Goal: Task Accomplishment & Management: Manage account settings

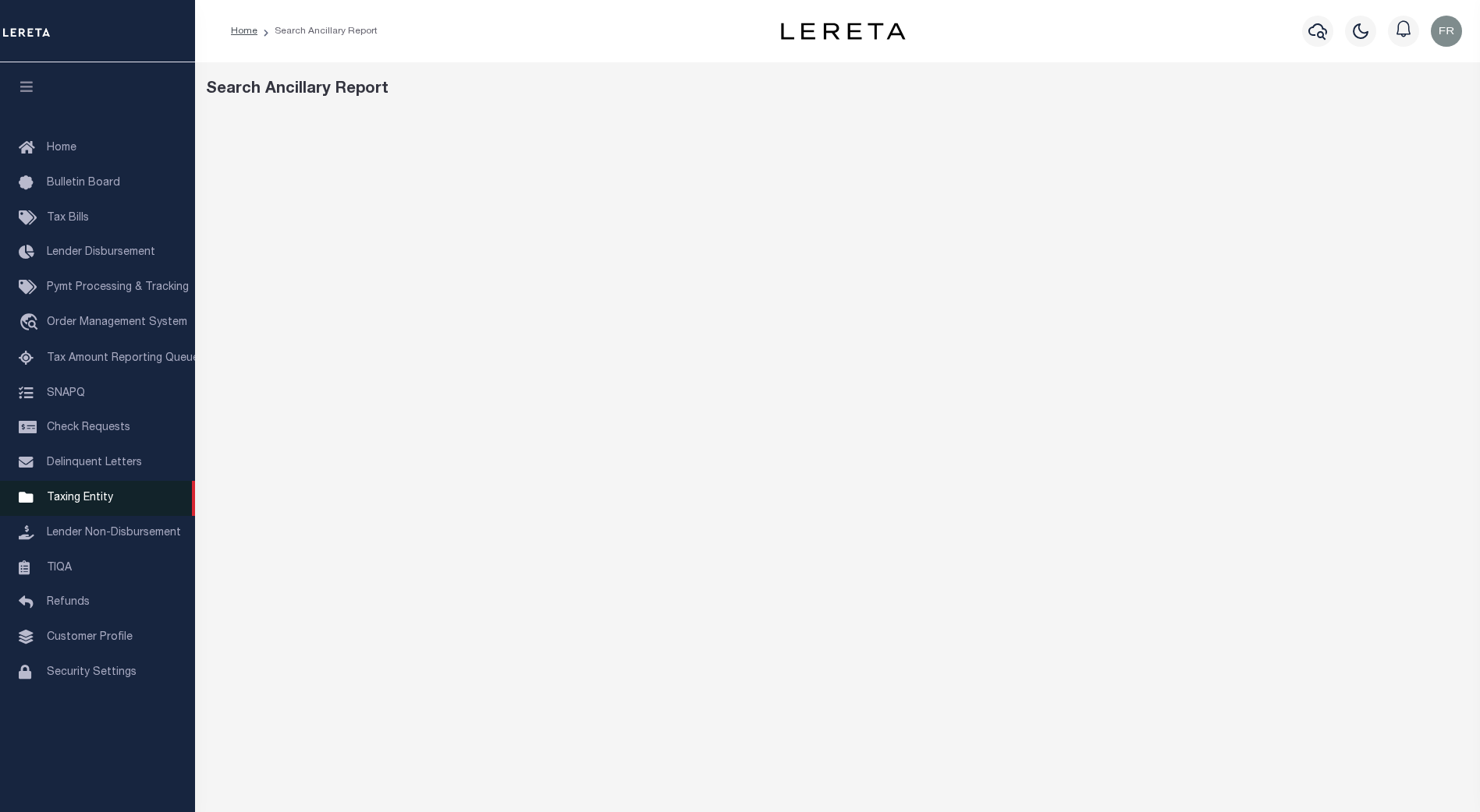
click at [94, 503] on span "Taxing Entity" at bounding box center [80, 499] width 66 height 11
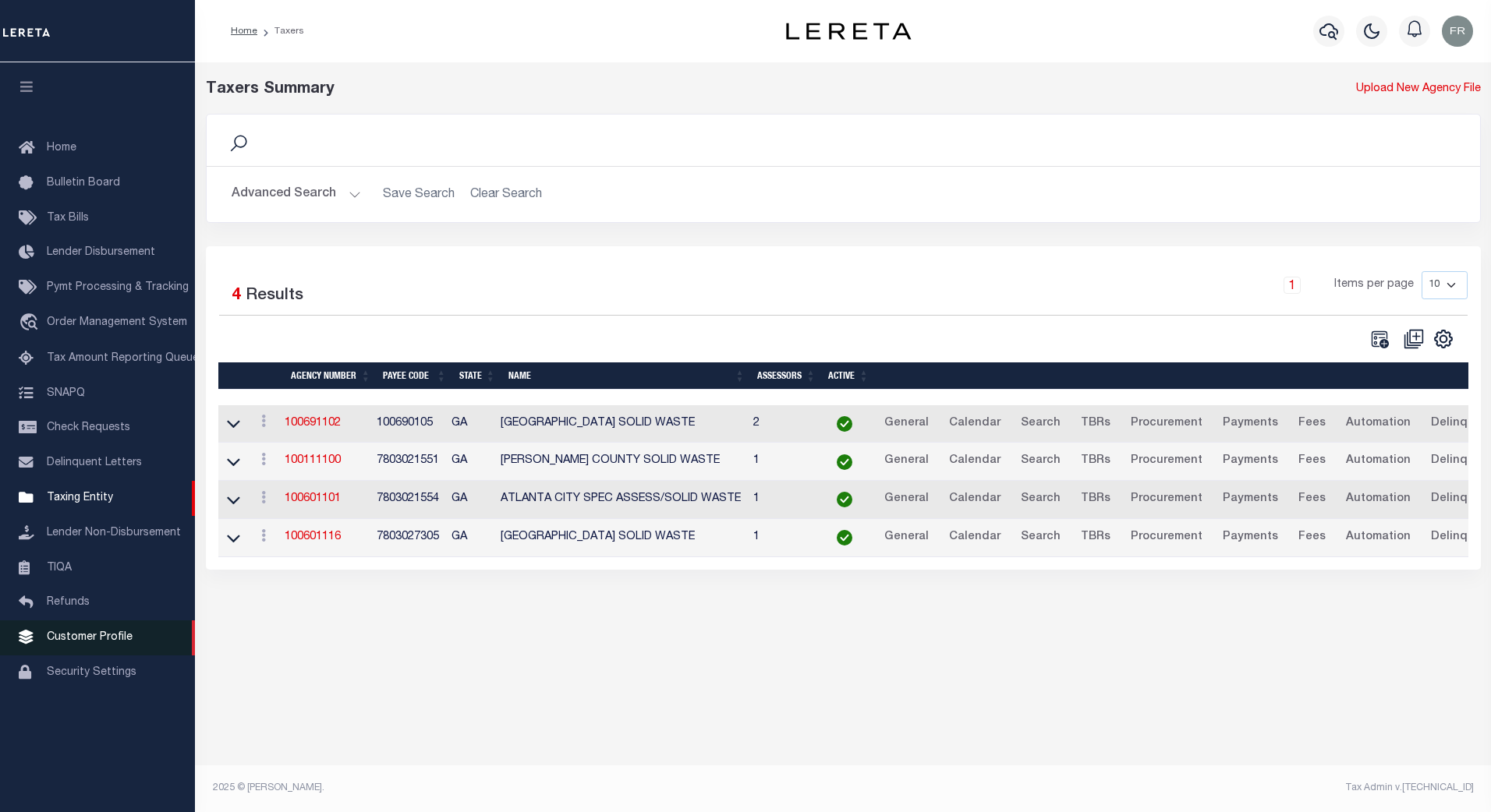
click at [91, 643] on span "Customer Profile" at bounding box center [90, 638] width 86 height 11
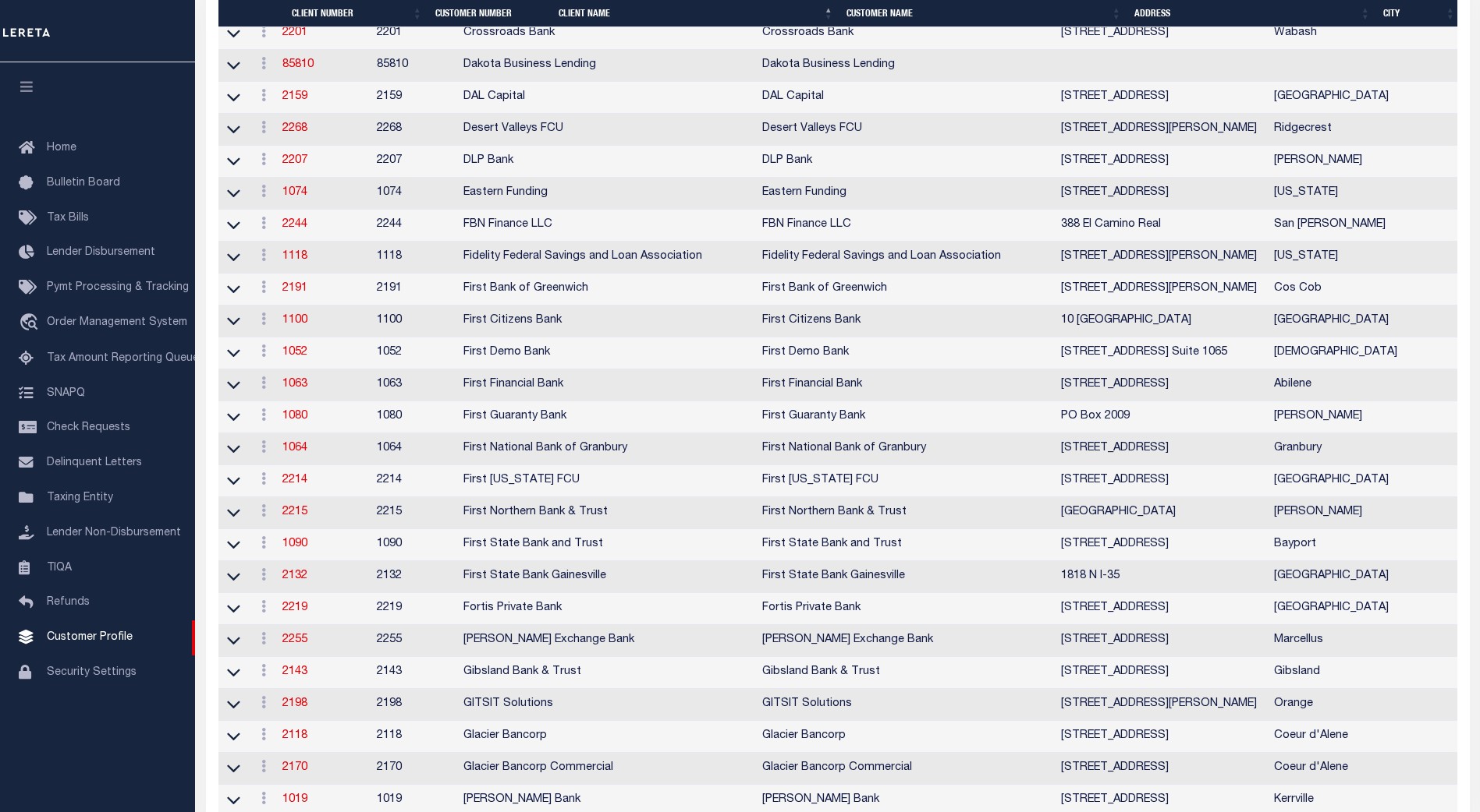
scroll to position [1326, 0]
click at [302, 359] on link "1052" at bounding box center [294, 353] width 25 height 11
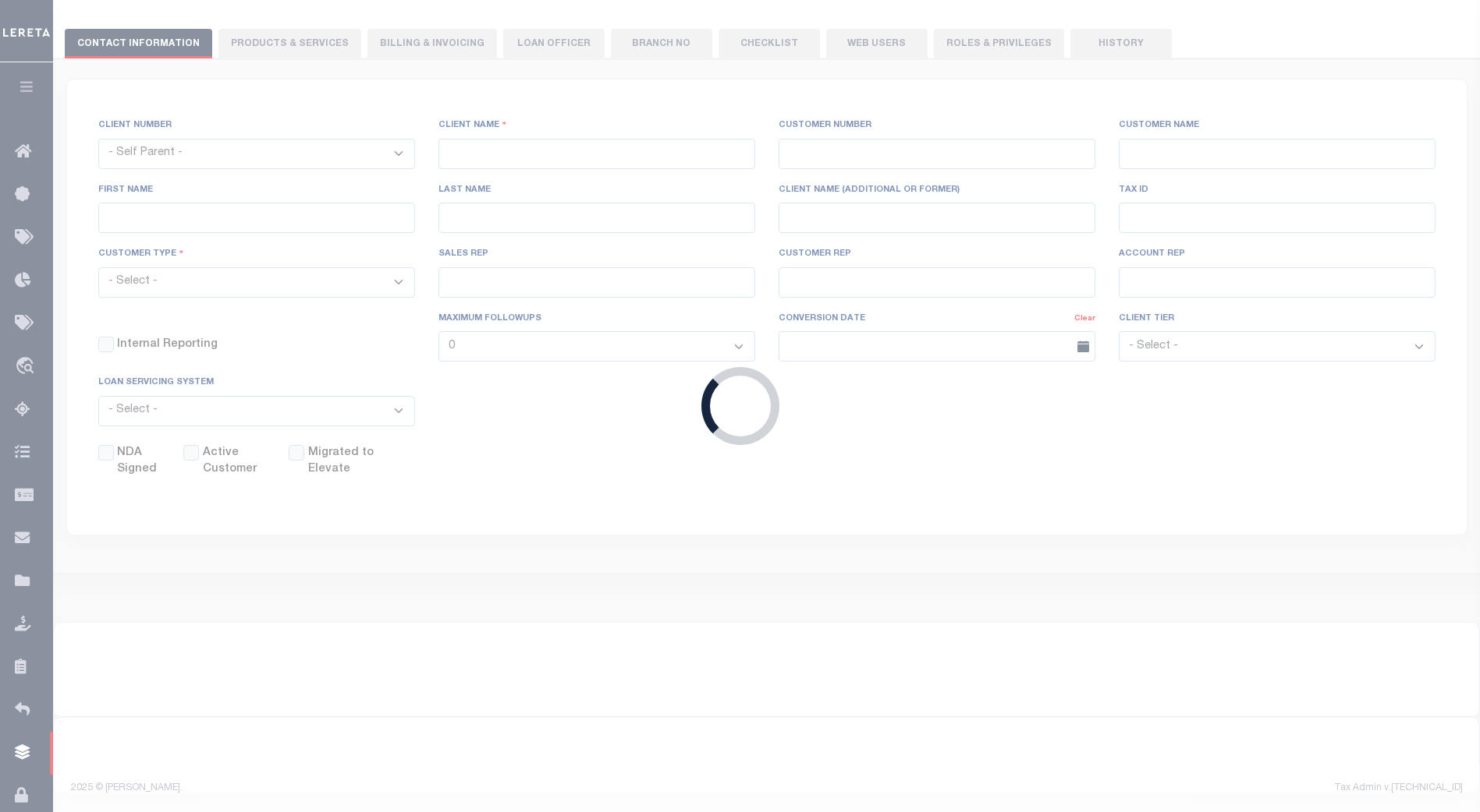
scroll to position [169, 0]
select select
type input "First Demo Bank"
type input "1052"
type input "First Demo Bank"
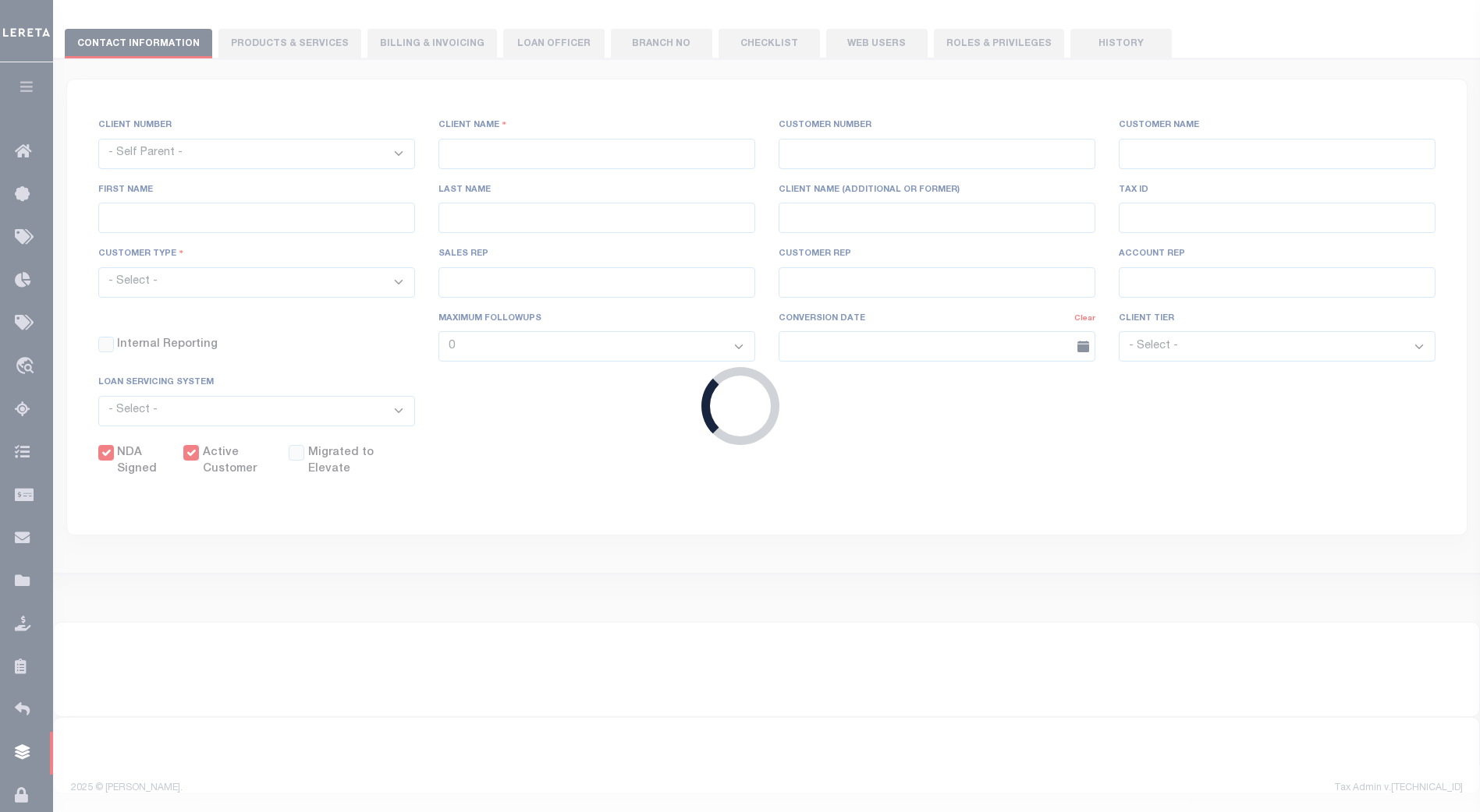
select select "Mixed Portfolio"
type input "[PERSON_NAME]"
type input "10/30/2022"
select select "Tier 1"
checkbox input "true"
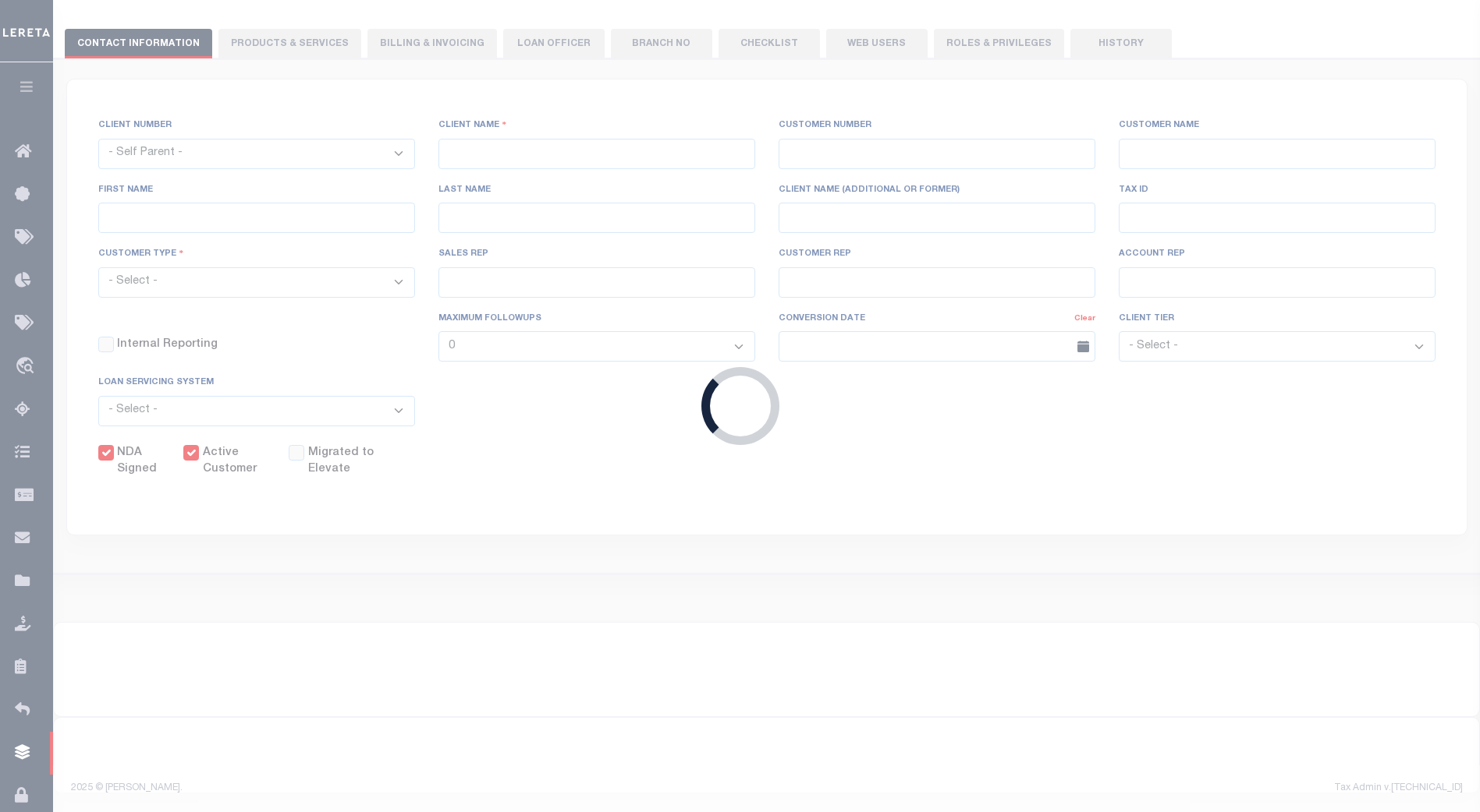
checkbox input "true"
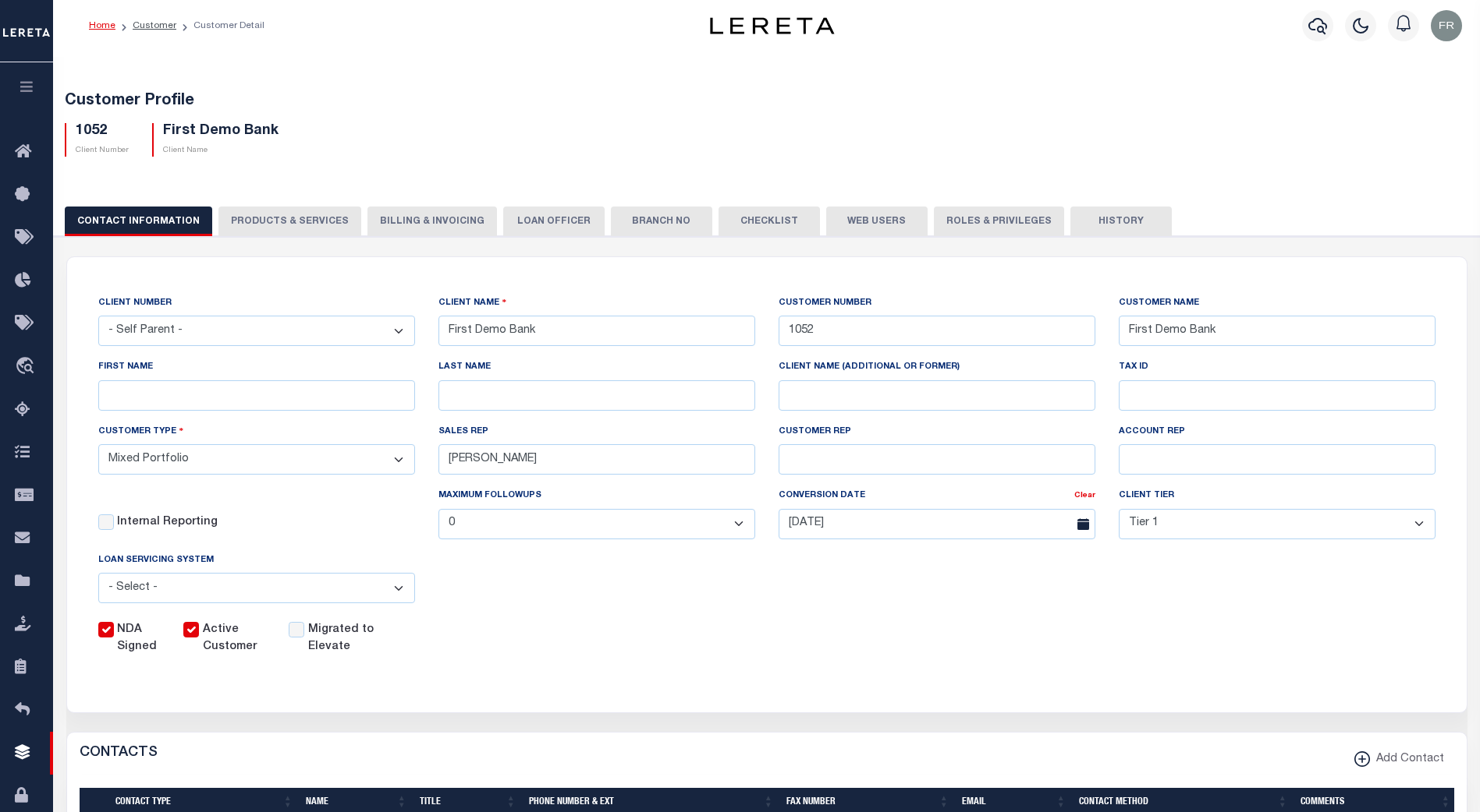
scroll to position [0, 0]
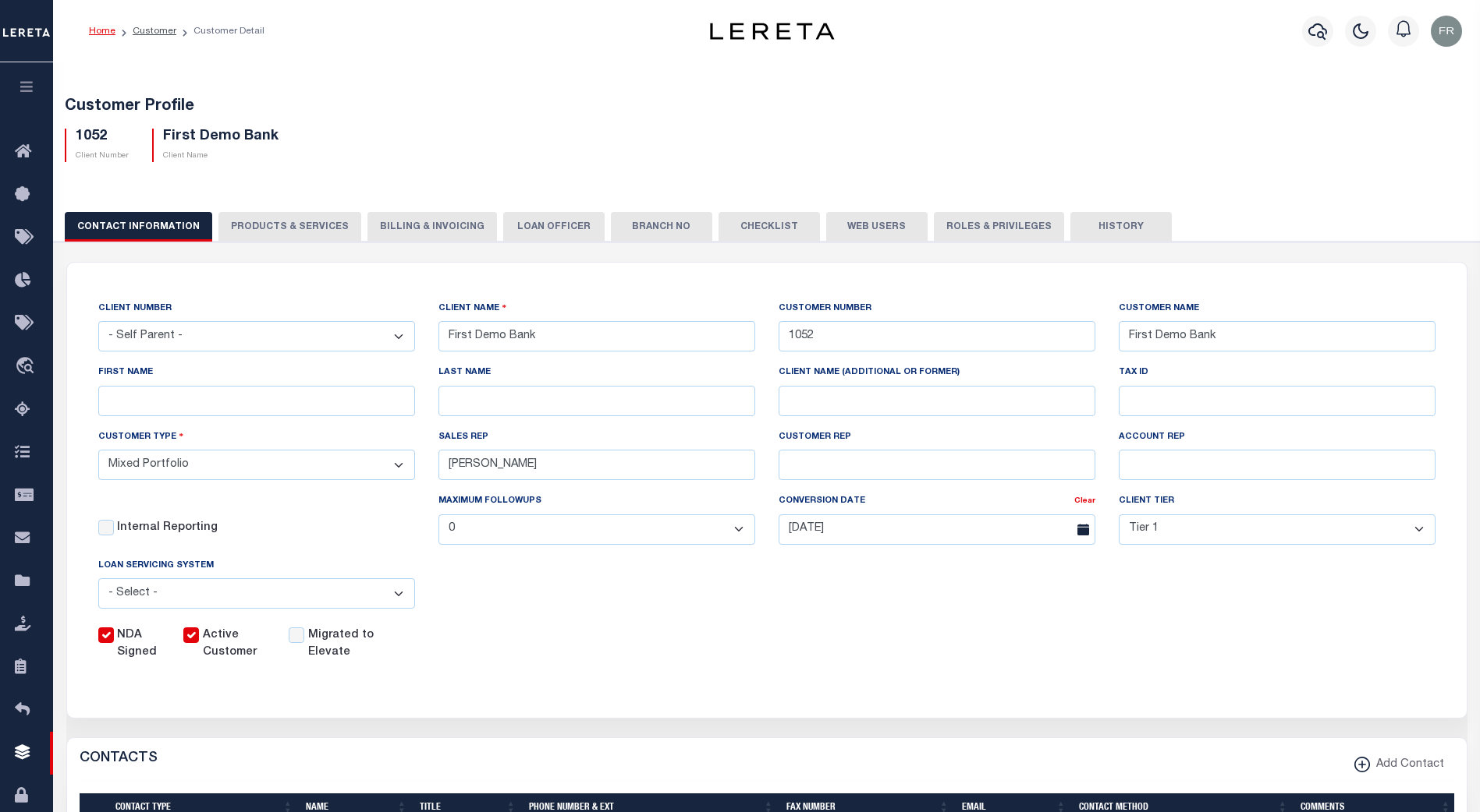
click at [283, 227] on button "PRODUCTS & SERVICES" at bounding box center [289, 227] width 142 height 29
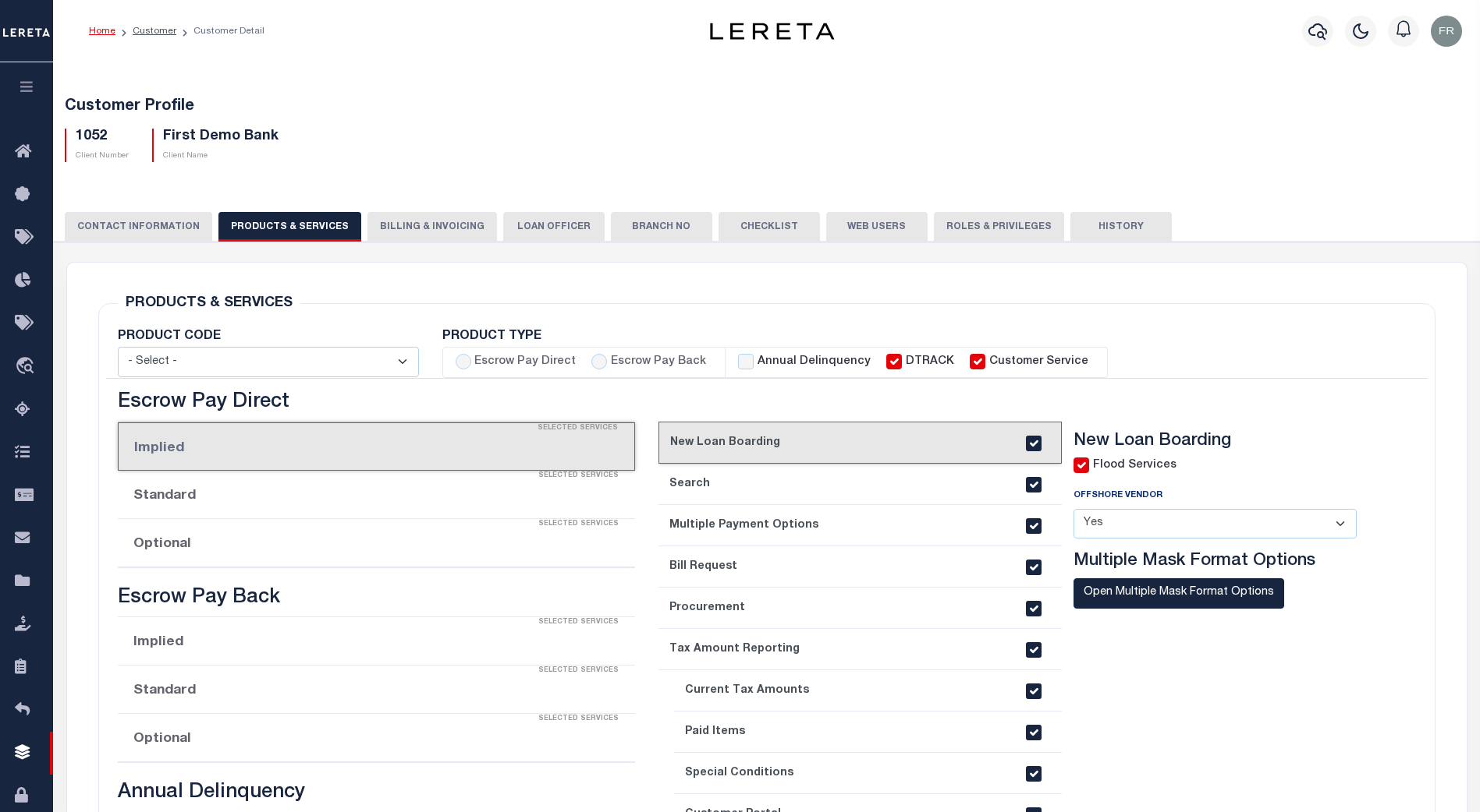
select select "STX"
radio input "true"
checkbox input "true"
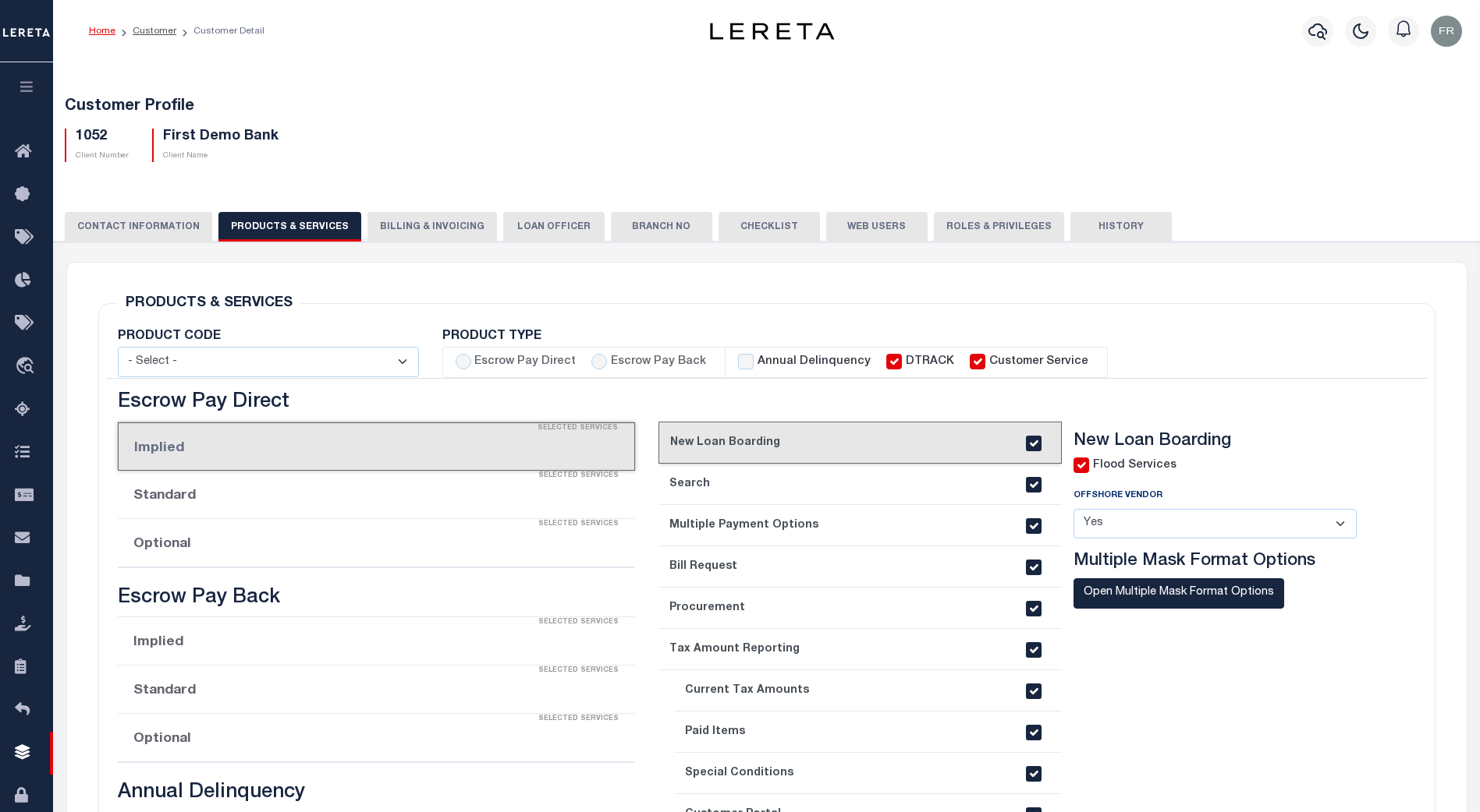
checkbox input "true"
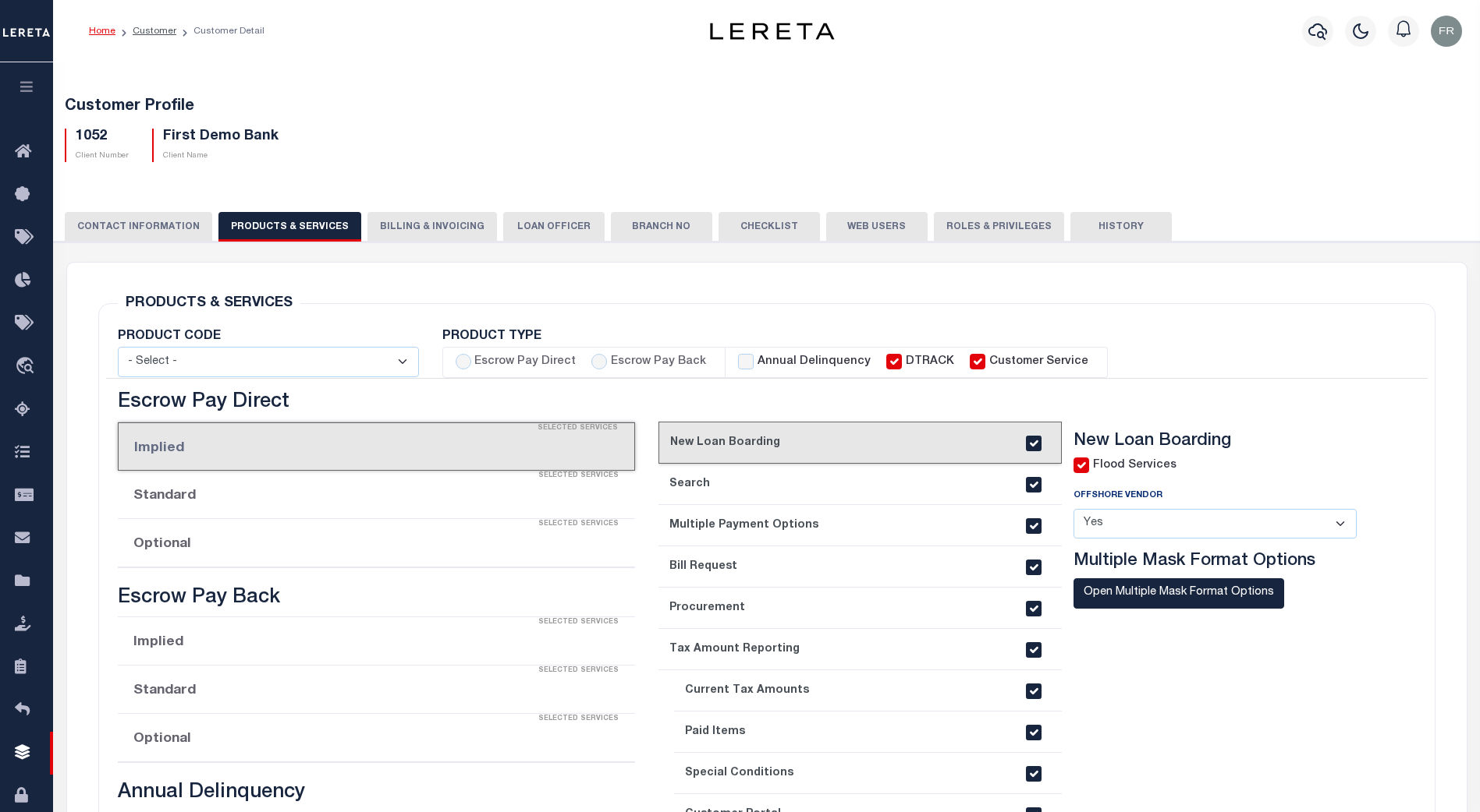
checkbox input "true"
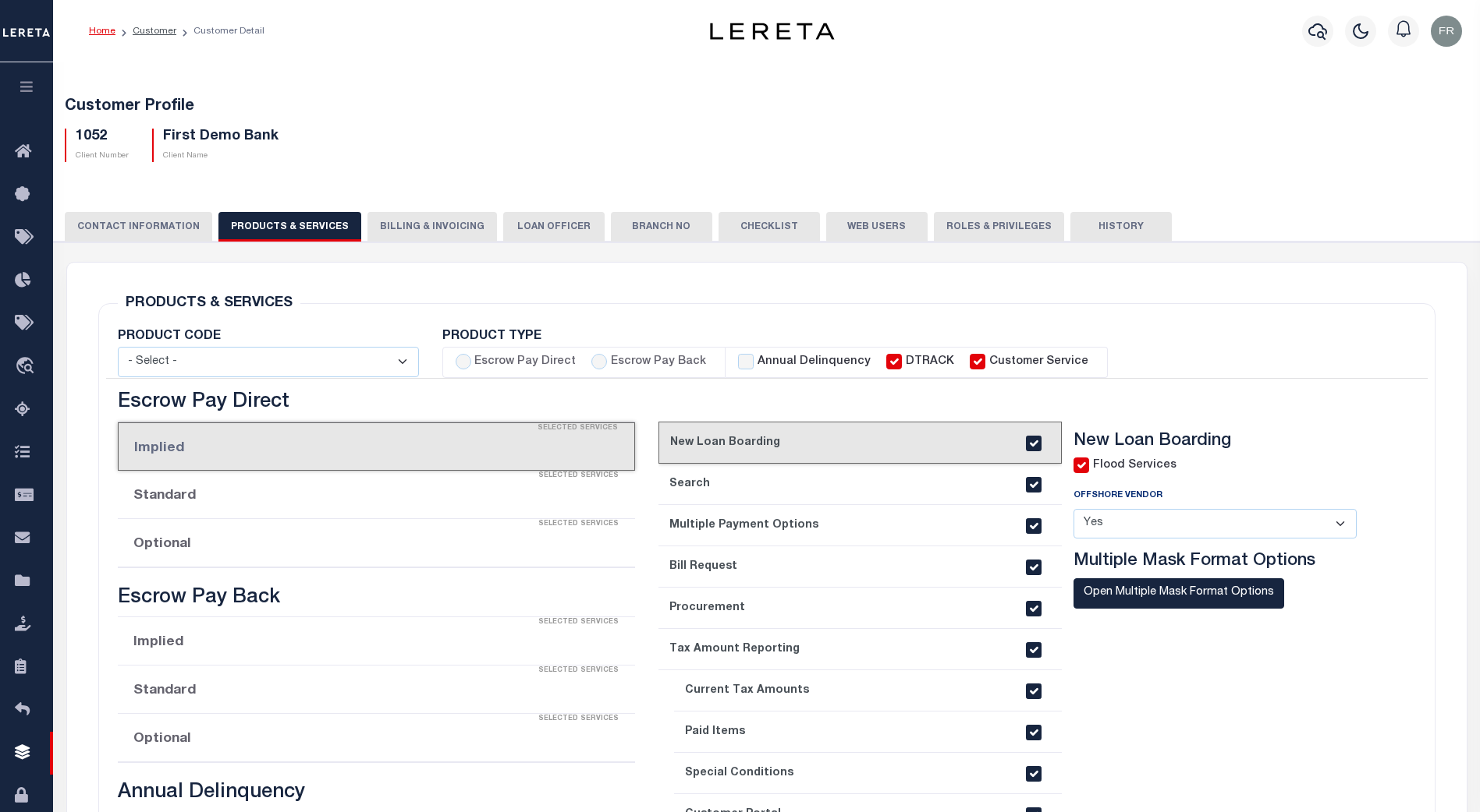
checkbox input "true"
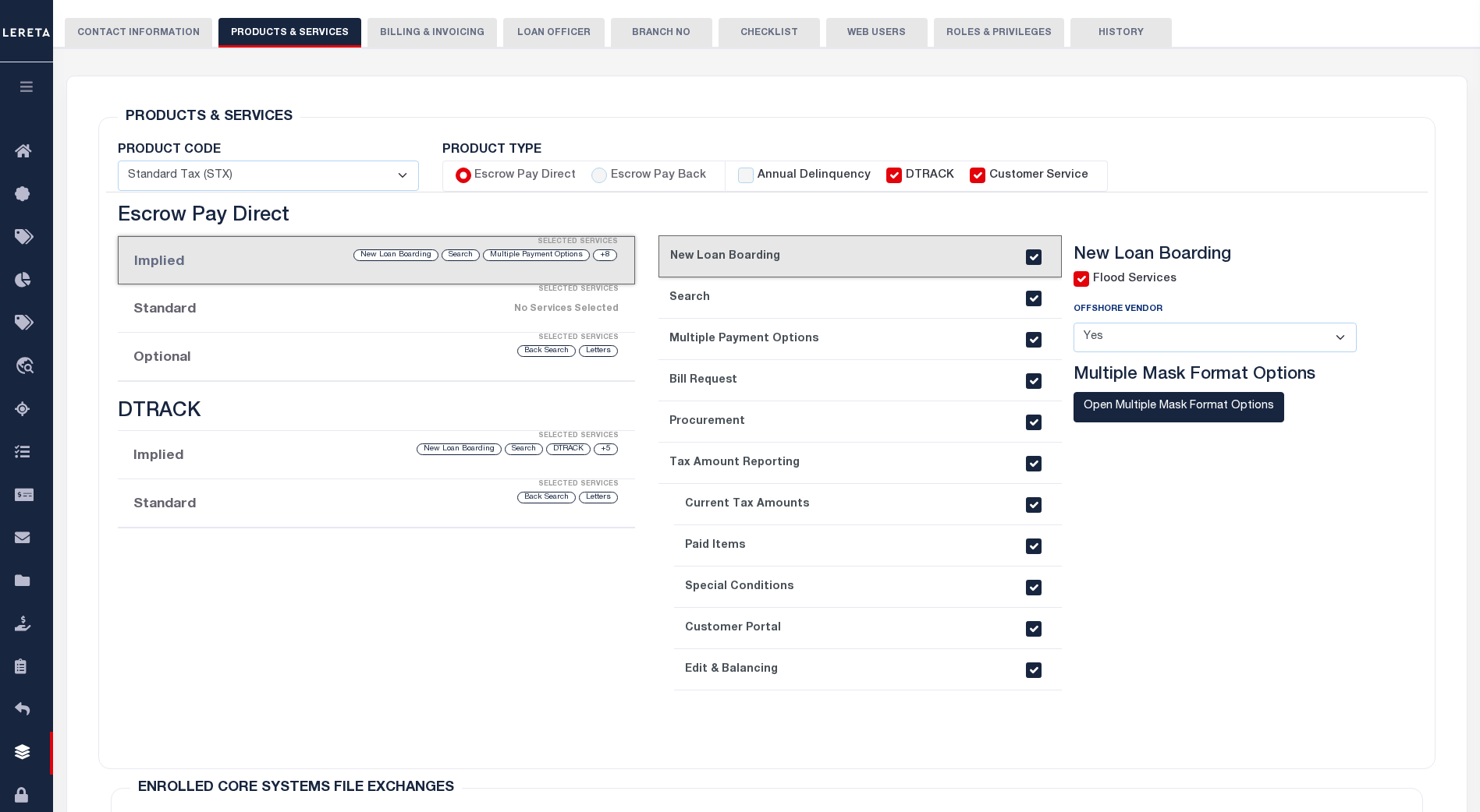
scroll to position [201, 0]
click at [739, 429] on link "5. Procurement" at bounding box center [859, 423] width 403 height 41
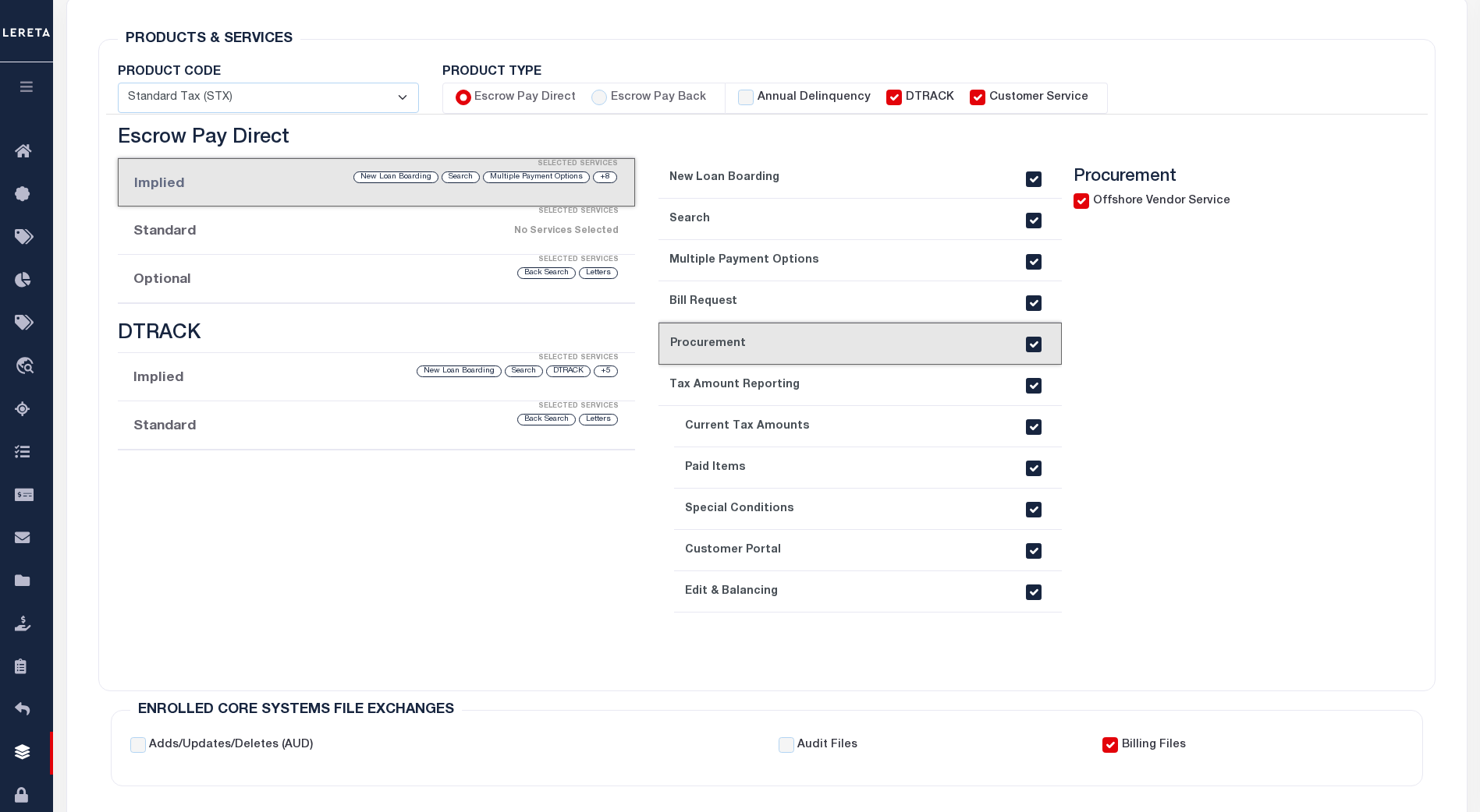
scroll to position [279, 0]
click at [779, 300] on link "4. Bill Request" at bounding box center [859, 303] width 403 height 41
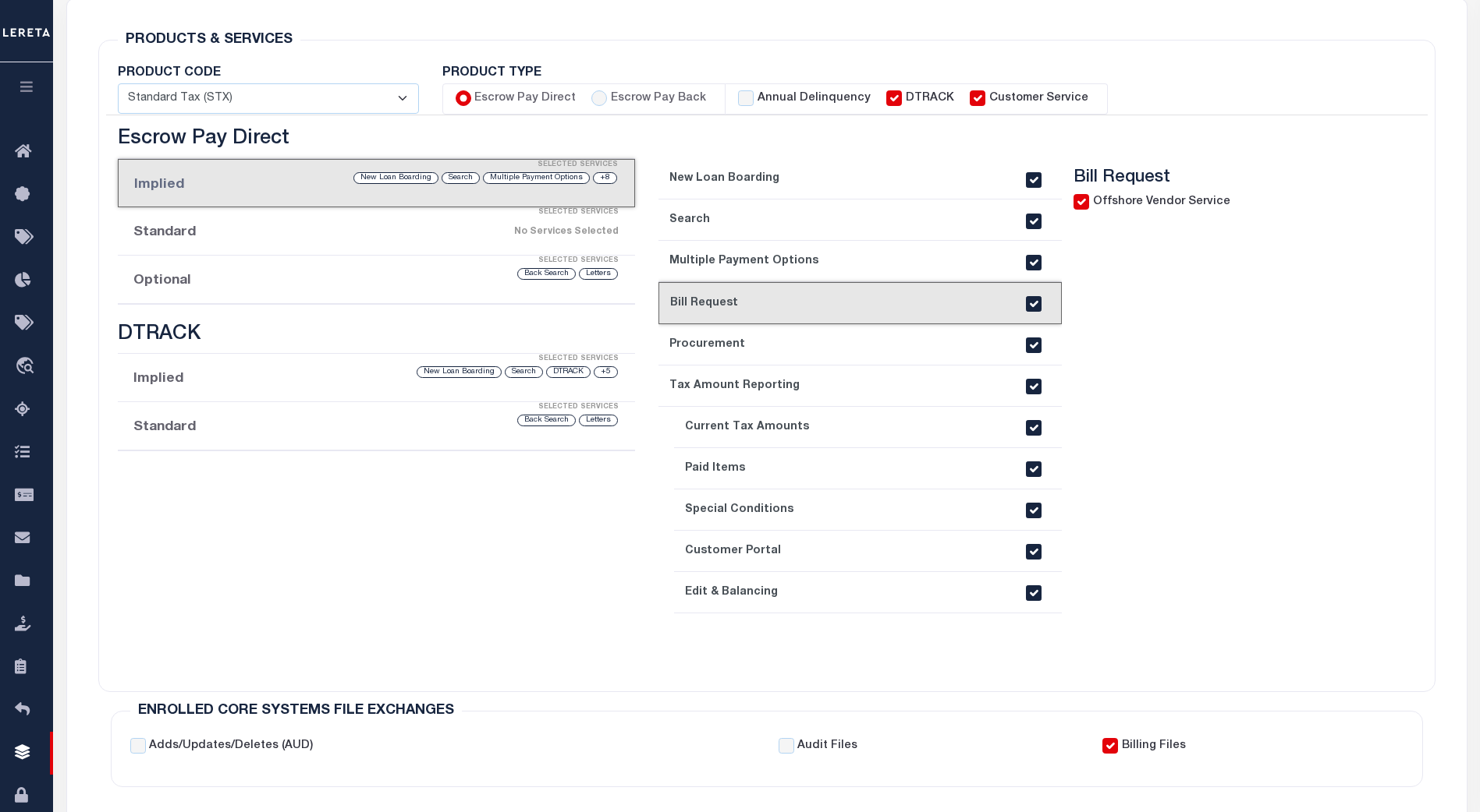
click at [857, 270] on link "3. Multiple Payment Options" at bounding box center [859, 262] width 403 height 41
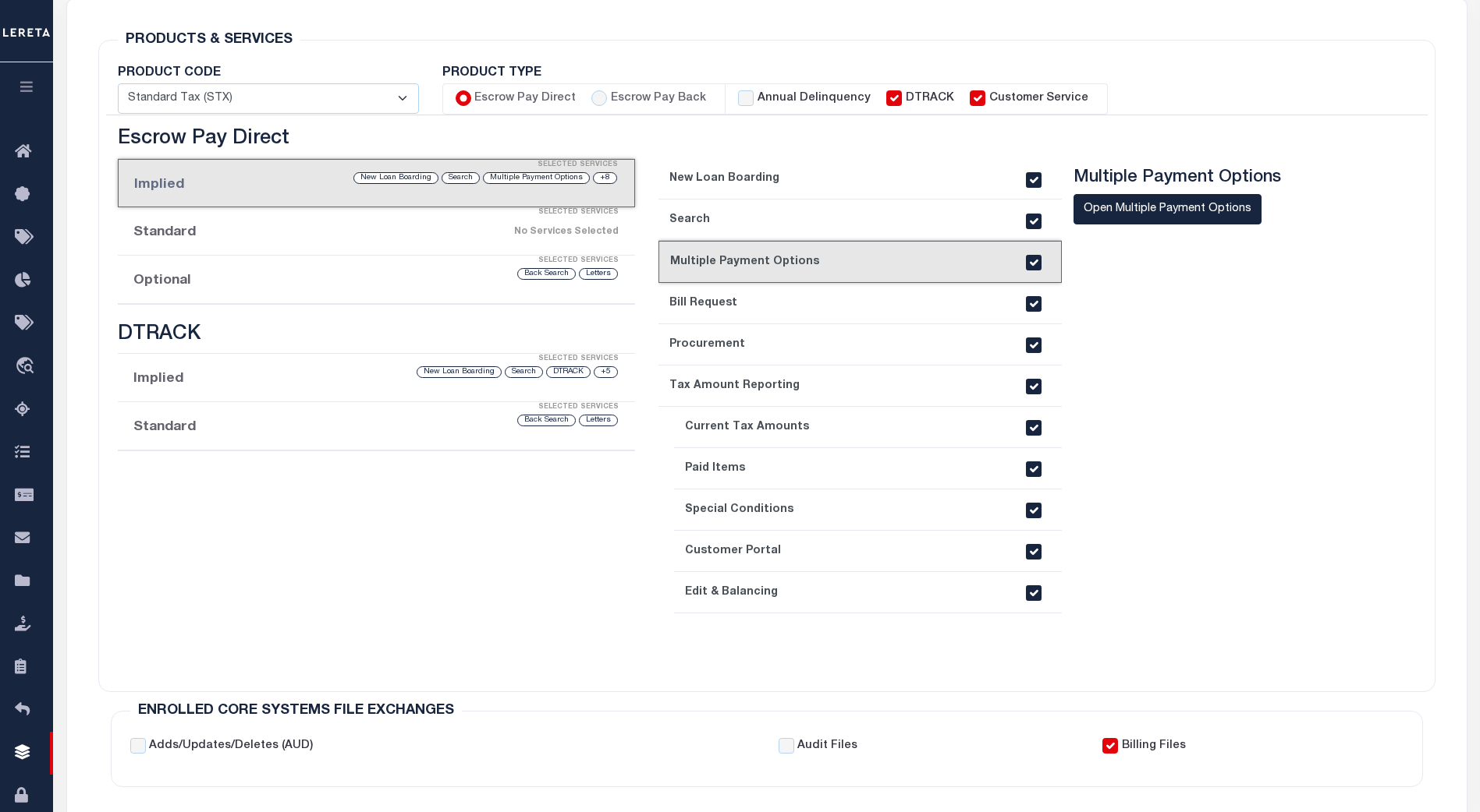
click at [828, 213] on link "2. Search" at bounding box center [859, 220] width 403 height 41
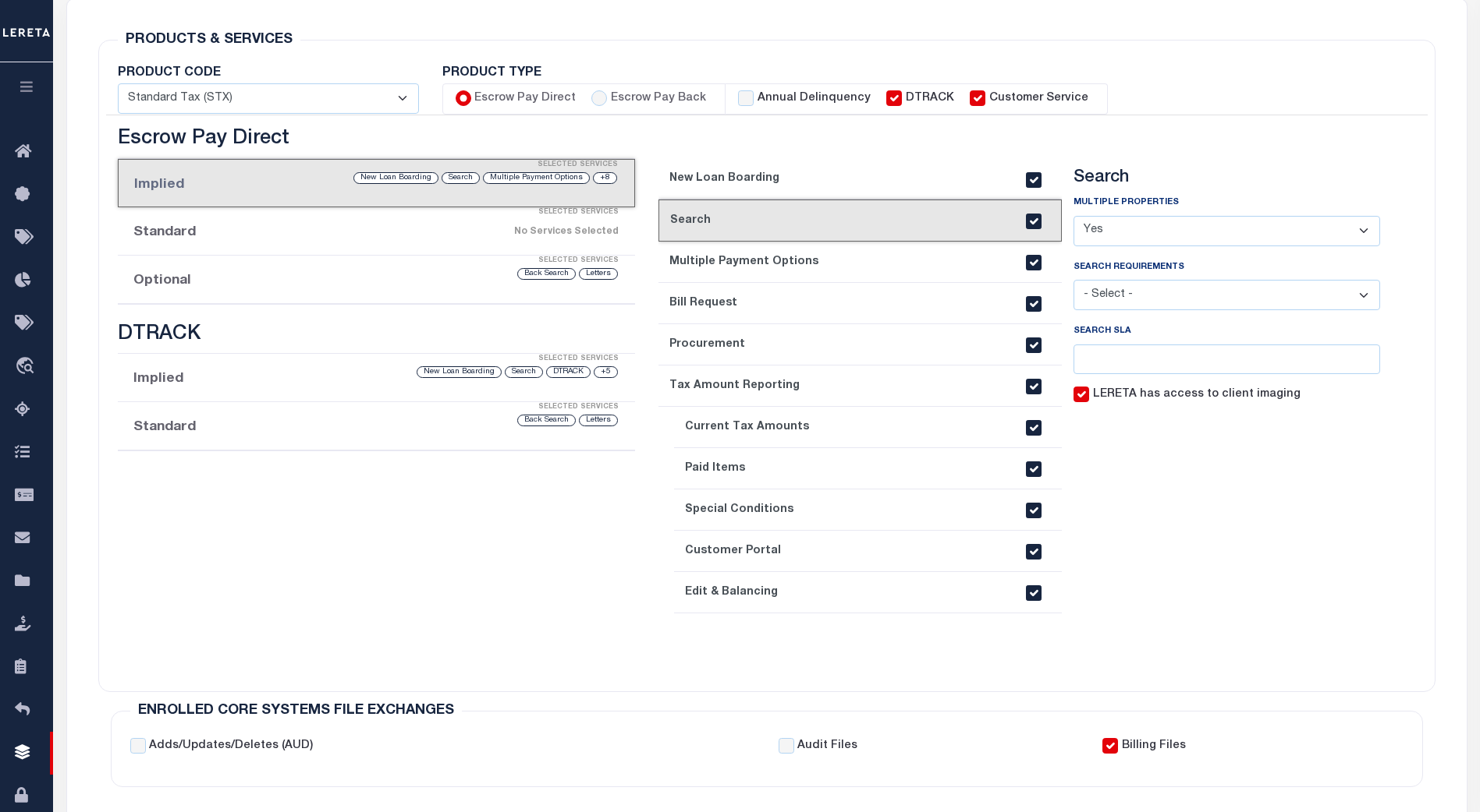
click at [851, 190] on link "1. New Loan Boarding" at bounding box center [859, 179] width 403 height 41
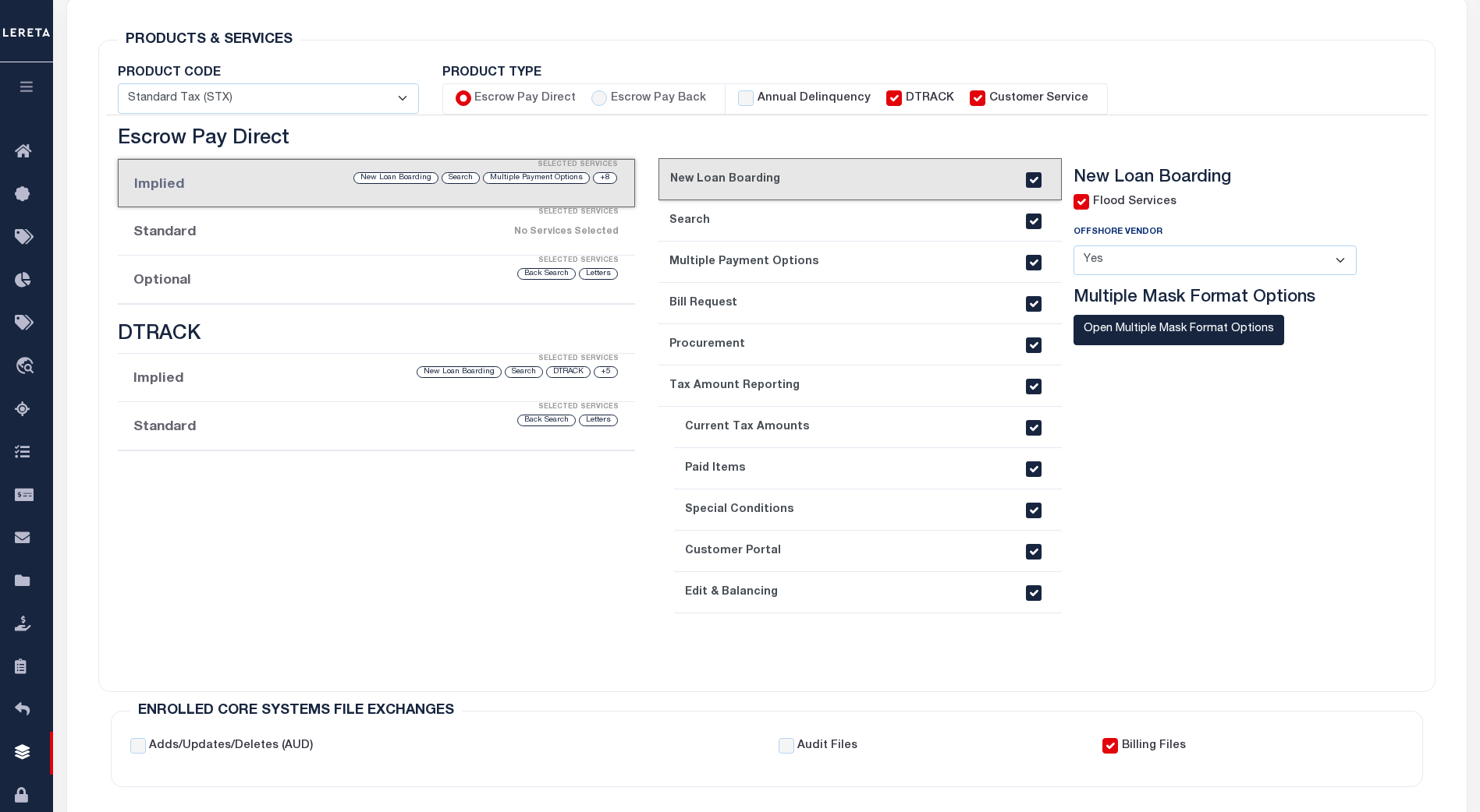
click at [857, 312] on link "4. Bill Request" at bounding box center [859, 304] width 403 height 41
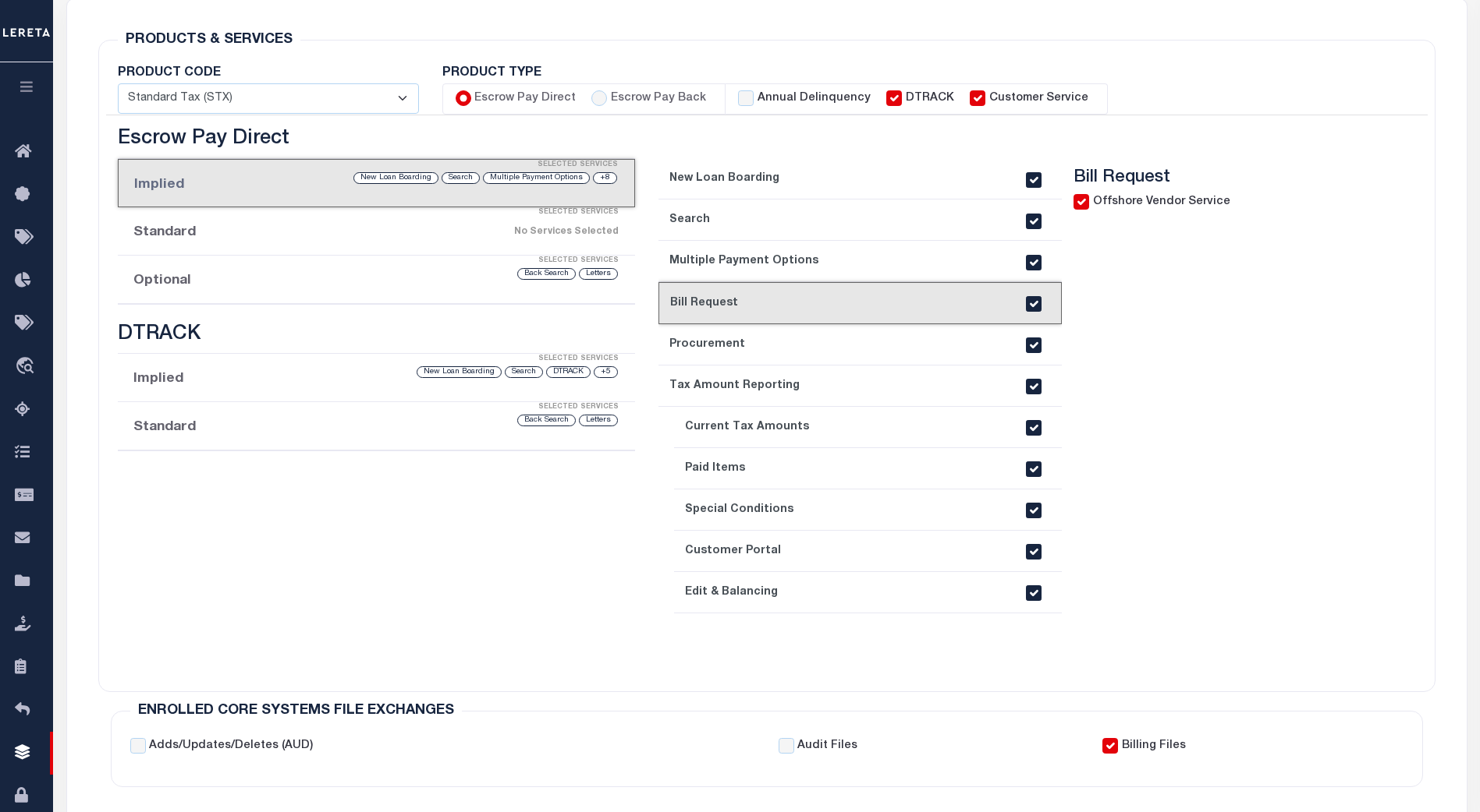
click at [851, 378] on link "6. Tax Amount Reporting" at bounding box center [859, 387] width 403 height 41
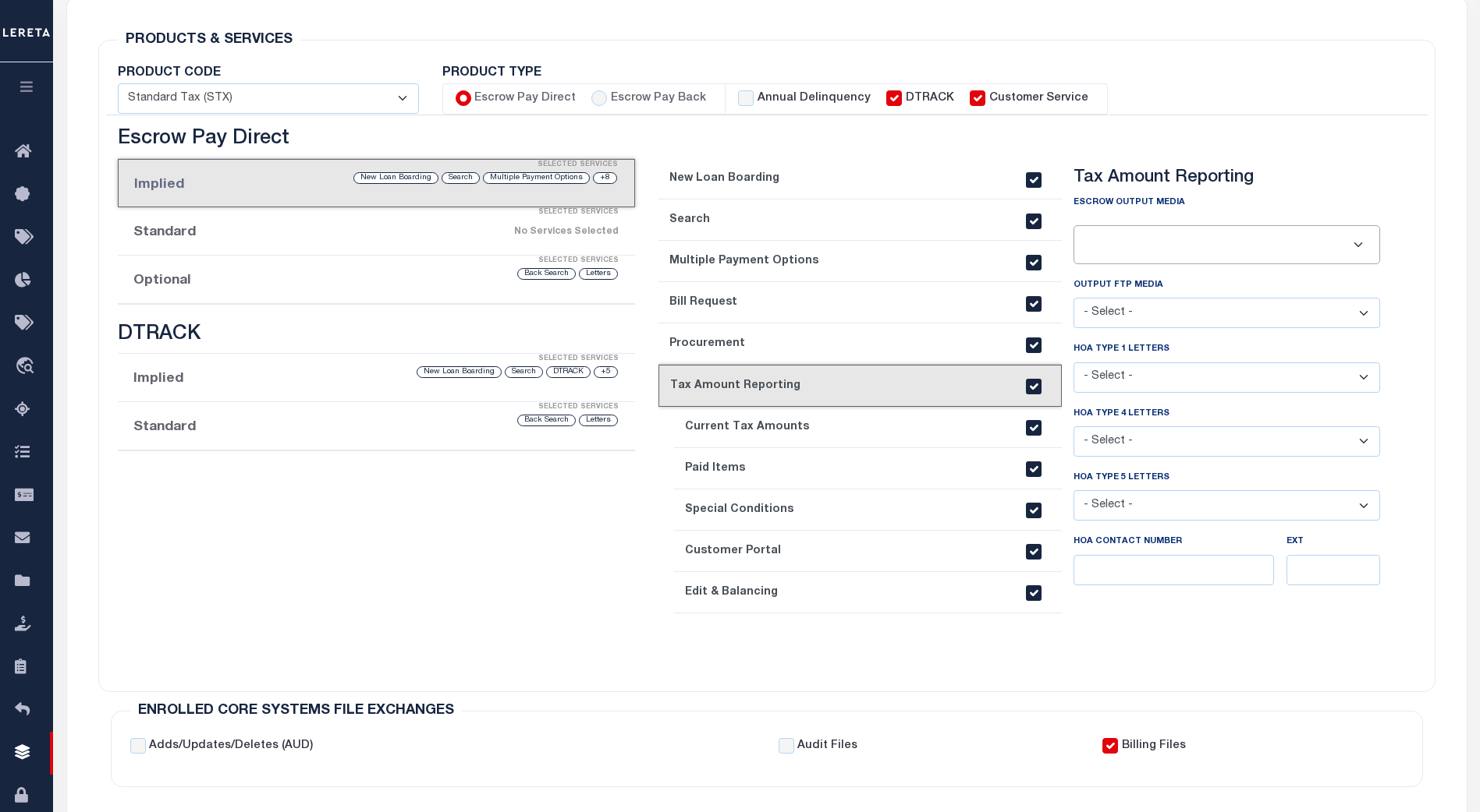
click at [865, 424] on link "7. Current Tax Amounts" at bounding box center [867, 428] width 388 height 41
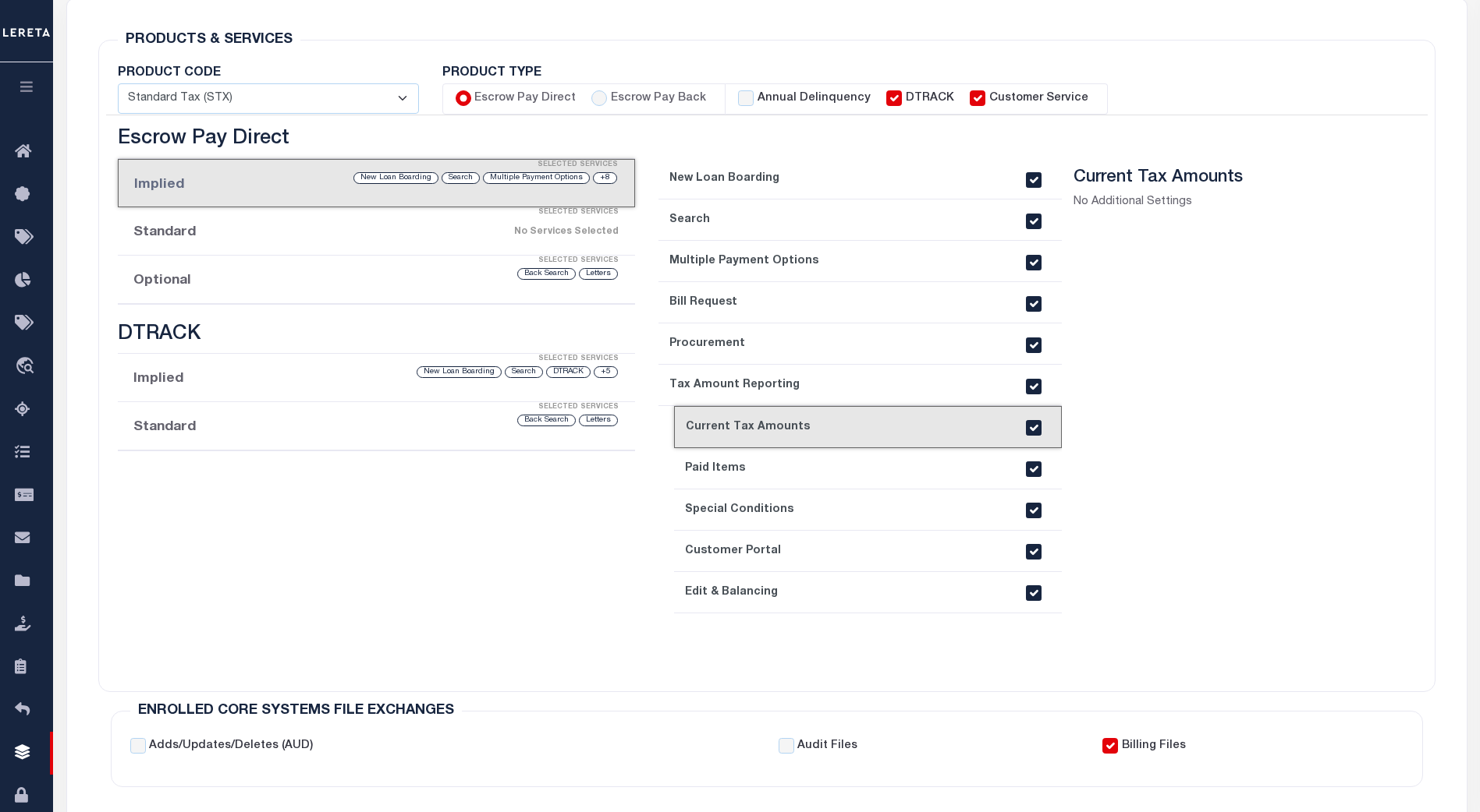
click at [846, 461] on link "8. Paid Items" at bounding box center [867, 469] width 388 height 41
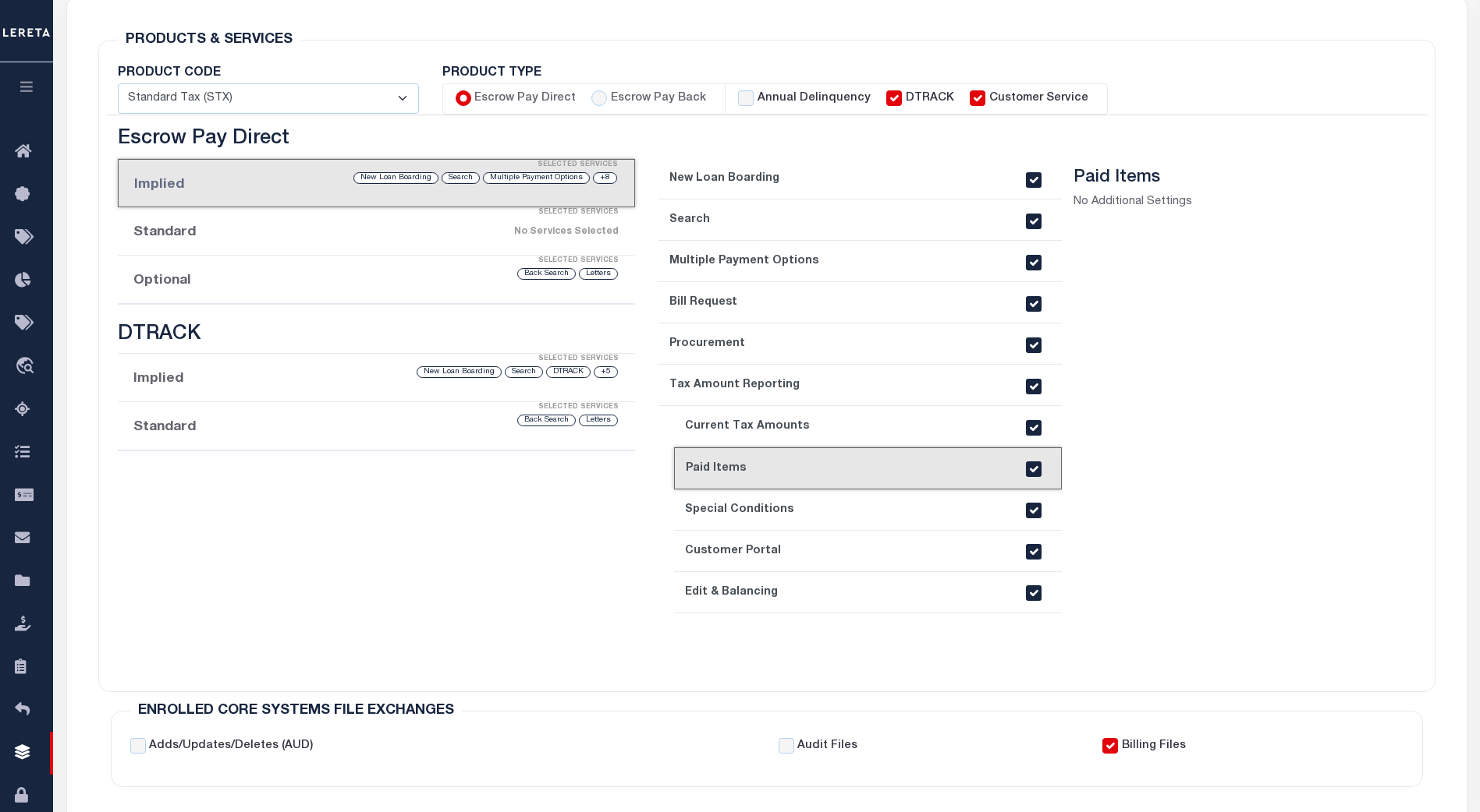
click at [859, 503] on link "9. Special Conditions" at bounding box center [867, 511] width 388 height 41
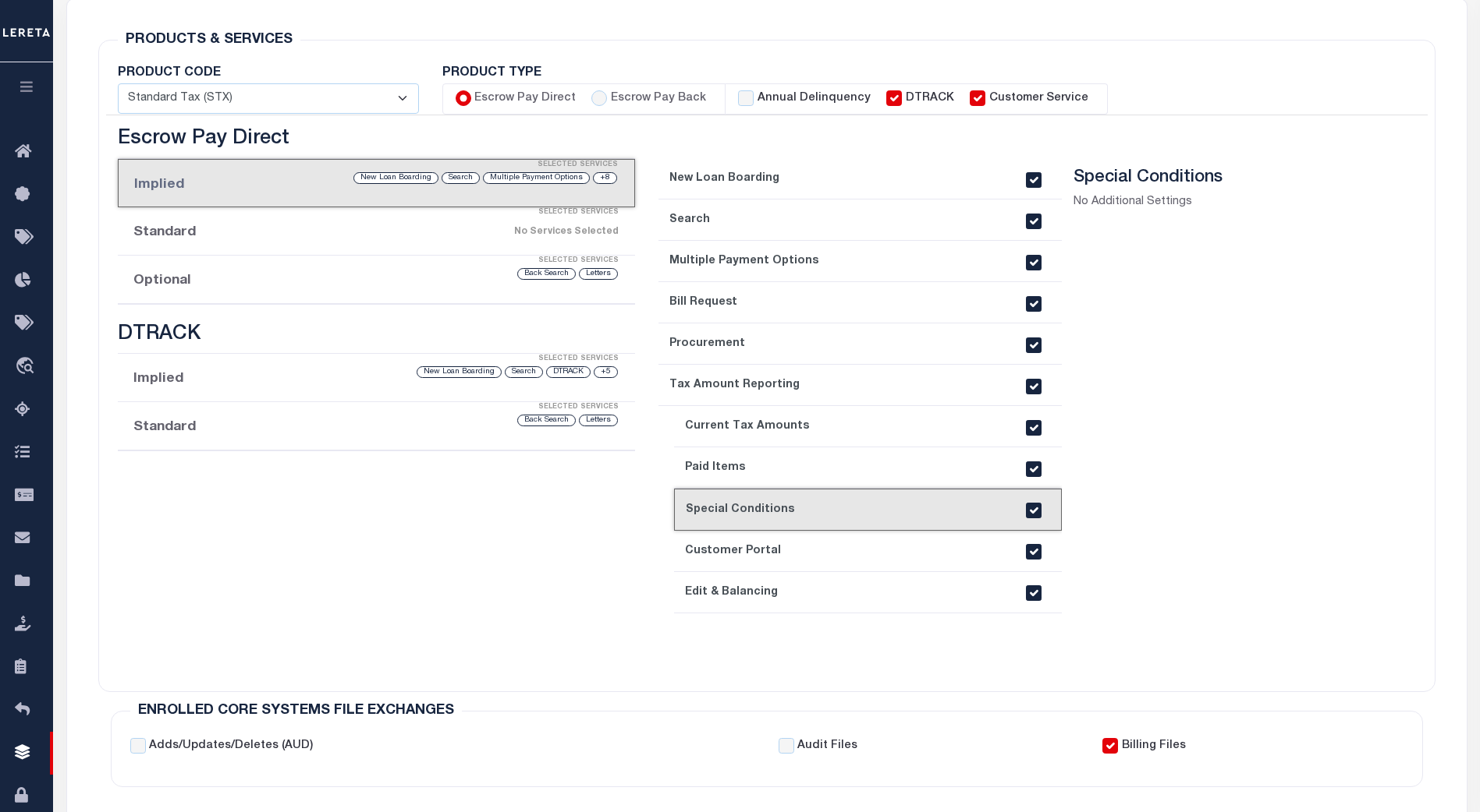
click at [906, 534] on link "10. Customer Portal" at bounding box center [867, 552] width 388 height 41
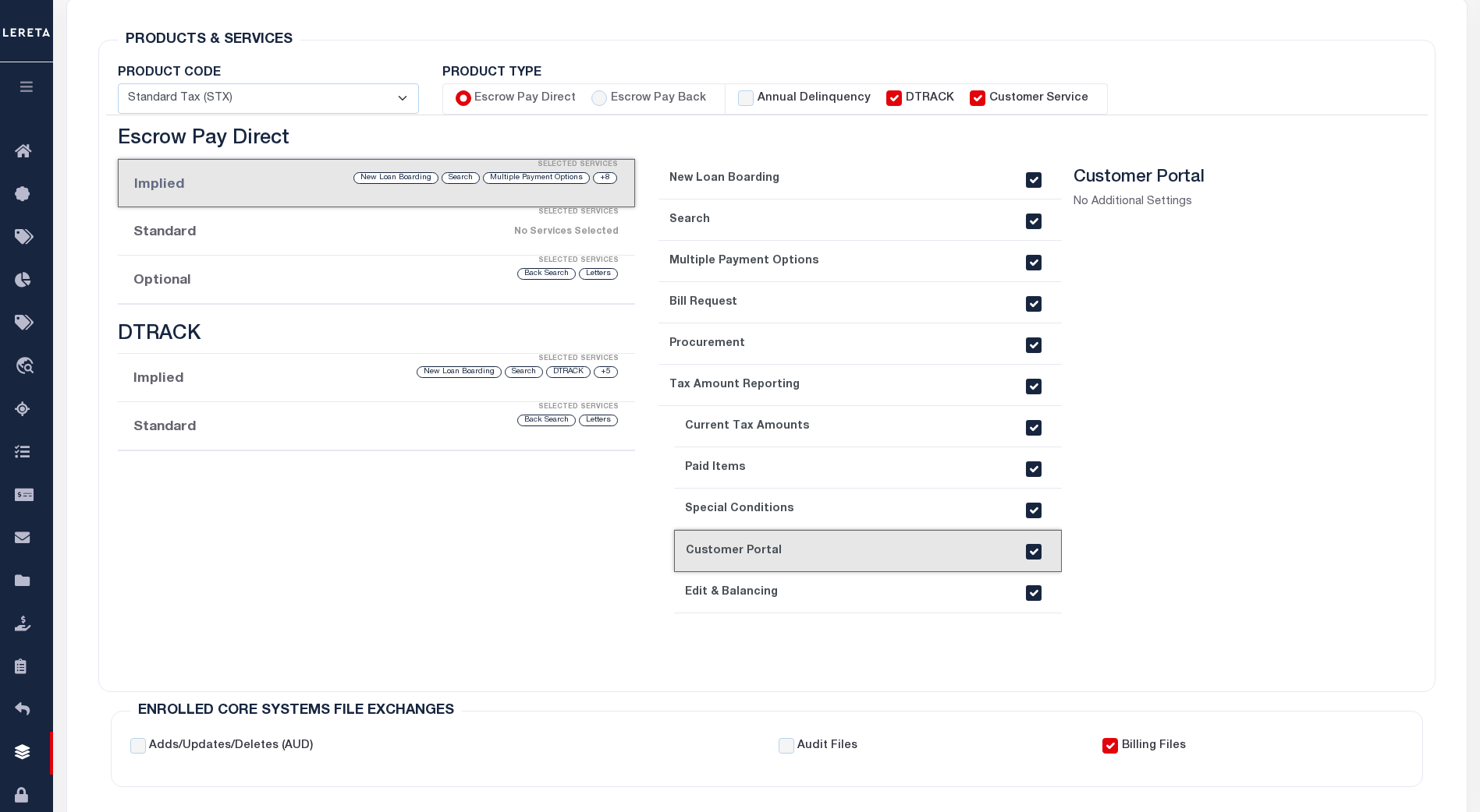
click at [902, 591] on link "11. Edit & Balancing" at bounding box center [867, 593] width 388 height 41
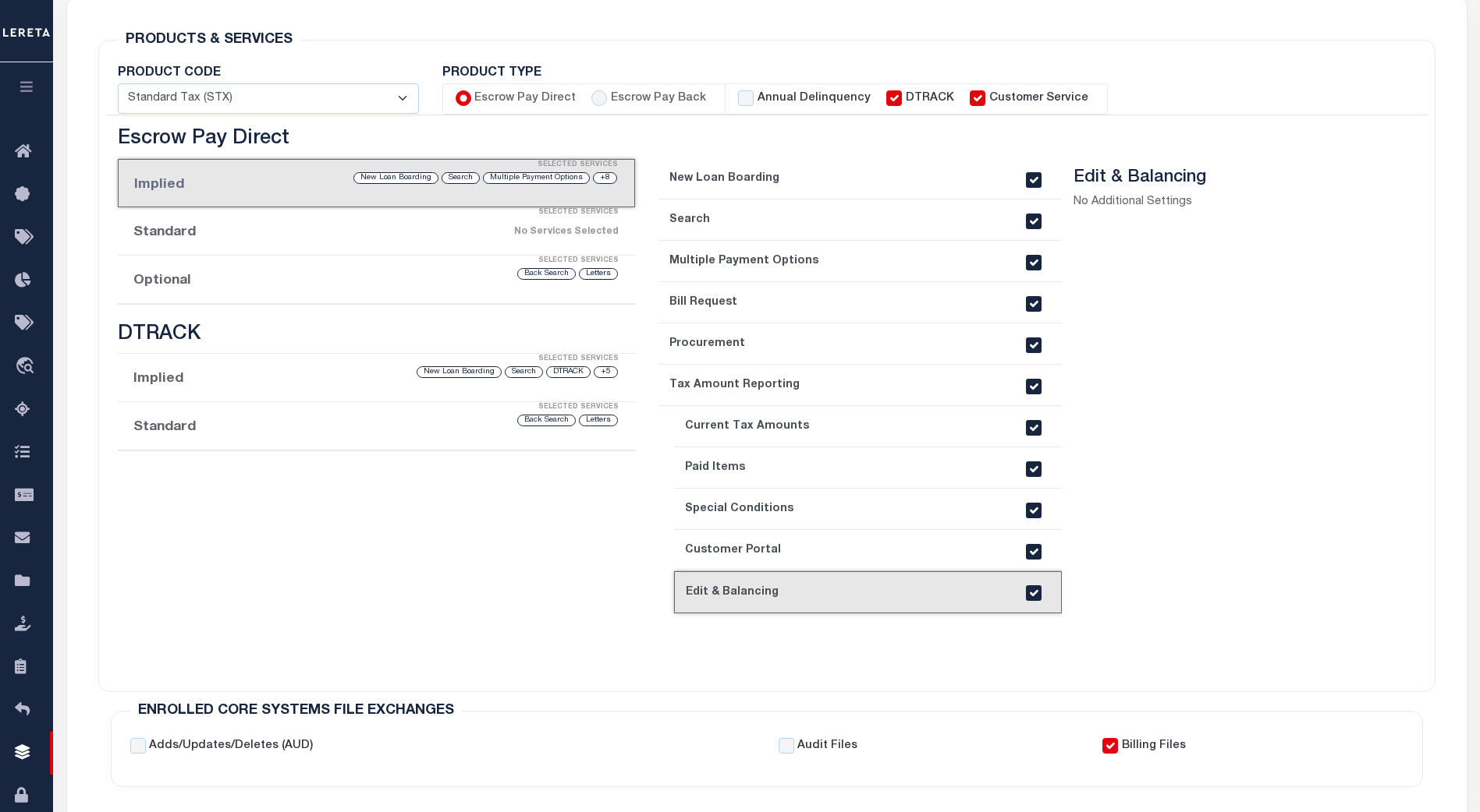
click at [341, 236] on div "No Services Selected" at bounding box center [436, 231] width 364 height 27
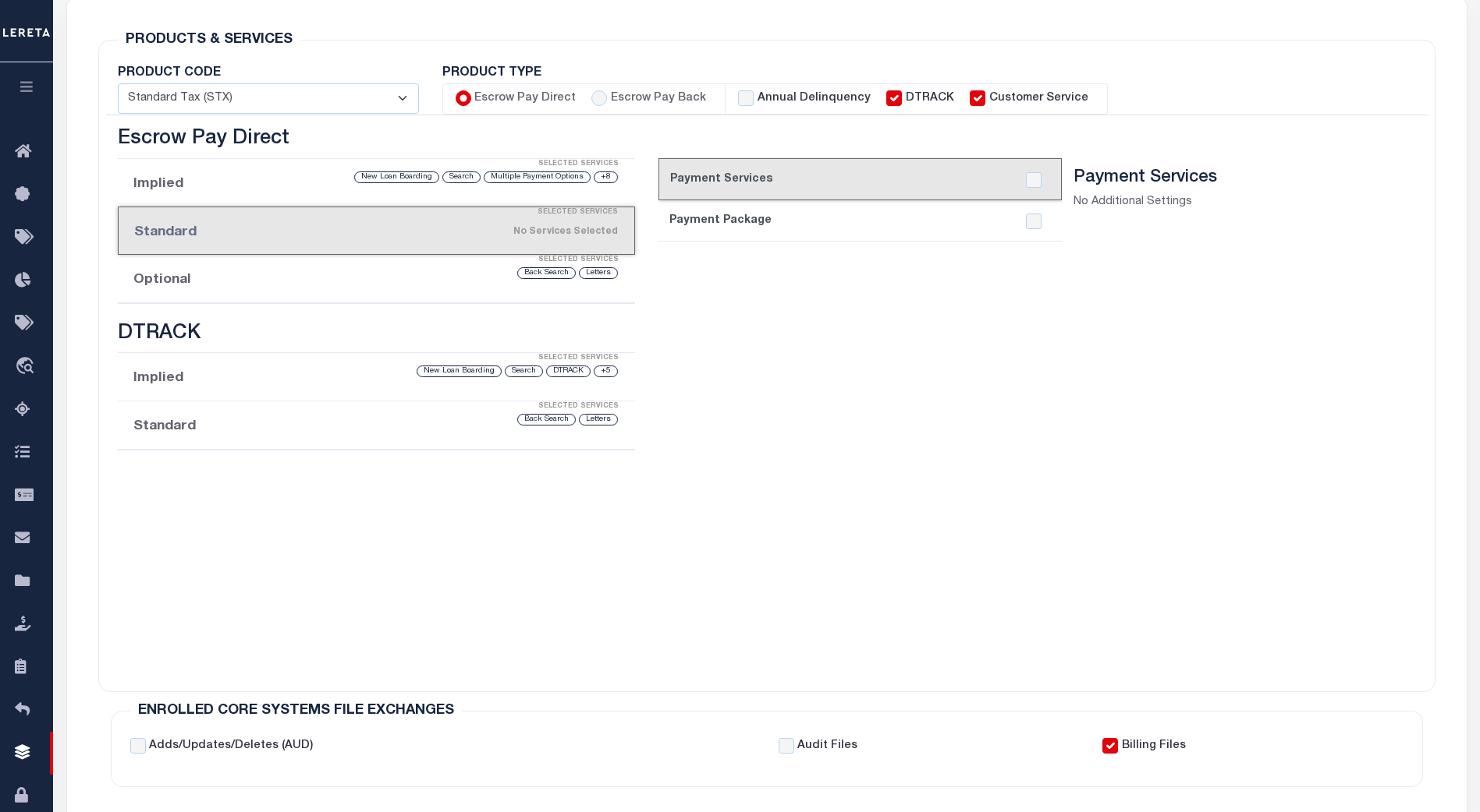
click at [832, 231] on link "2. Payment Package" at bounding box center [859, 221] width 403 height 41
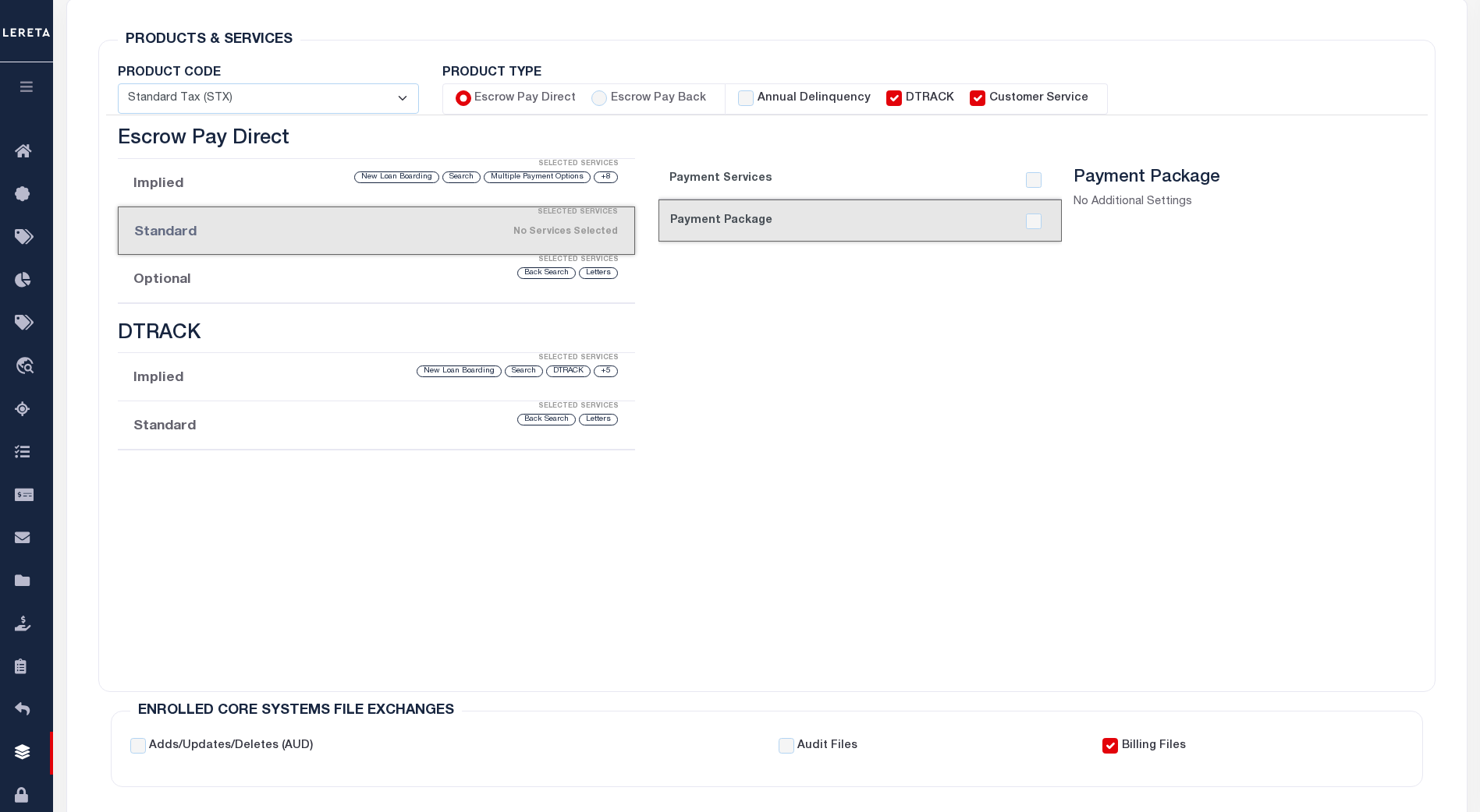
click at [835, 186] on link "1. Payment Services" at bounding box center [859, 179] width 403 height 41
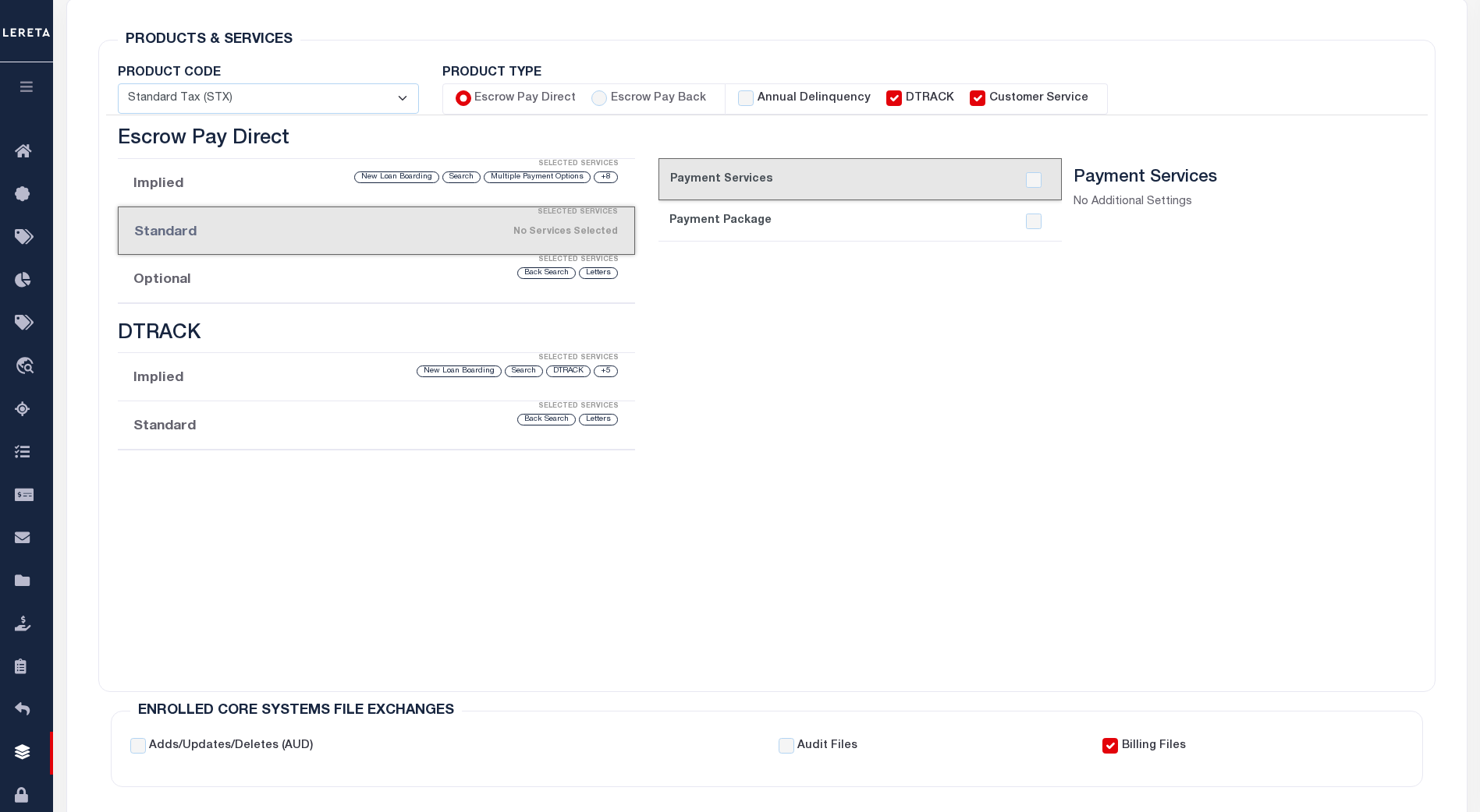
click at [395, 285] on li "Optional Selected Services Letters Back Search" at bounding box center [376, 279] width 517 height 49
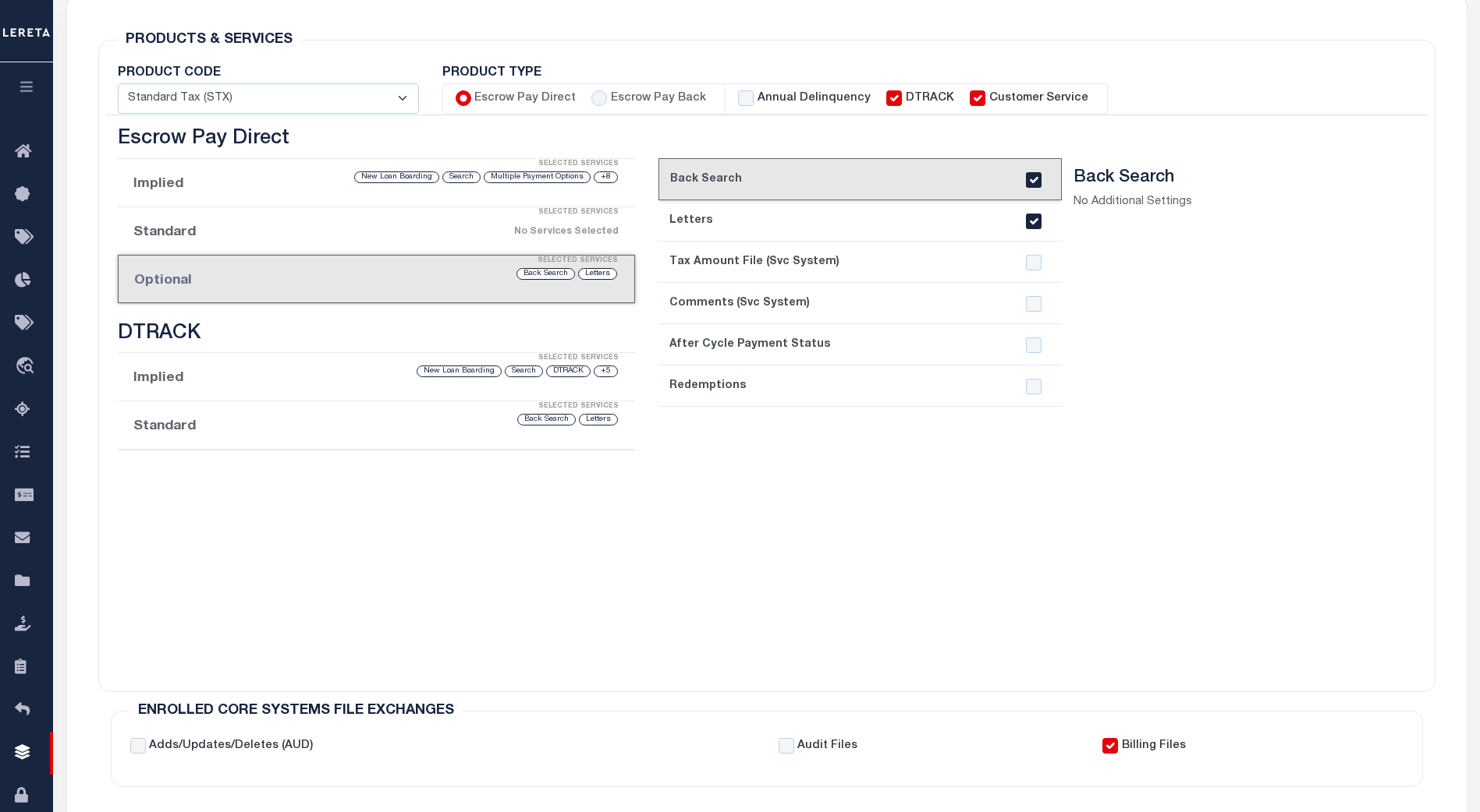
click at [855, 222] on link "2. Letters" at bounding box center [859, 221] width 403 height 41
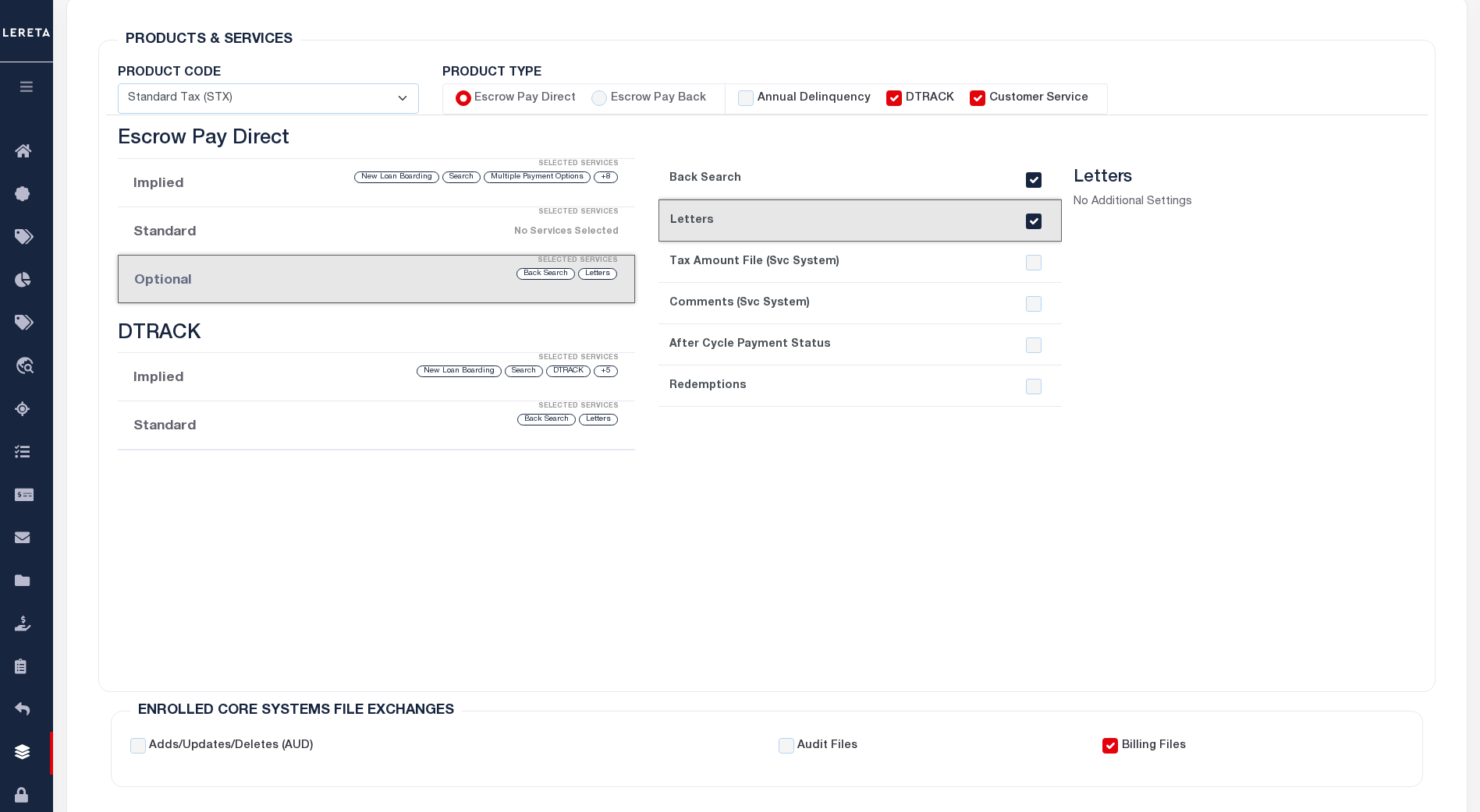
click at [851, 258] on link "3. Tax Amount File (Svc System)" at bounding box center [859, 262] width 403 height 41
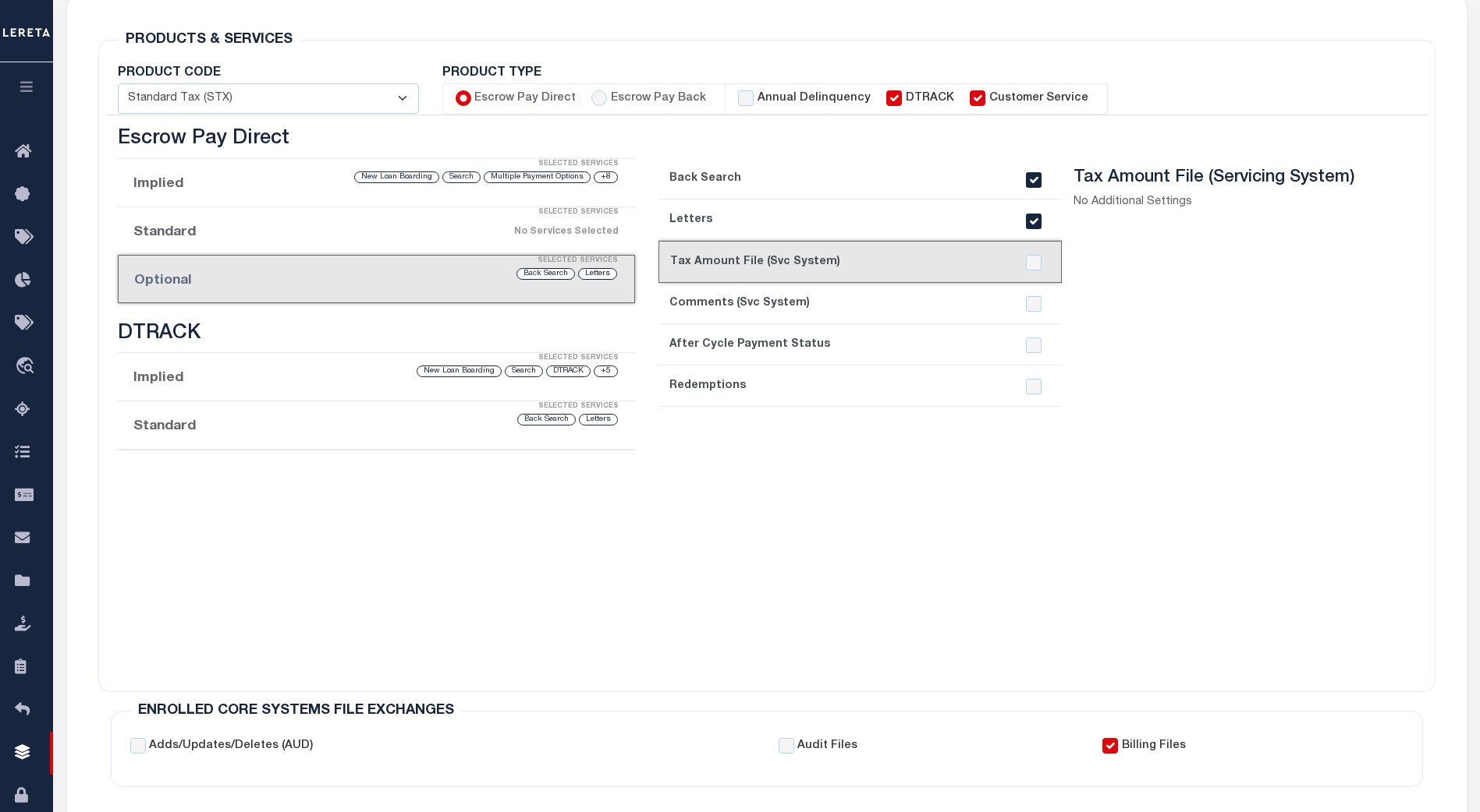
click at [845, 299] on link "4. Comments (Svc System)" at bounding box center [859, 304] width 403 height 41
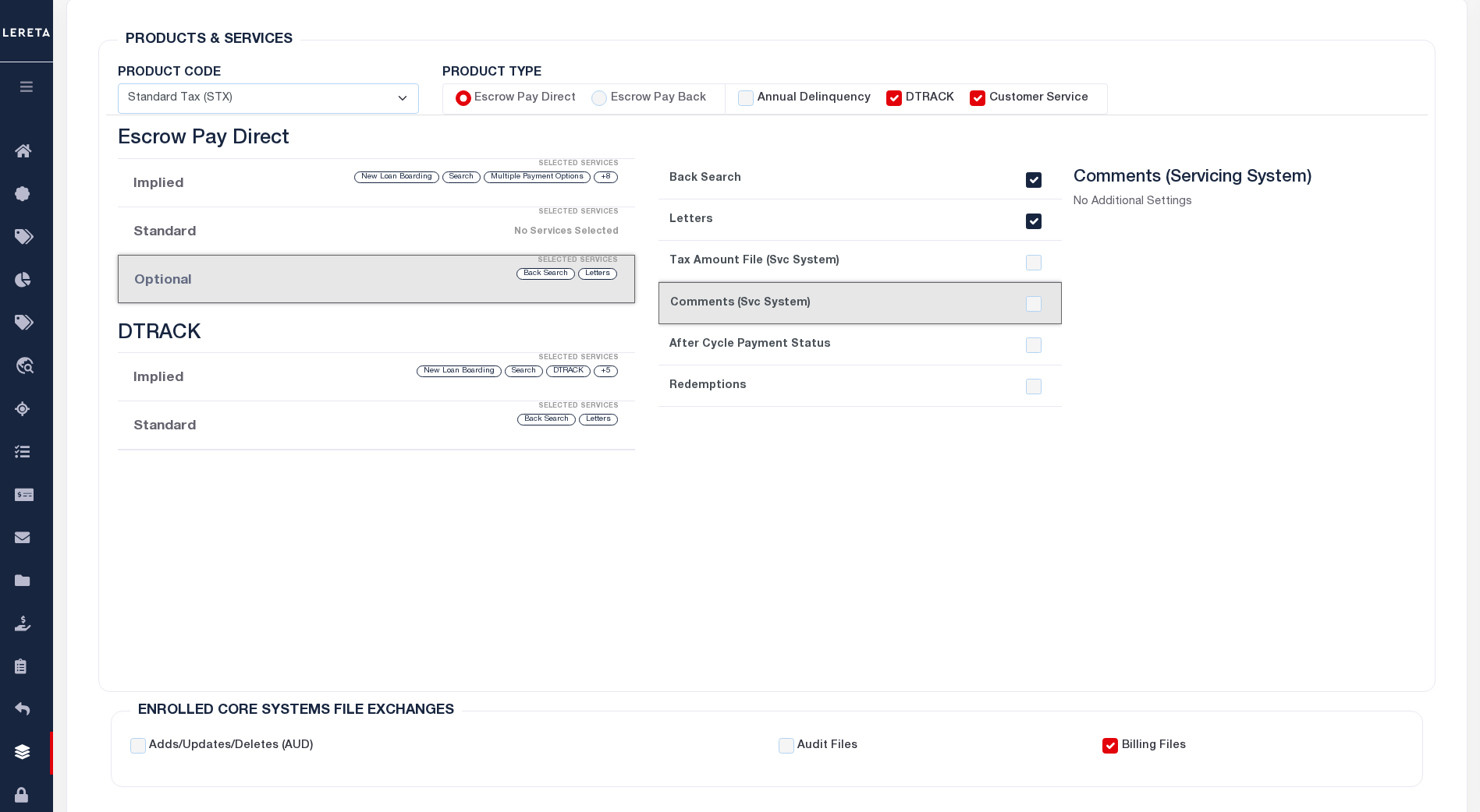
click at [853, 335] on link "5. After Cycle Payment Status" at bounding box center [859, 345] width 403 height 41
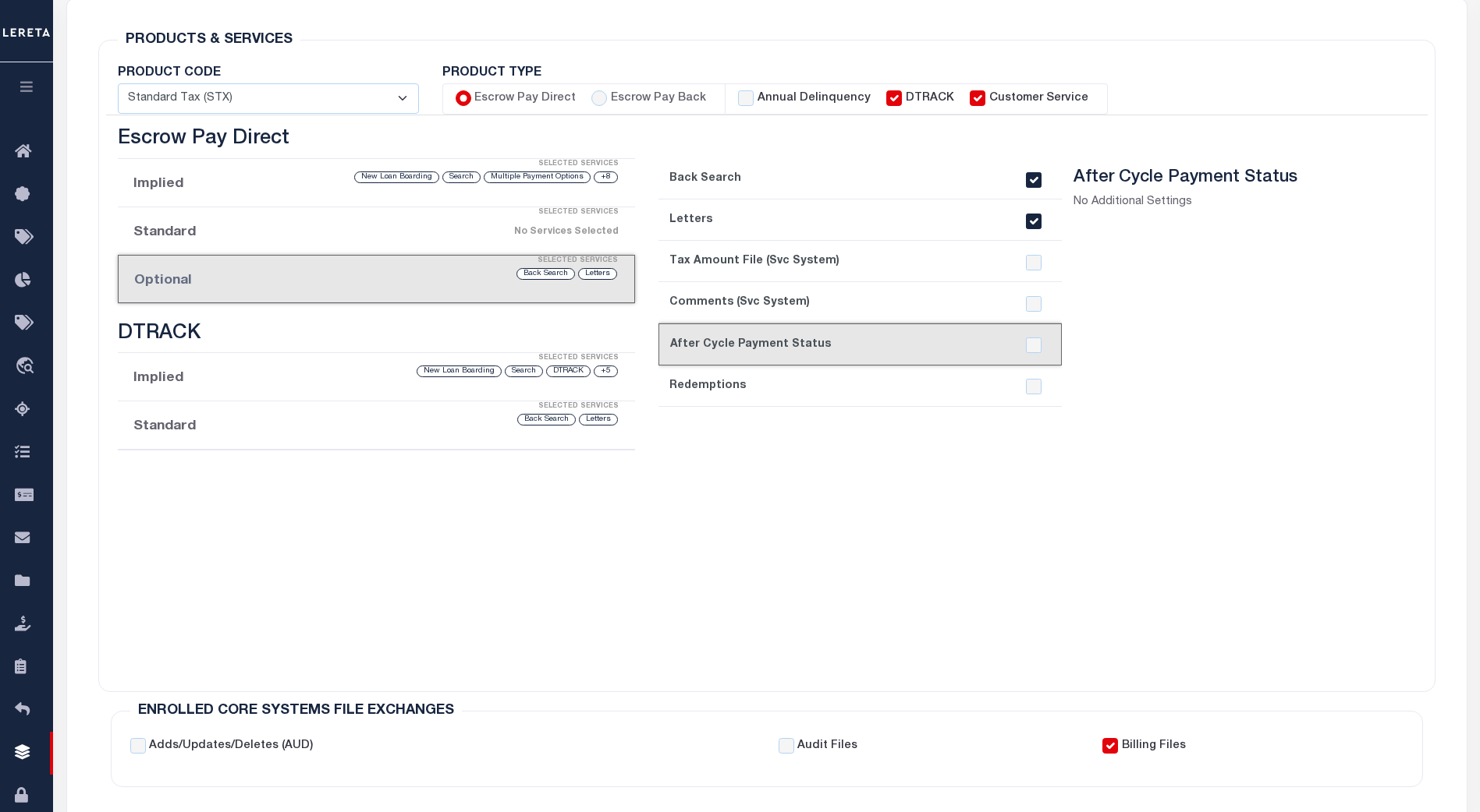
click at [852, 385] on link "6. Redemptions" at bounding box center [859, 387] width 403 height 41
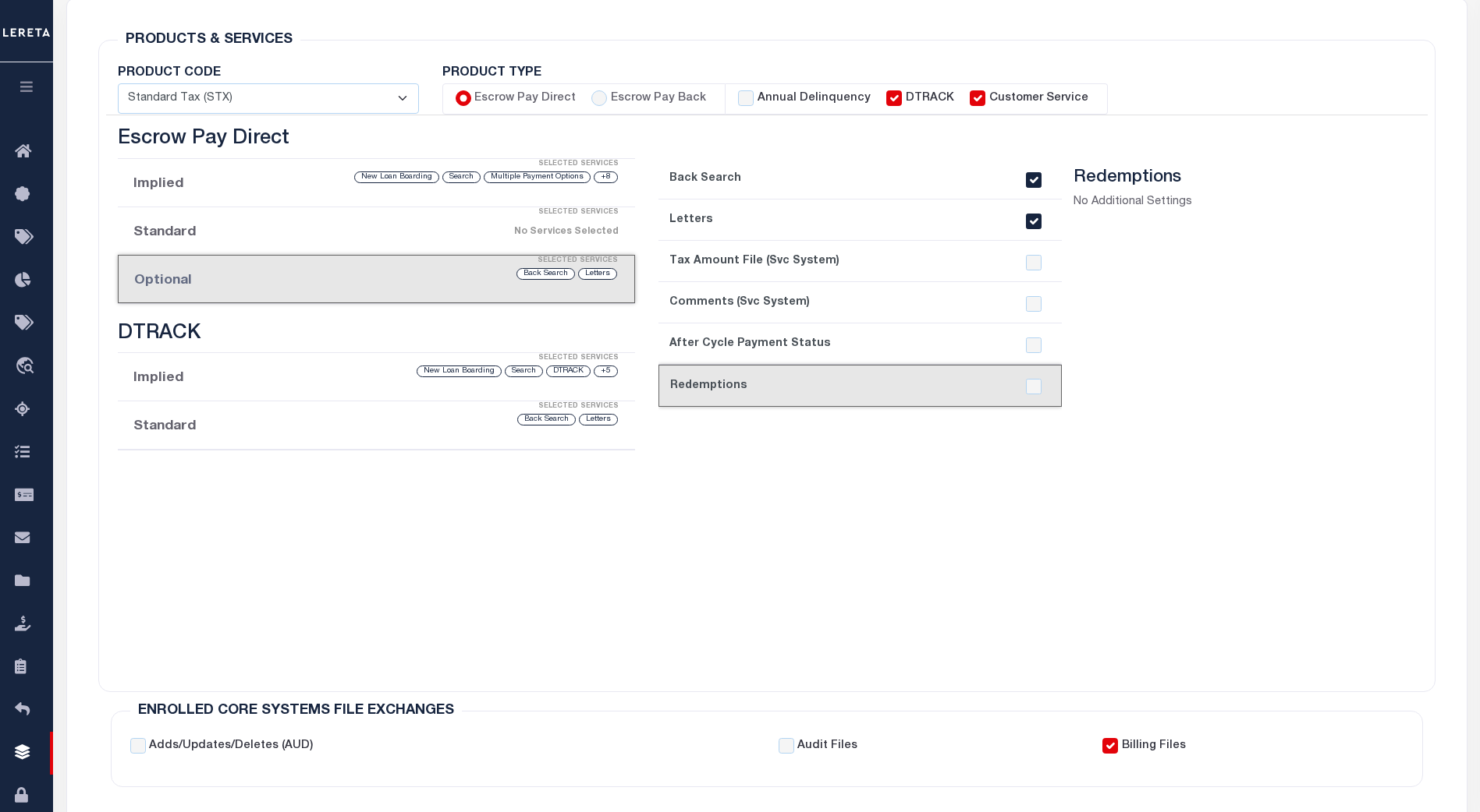
click at [407, 432] on li "Standard Selected Services Letters Back Search" at bounding box center [376, 425] width 517 height 49
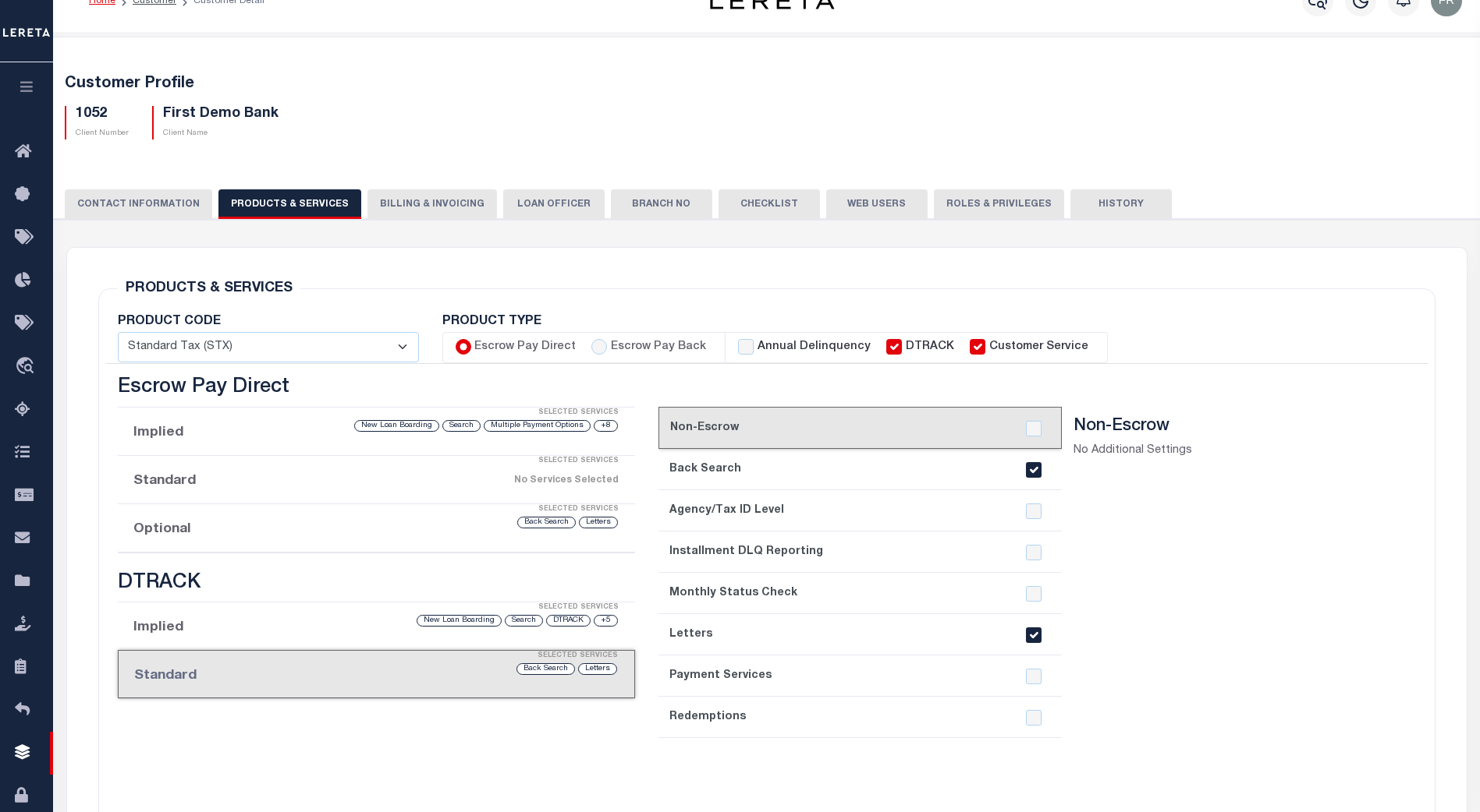
scroll to position [0, 0]
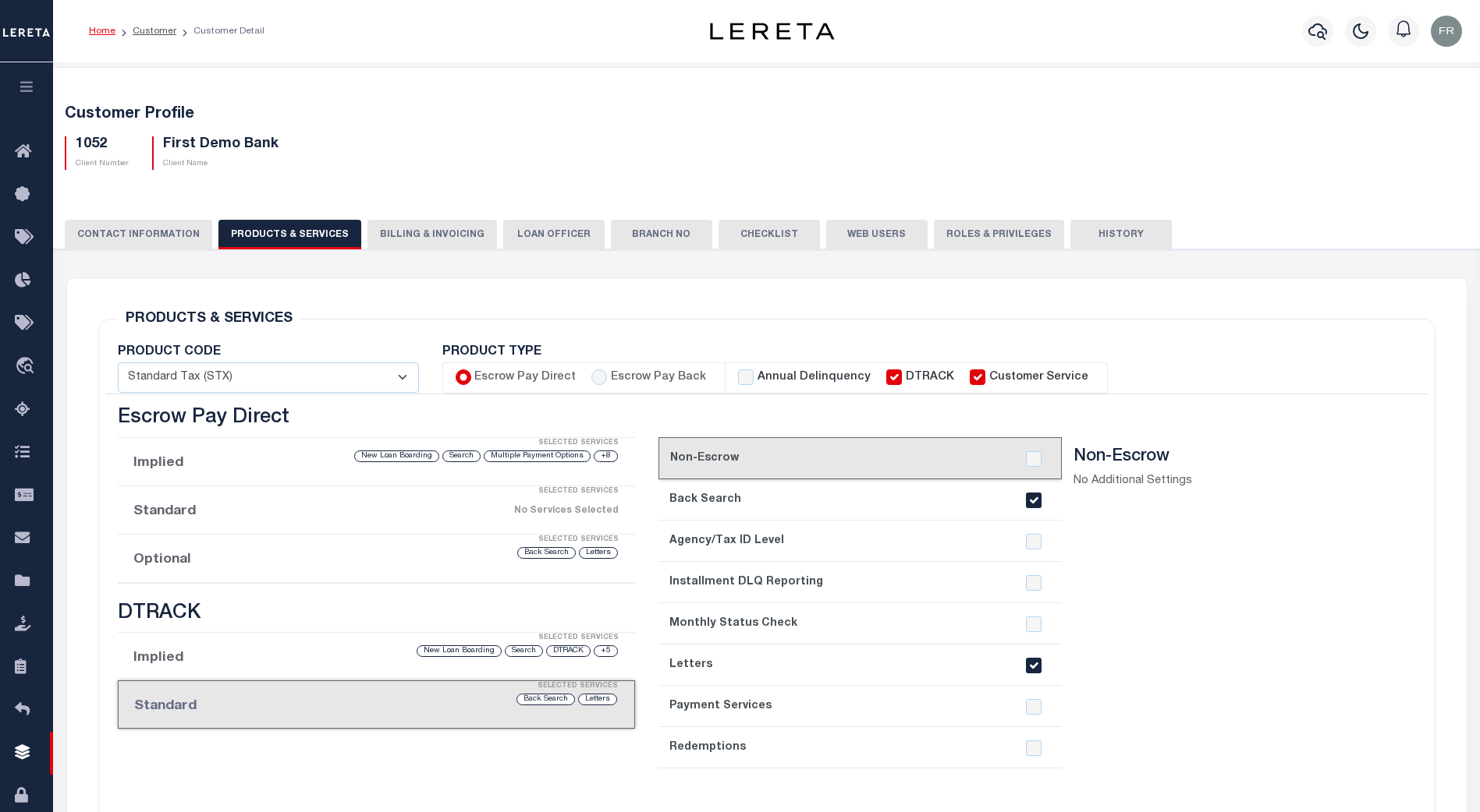
click at [424, 231] on button "Billing & Invoicing" at bounding box center [432, 234] width 130 height 29
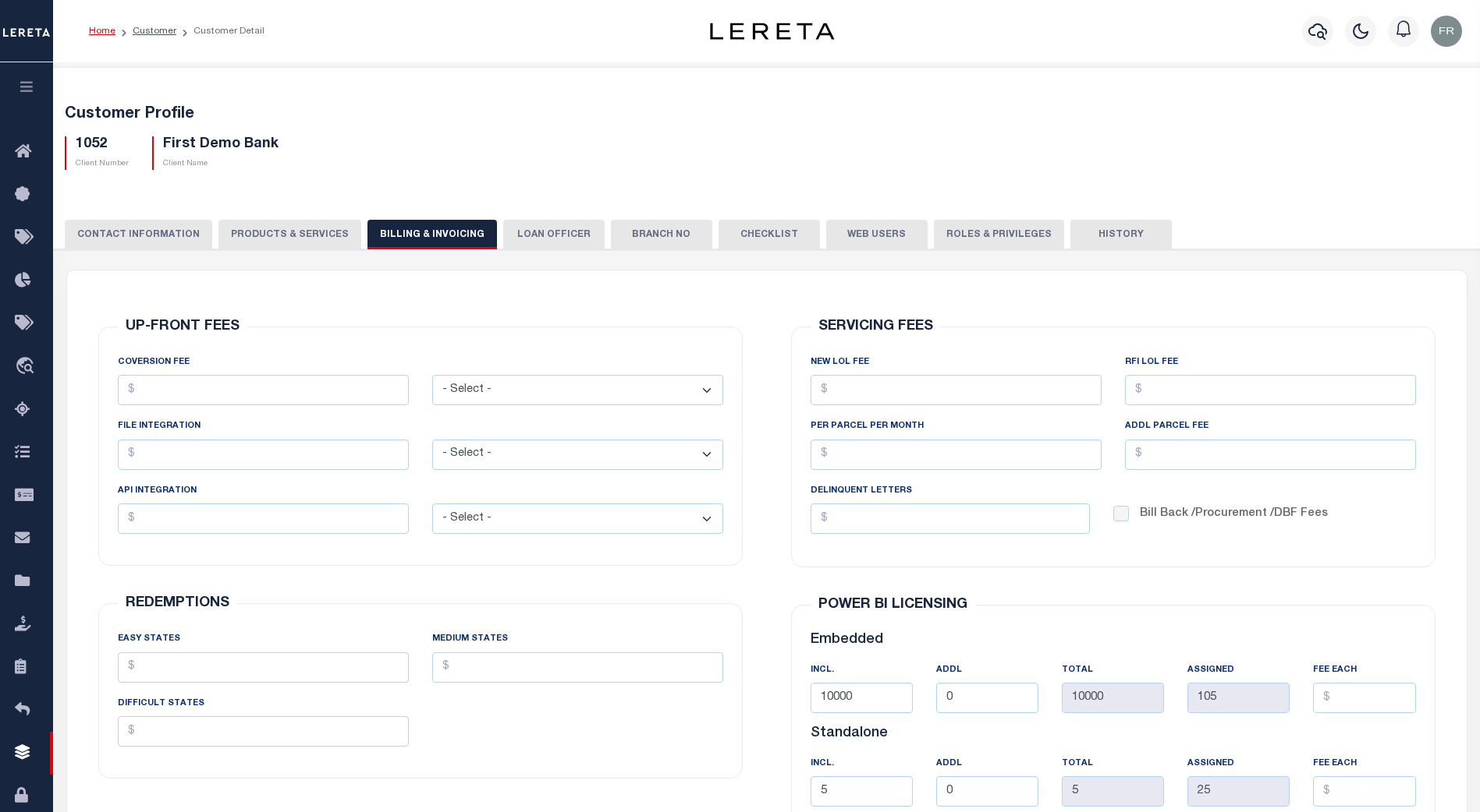
click at [544, 243] on button "LOAN OFFICER" at bounding box center [553, 234] width 101 height 29
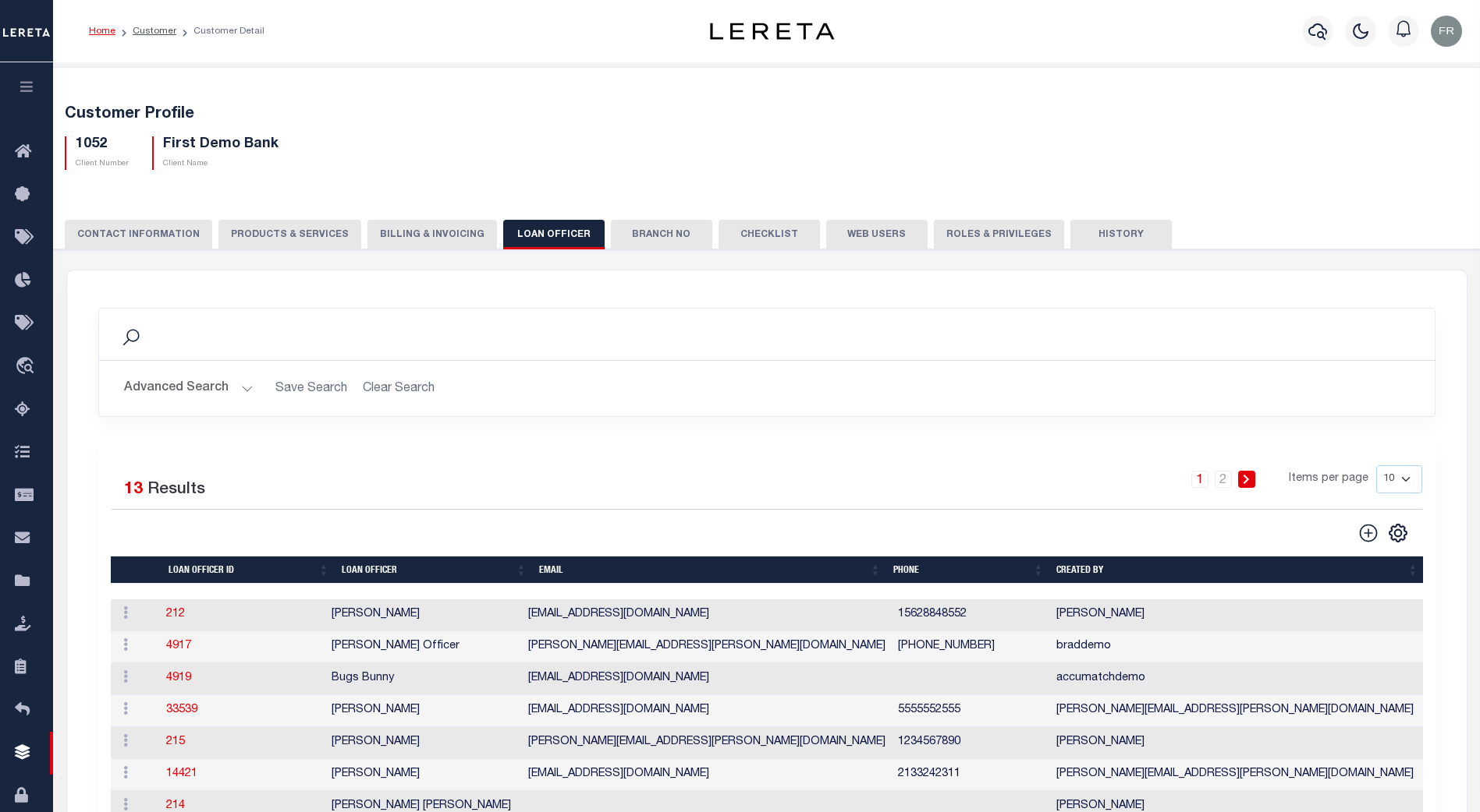
click at [648, 235] on button "Branch No" at bounding box center [661, 234] width 101 height 29
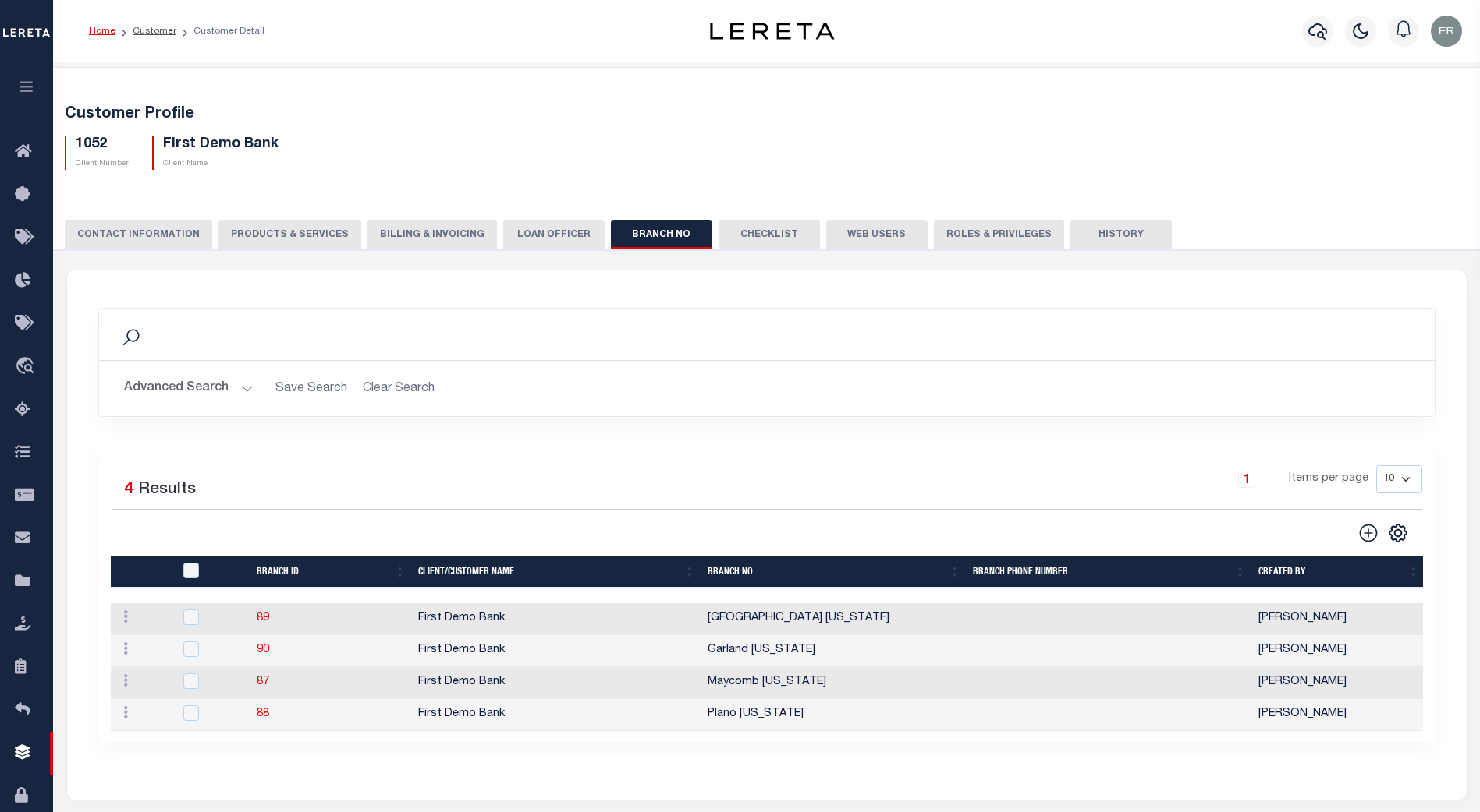
click at [752, 231] on button "Checklist" at bounding box center [769, 234] width 101 height 29
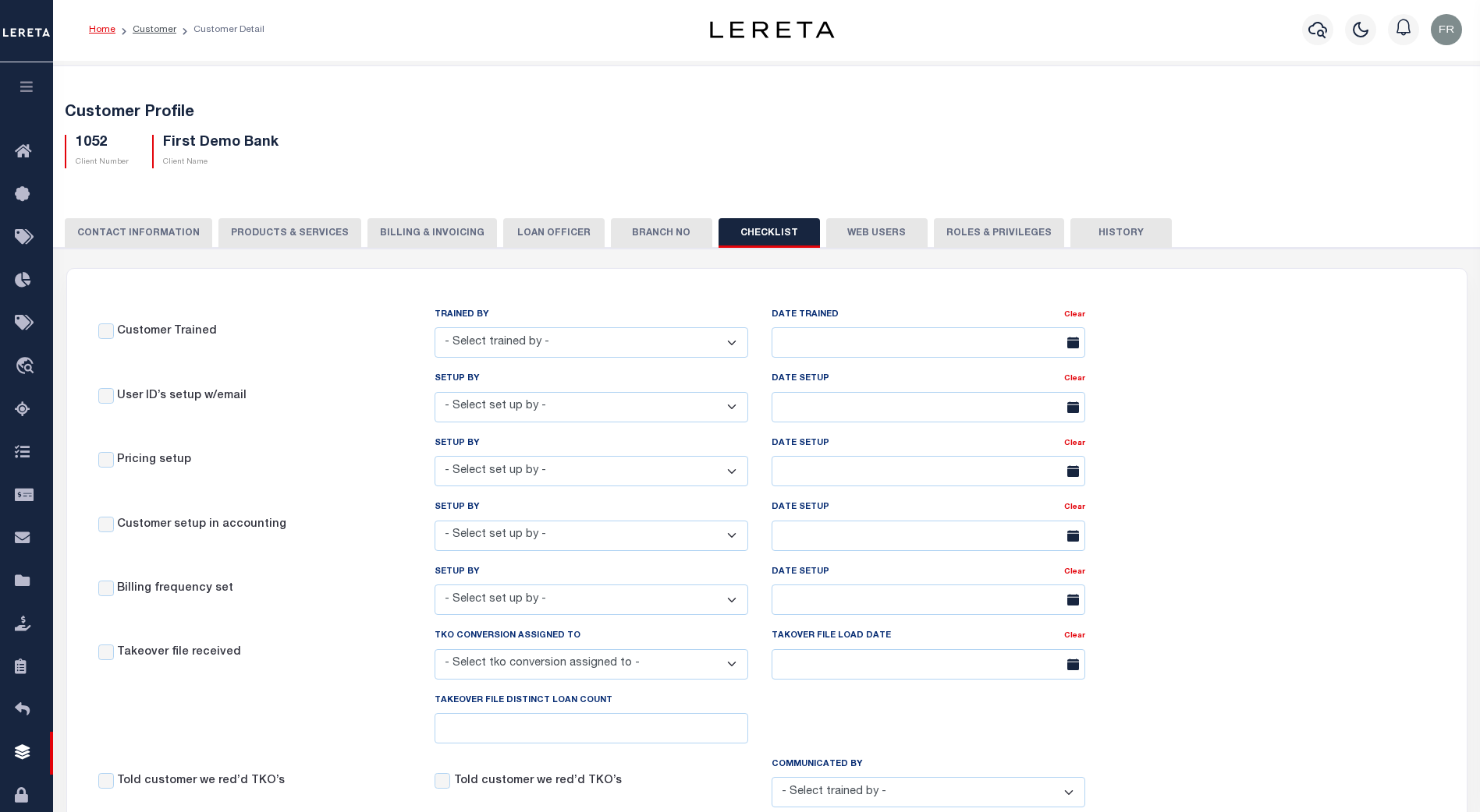
scroll to position [1, 0]
click at [860, 231] on button "Web Users" at bounding box center [876, 233] width 101 height 29
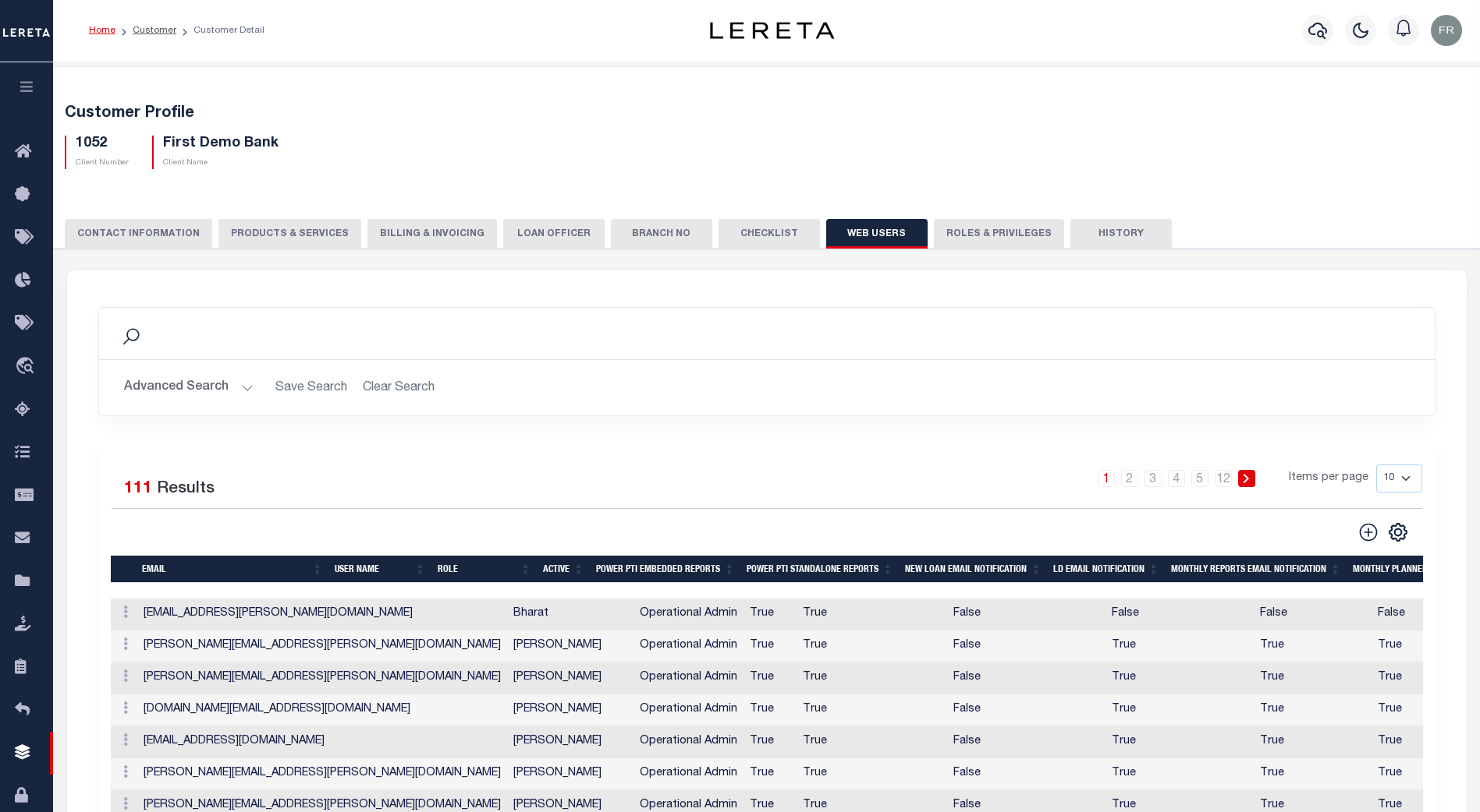
click at [968, 233] on button "Roles & Privileges" at bounding box center [999, 233] width 130 height 29
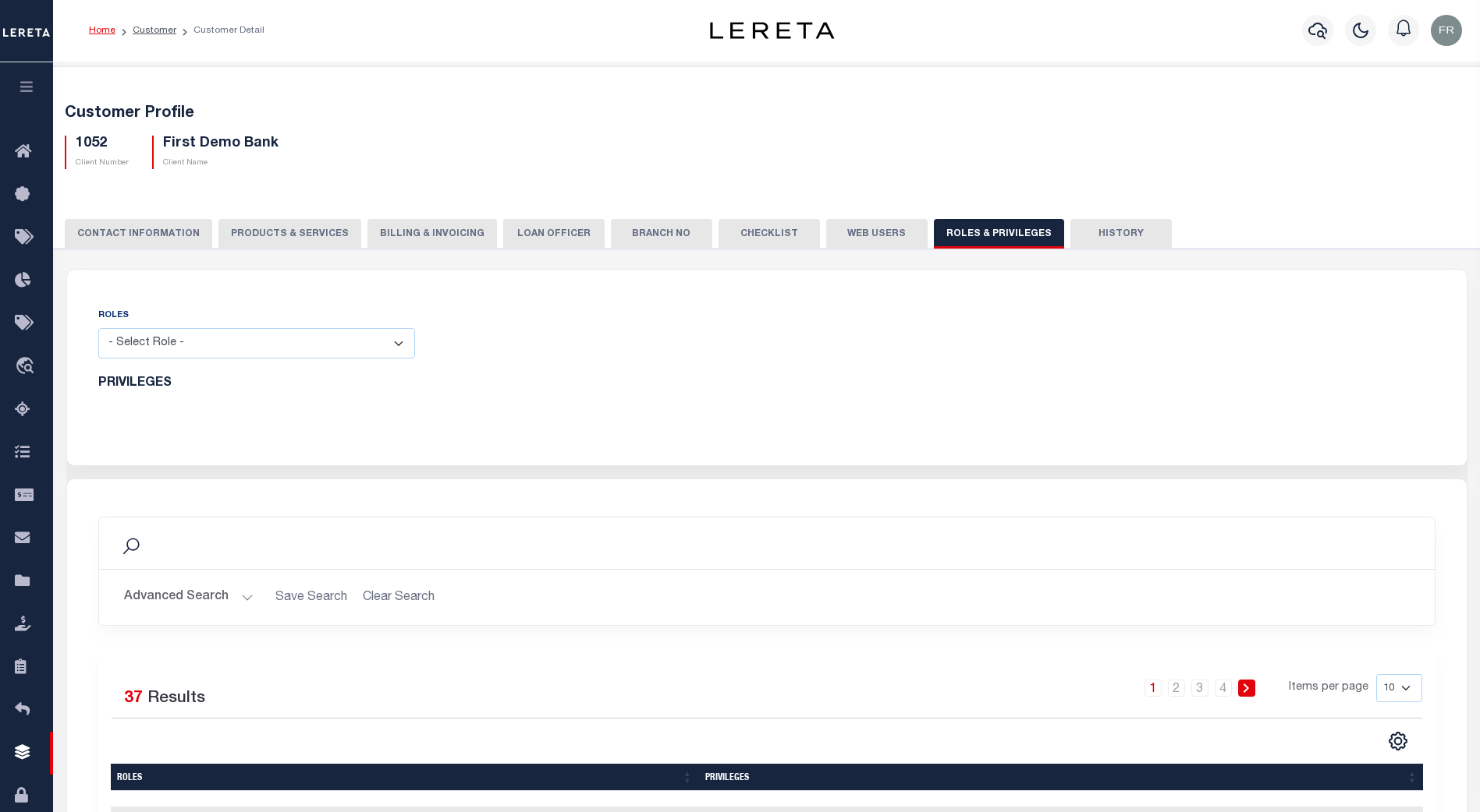
click at [755, 236] on button "Checklist" at bounding box center [769, 233] width 101 height 29
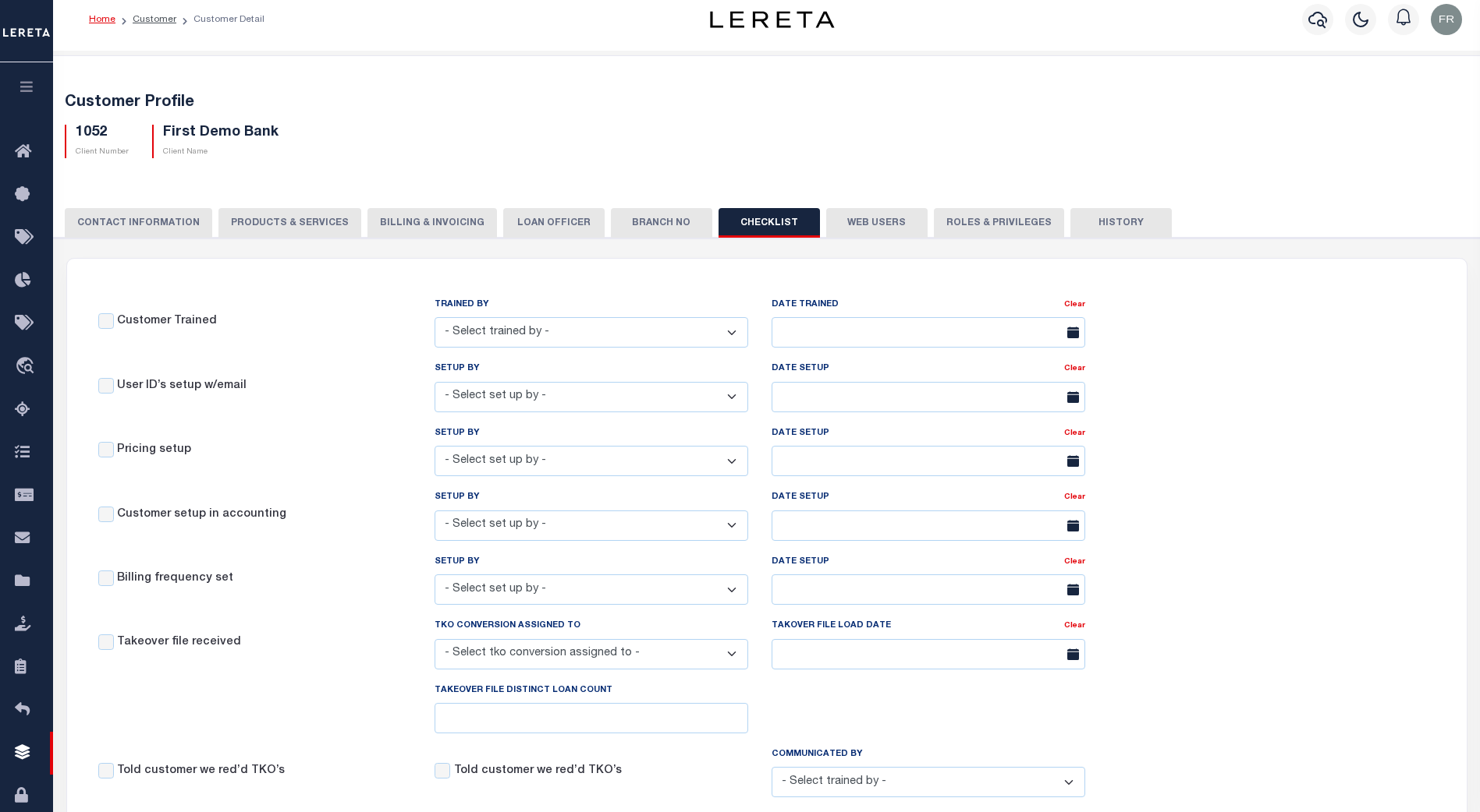
scroll to position [0, 0]
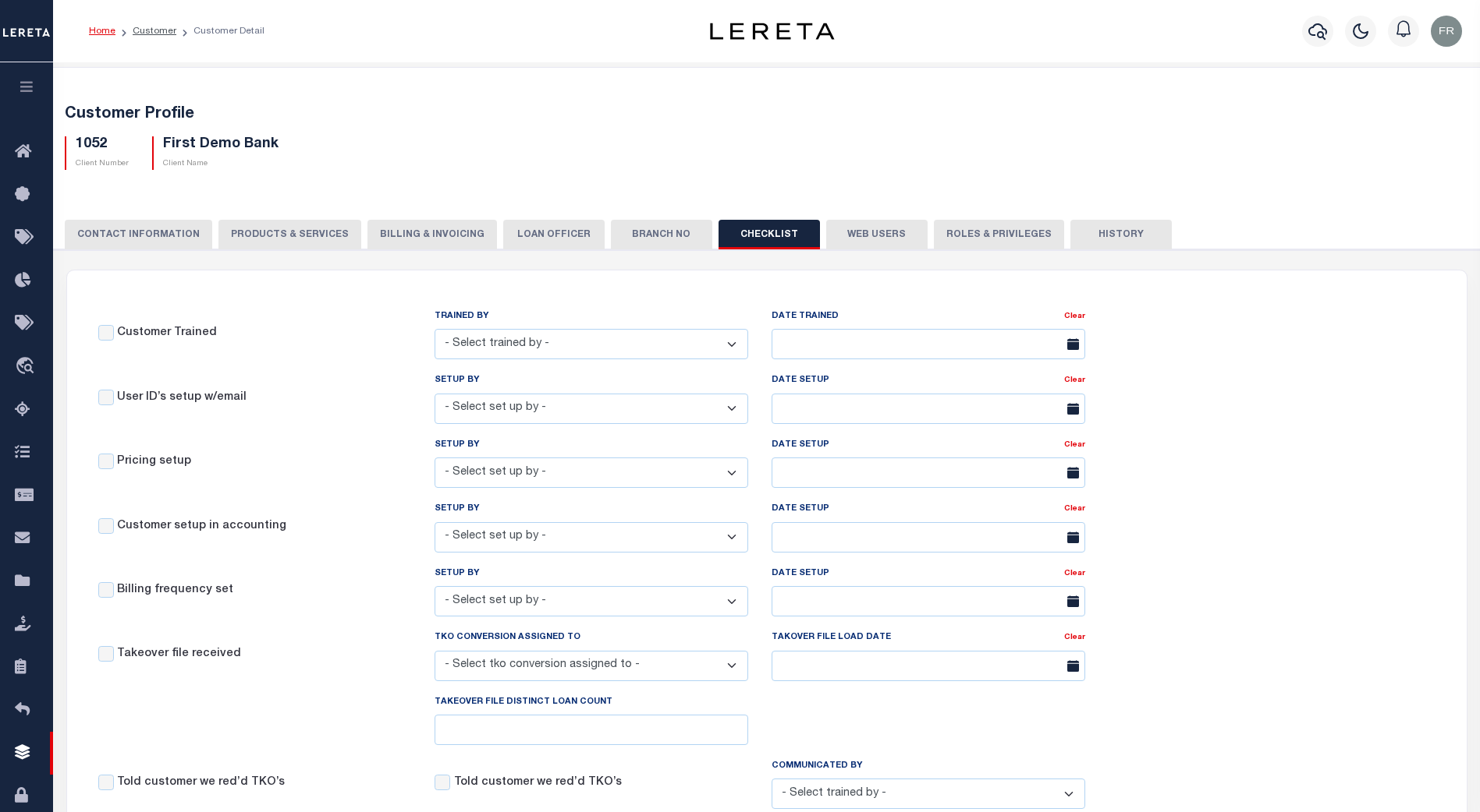
click at [151, 235] on button "CONTACT INFORMATION" at bounding box center [138, 234] width 147 height 29
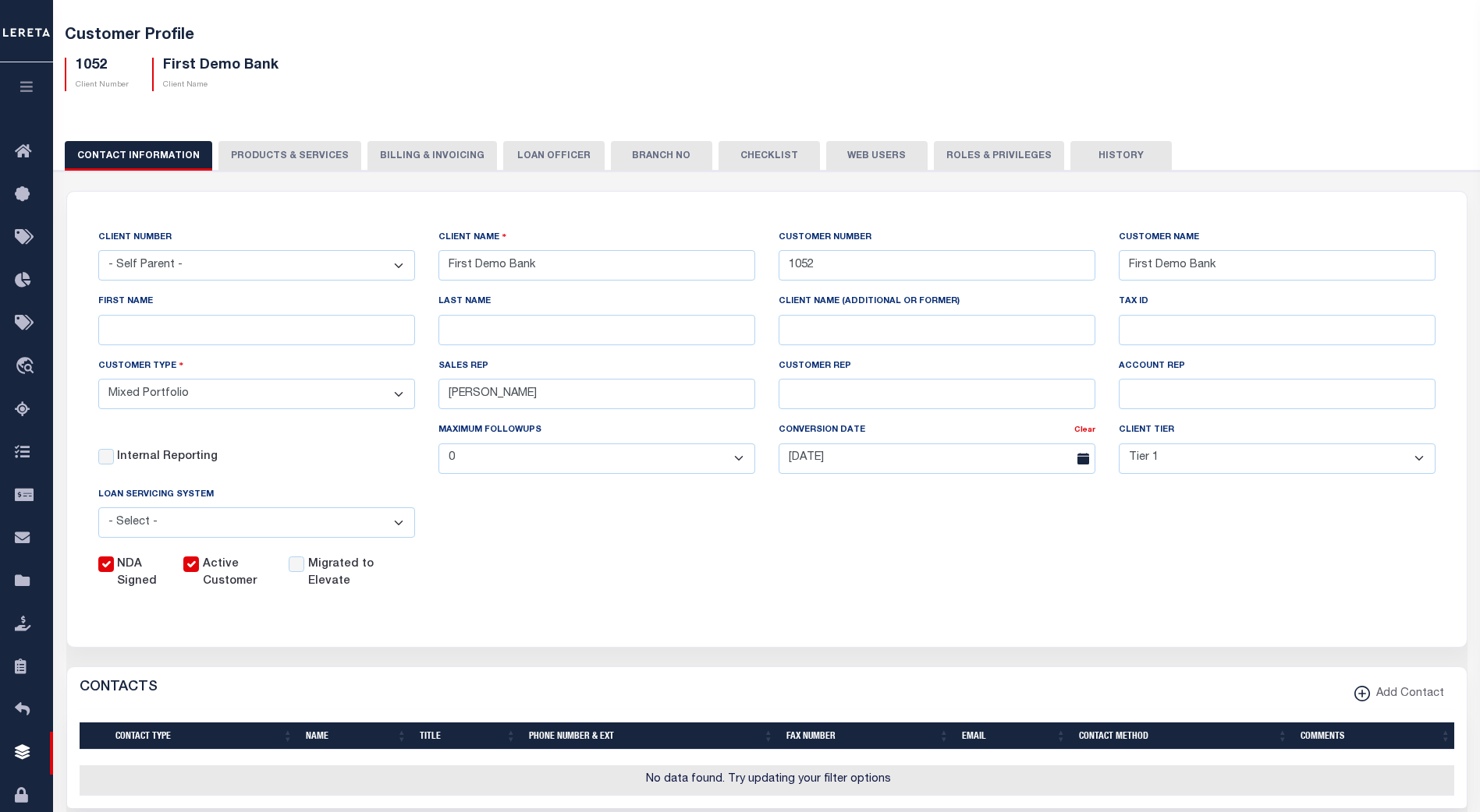
scroll to position [78, 0]
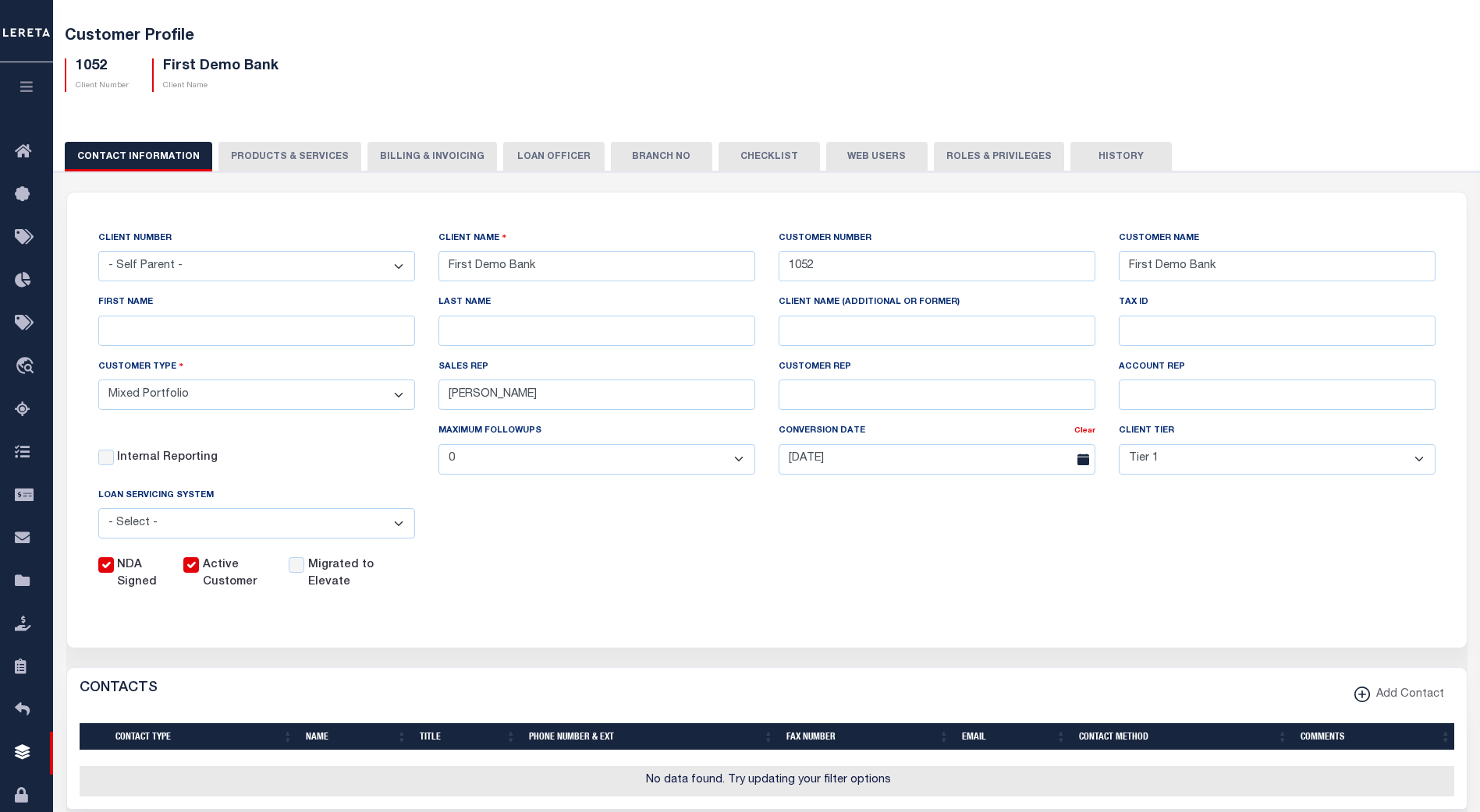
click at [305, 161] on button "PRODUCTS & SERVICES" at bounding box center [289, 156] width 142 height 29
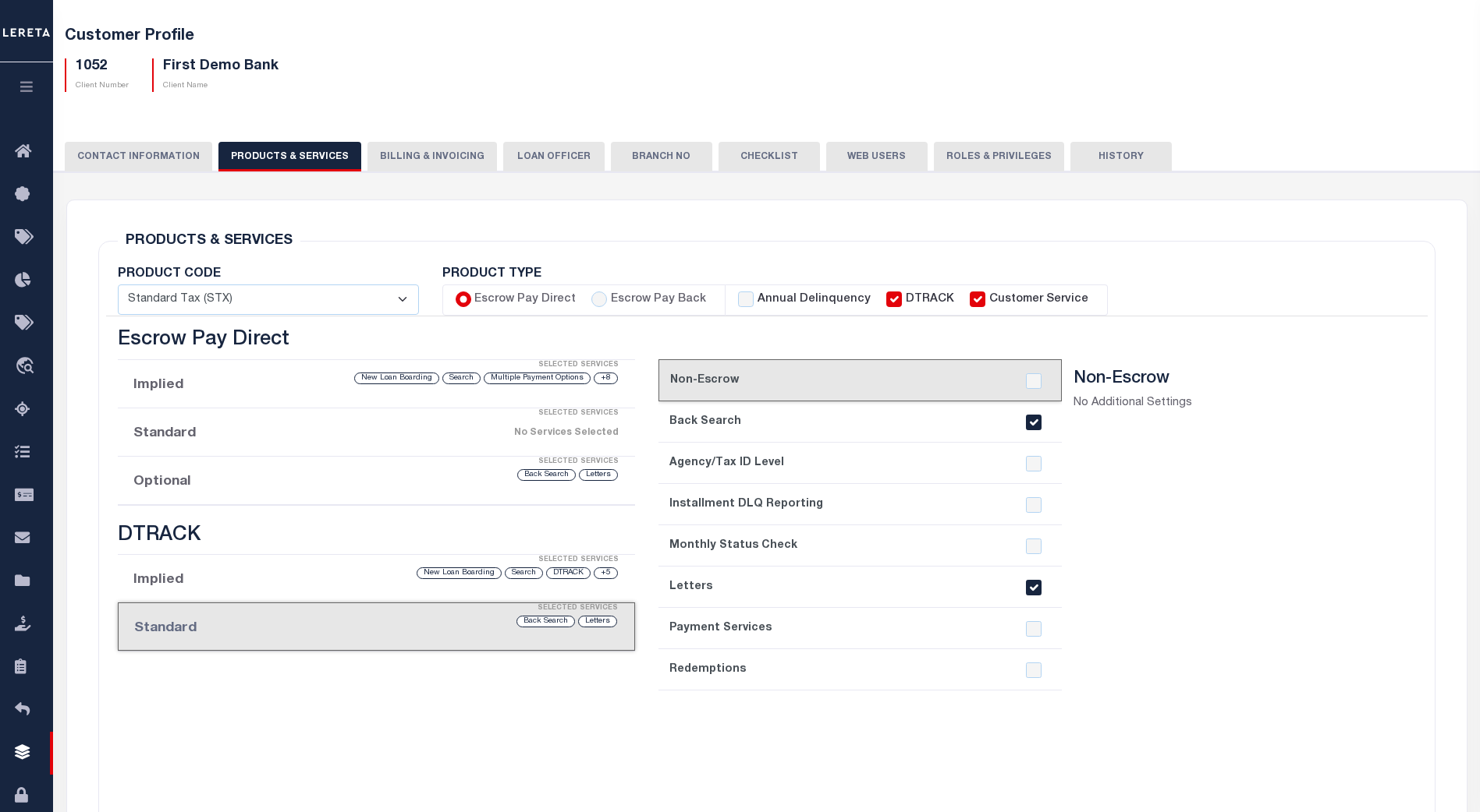
select select "STX"
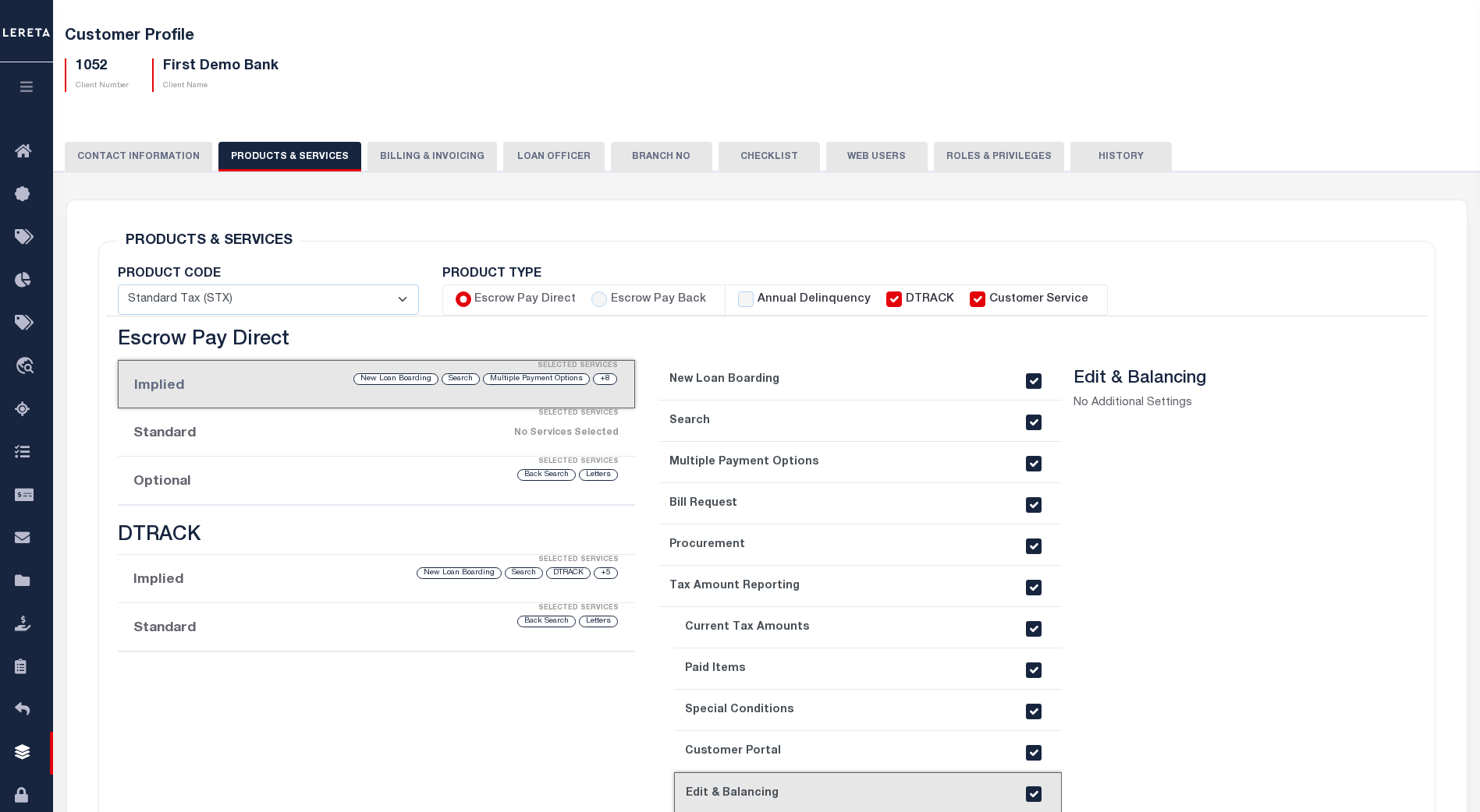
click at [1166, 509] on section "Edit & Balancing No Additional Settings" at bounding box center [1226, 616] width 306 height 495
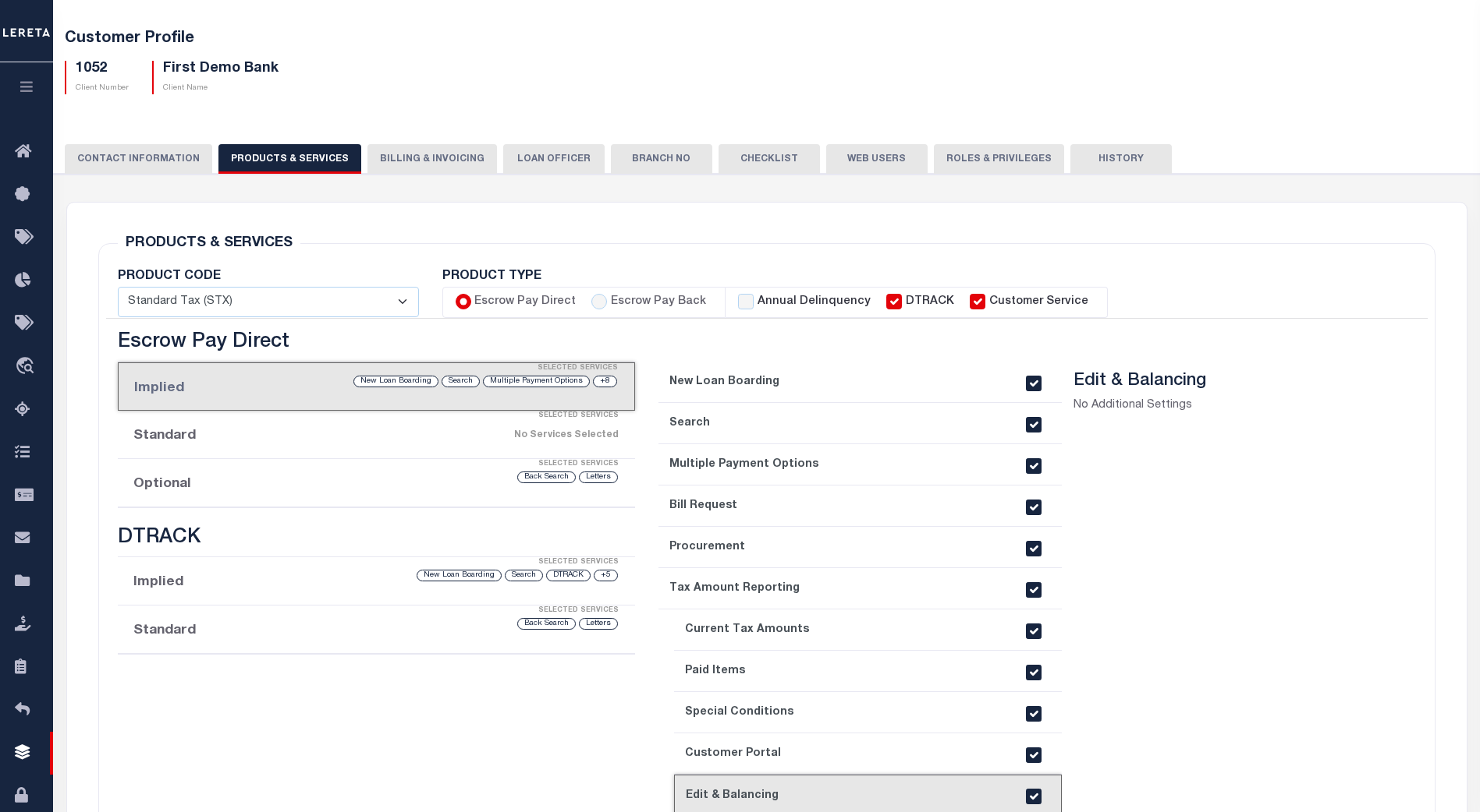
scroll to position [75, 0]
click at [423, 157] on button "Billing & Invoicing" at bounding box center [432, 159] width 130 height 29
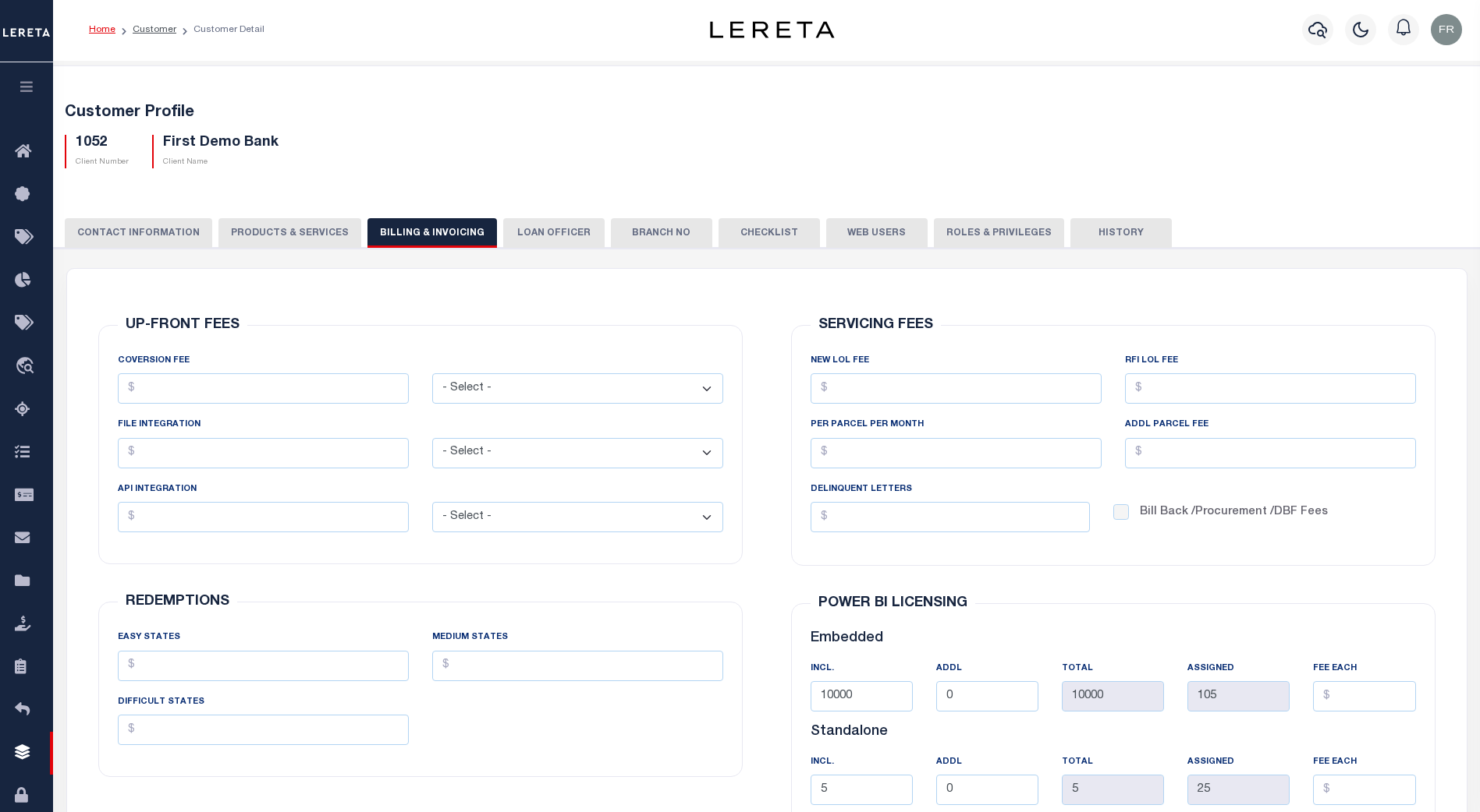
scroll to position [0, 0]
click at [528, 229] on button "LOAN OFFICER" at bounding box center [553, 234] width 101 height 29
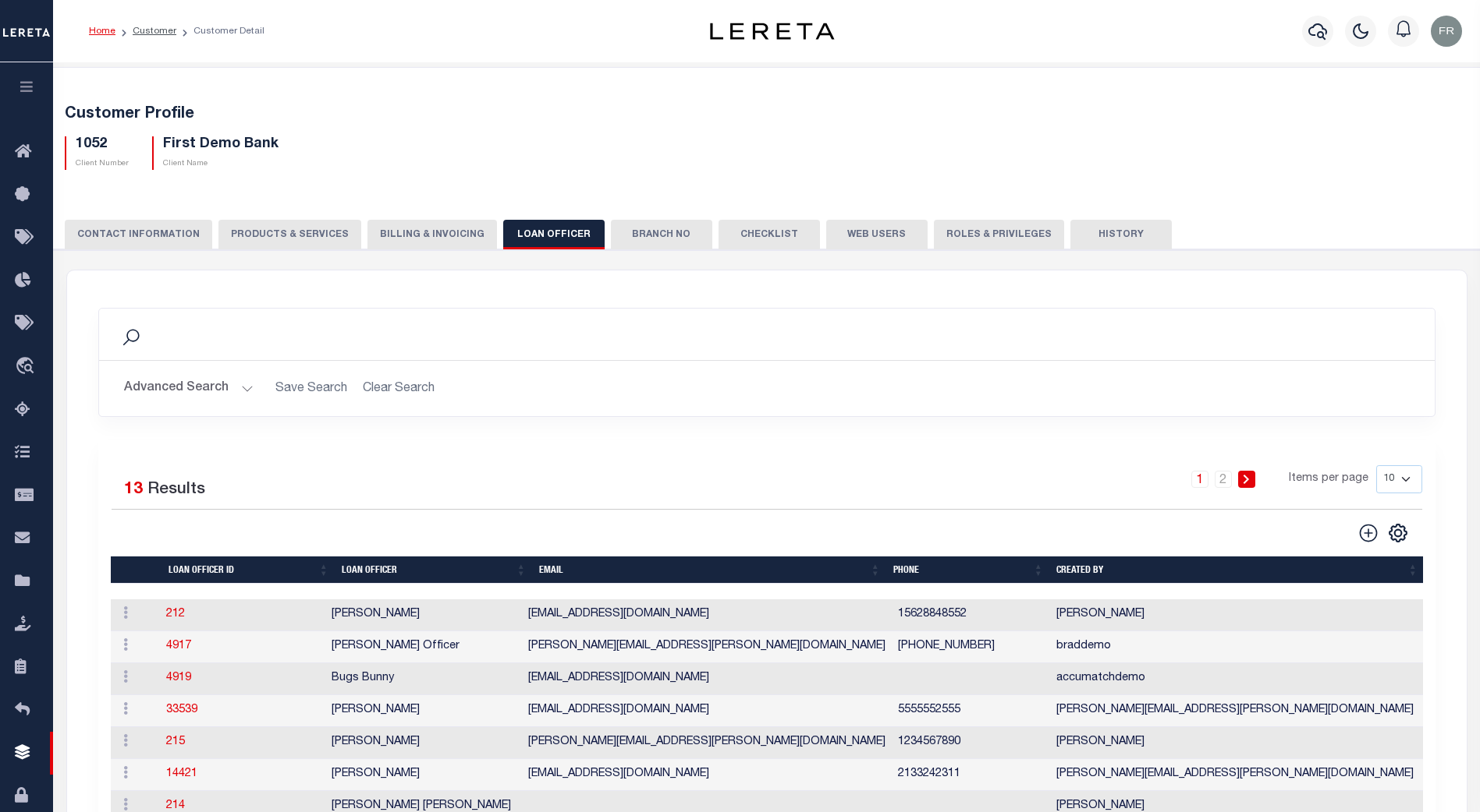
click at [644, 236] on button "Branch No" at bounding box center [661, 234] width 101 height 29
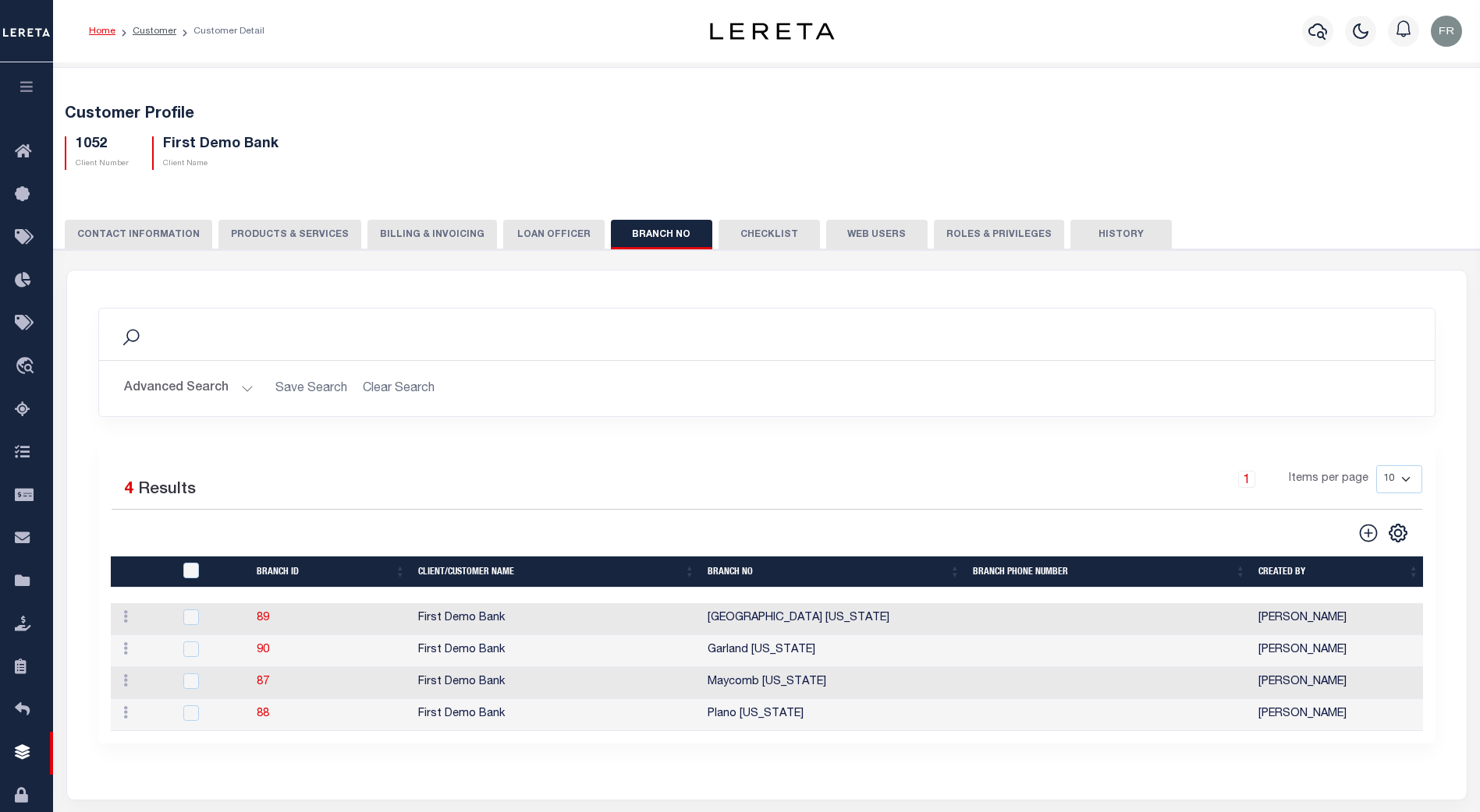
click at [766, 237] on button "Checklist" at bounding box center [769, 234] width 101 height 29
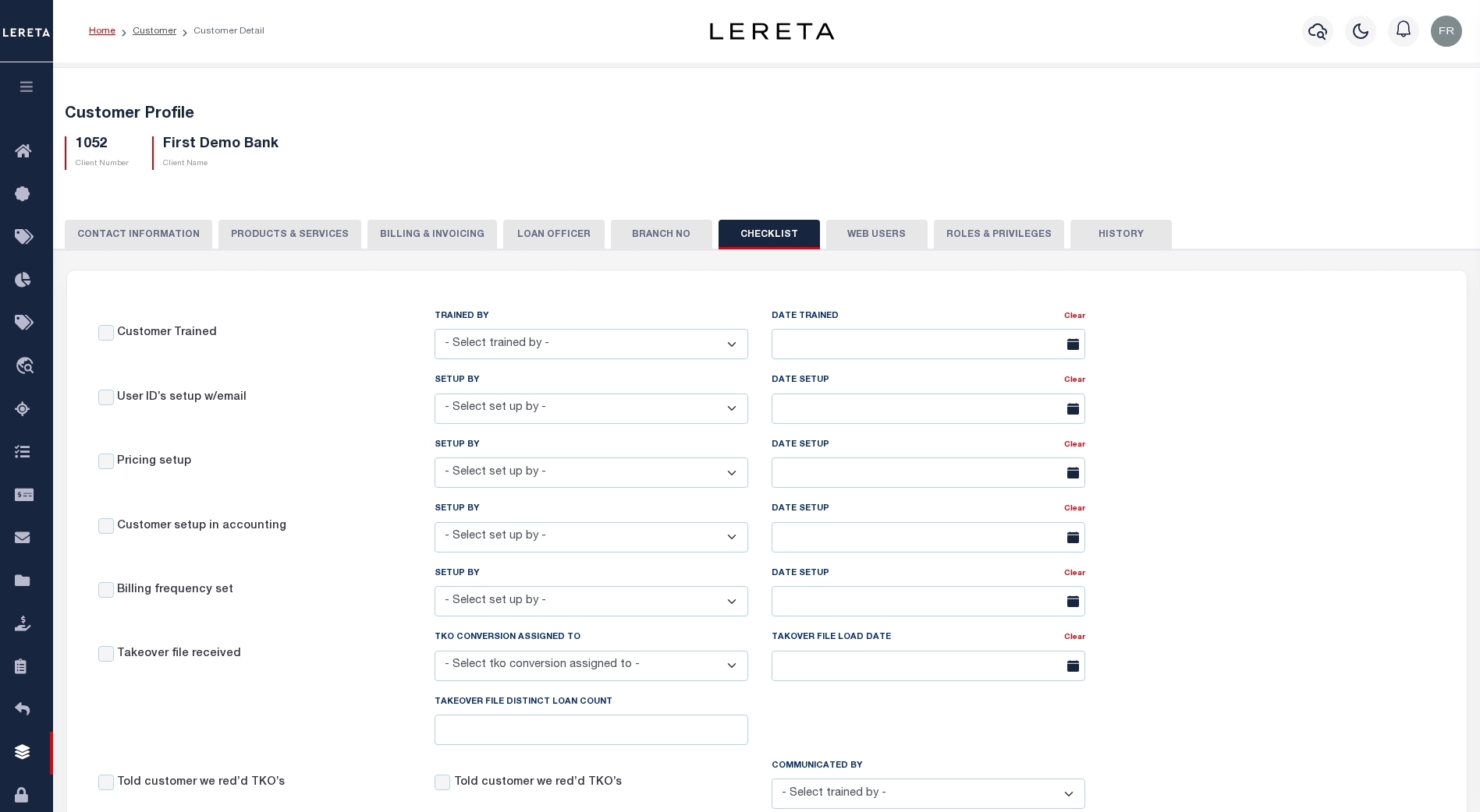
click at [857, 232] on button "Web Users" at bounding box center [876, 234] width 101 height 29
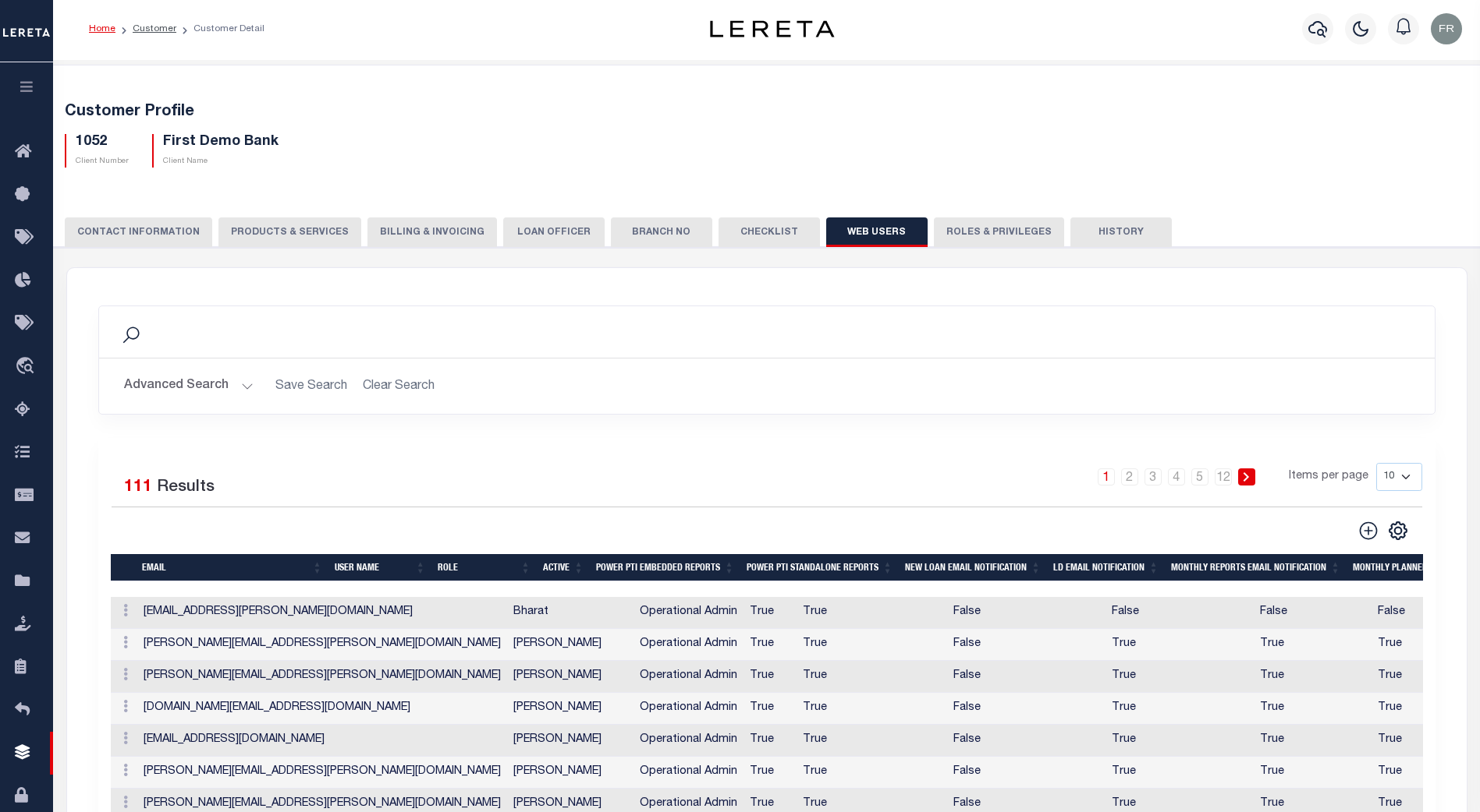
click at [958, 222] on button "Roles & Privileges" at bounding box center [999, 232] width 130 height 29
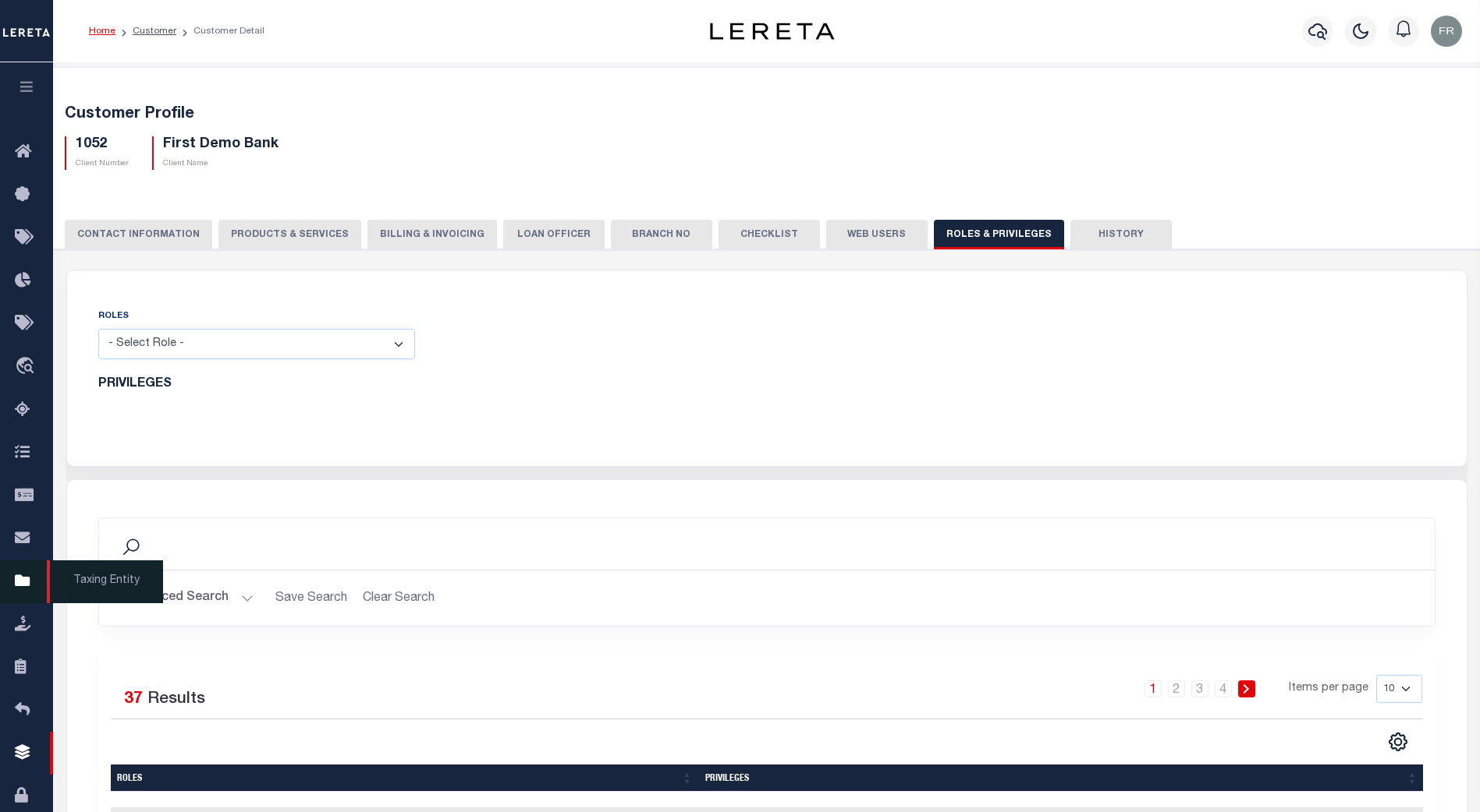
click at [29, 581] on icon at bounding box center [27, 582] width 25 height 20
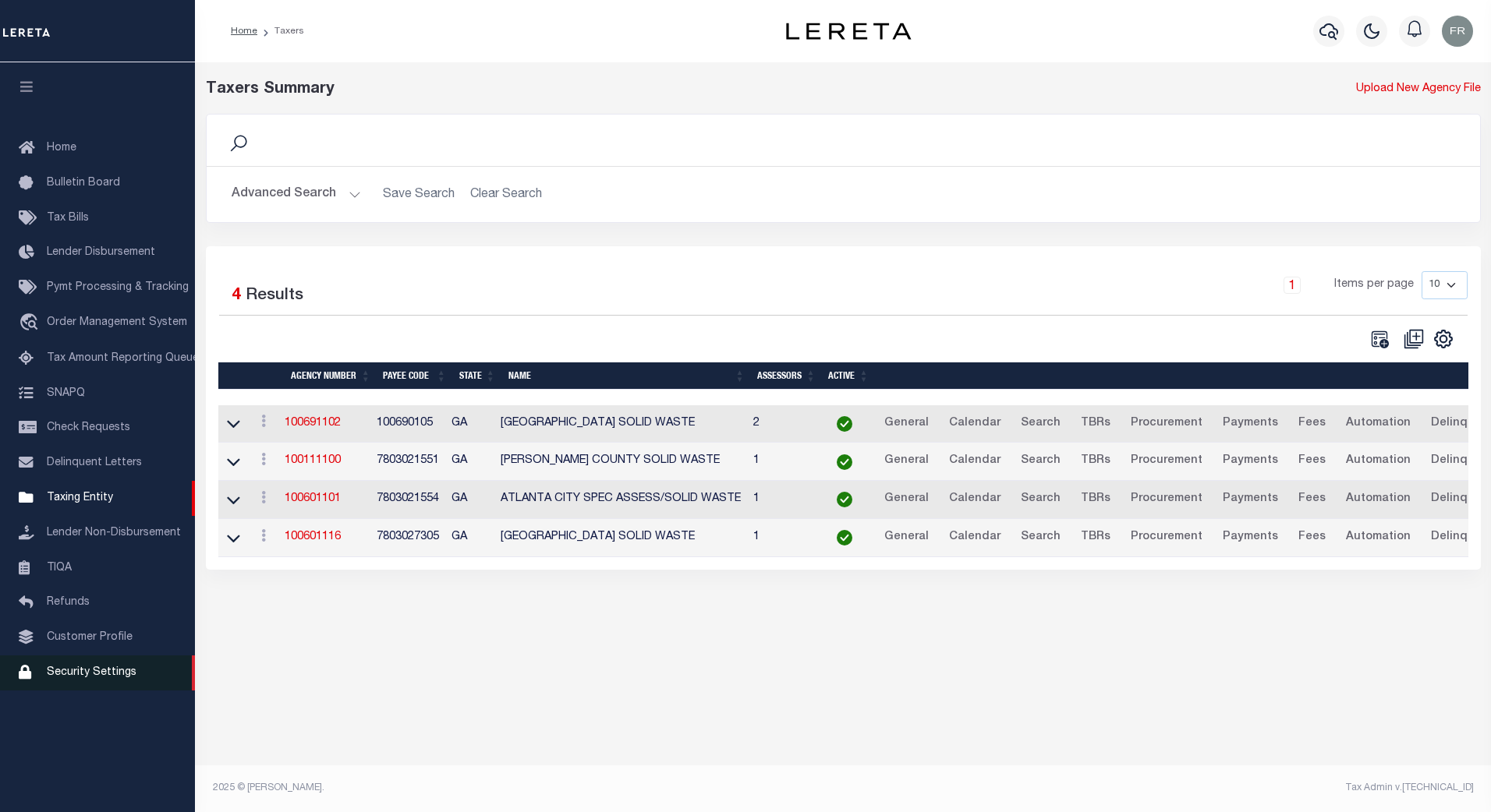
click at [95, 678] on span "Security Settings" at bounding box center [91, 673] width 90 height 11
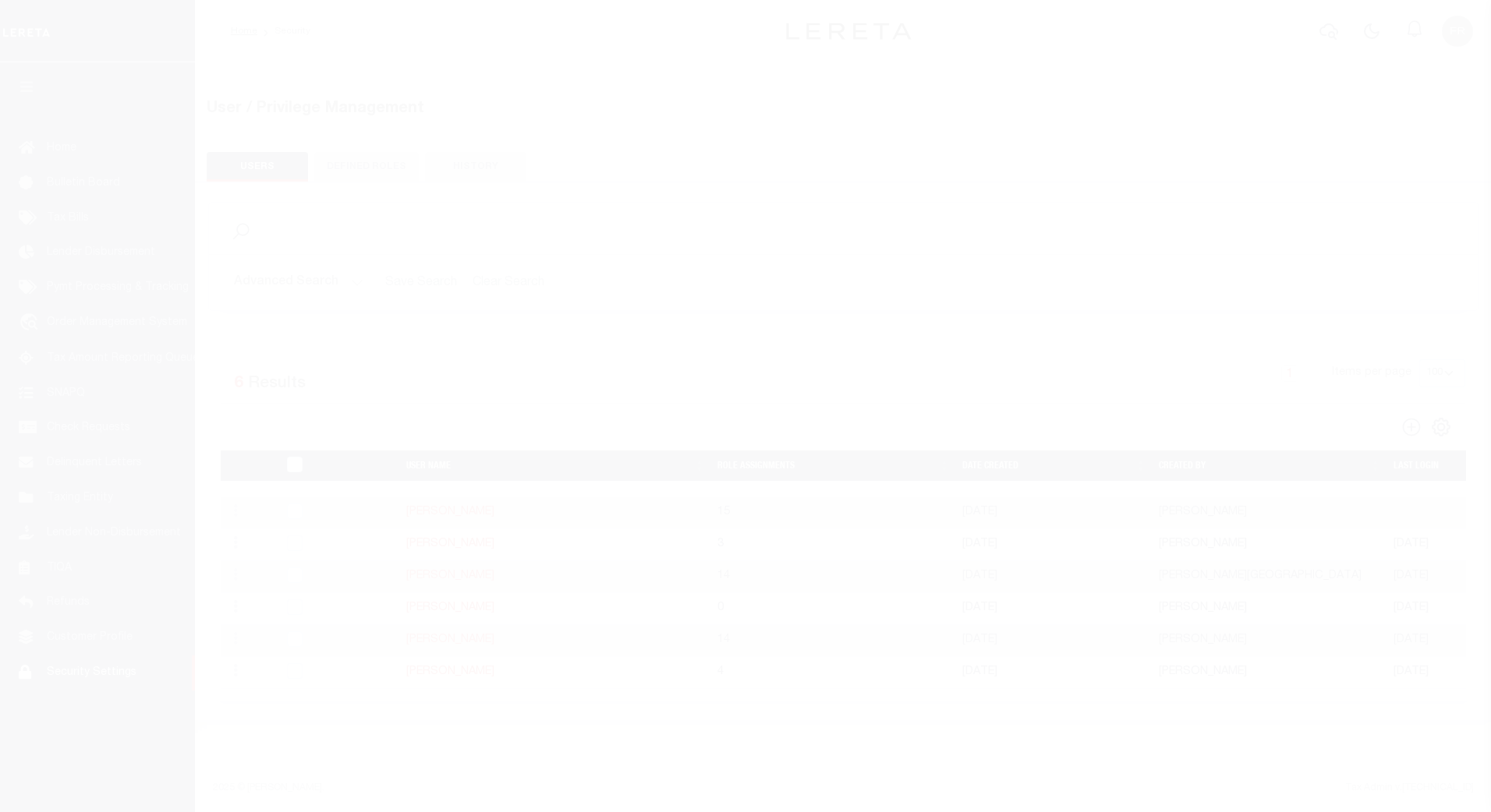
select select "100"
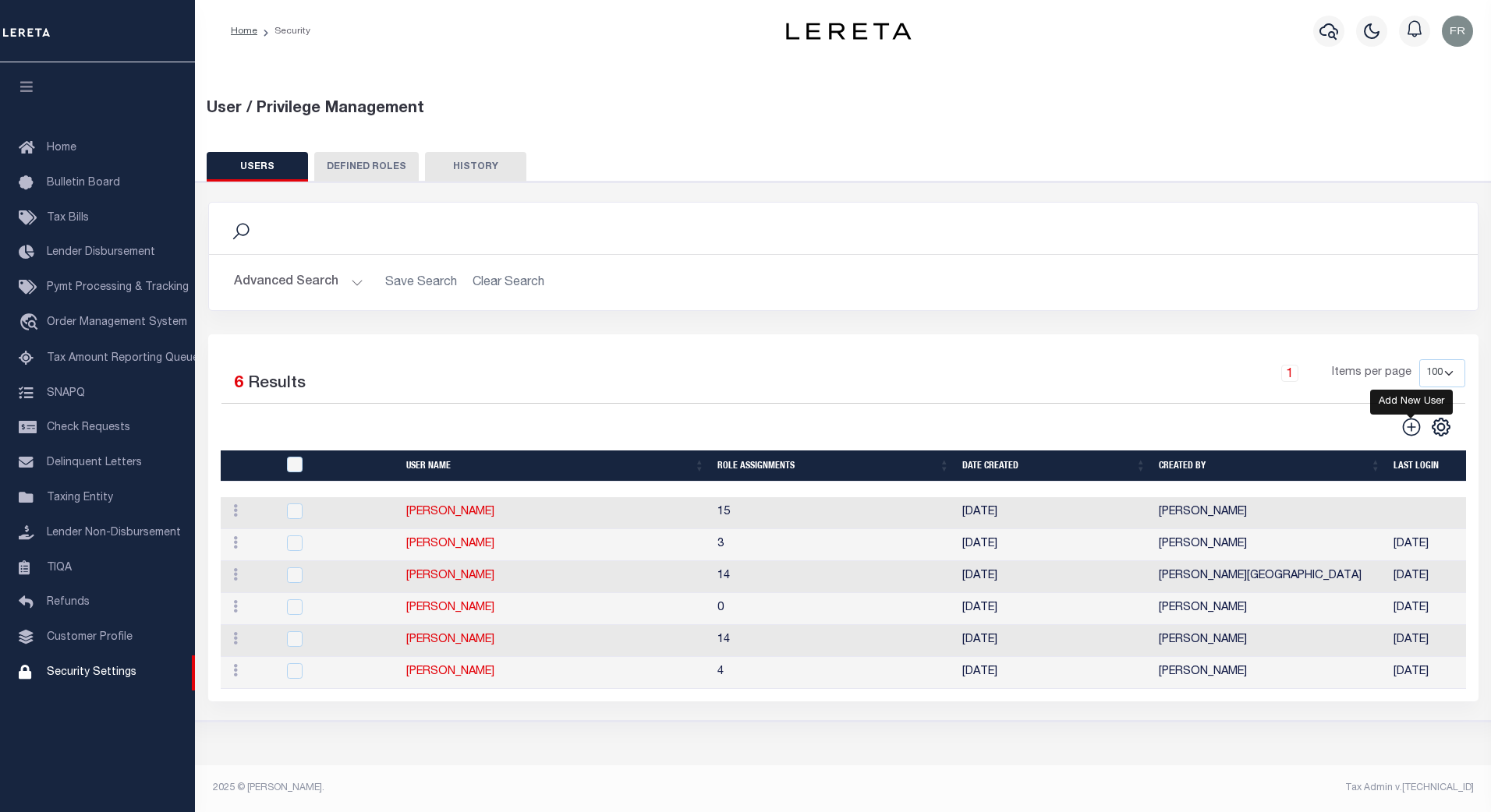
click at [1417, 428] on icon "" at bounding box center [1411, 426] width 20 height 20
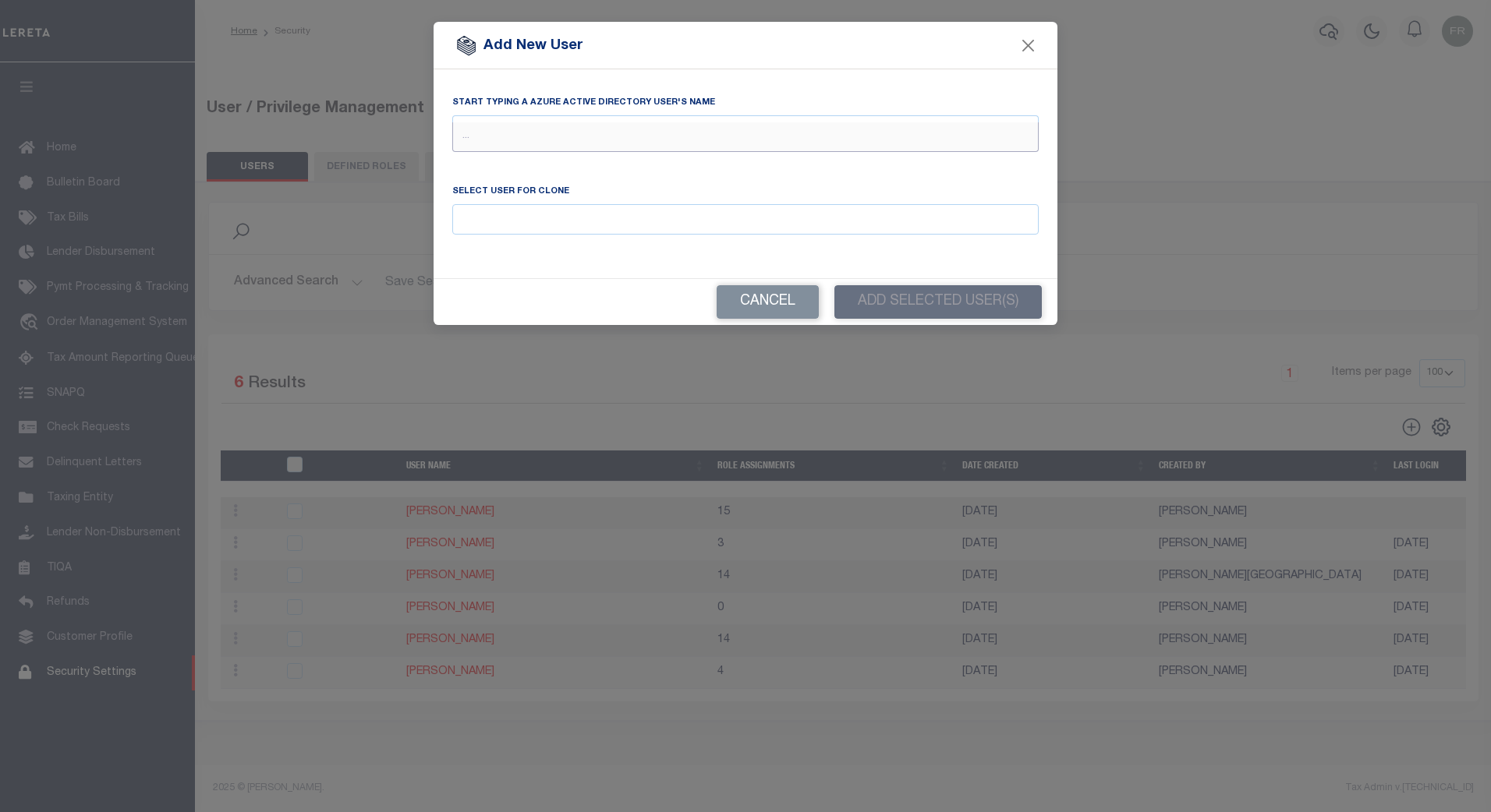
click at [510, 133] on input "text" at bounding box center [746, 137] width 586 height 29
type input "patt"
click at [1030, 47] on button "Close" at bounding box center [1028, 45] width 20 height 20
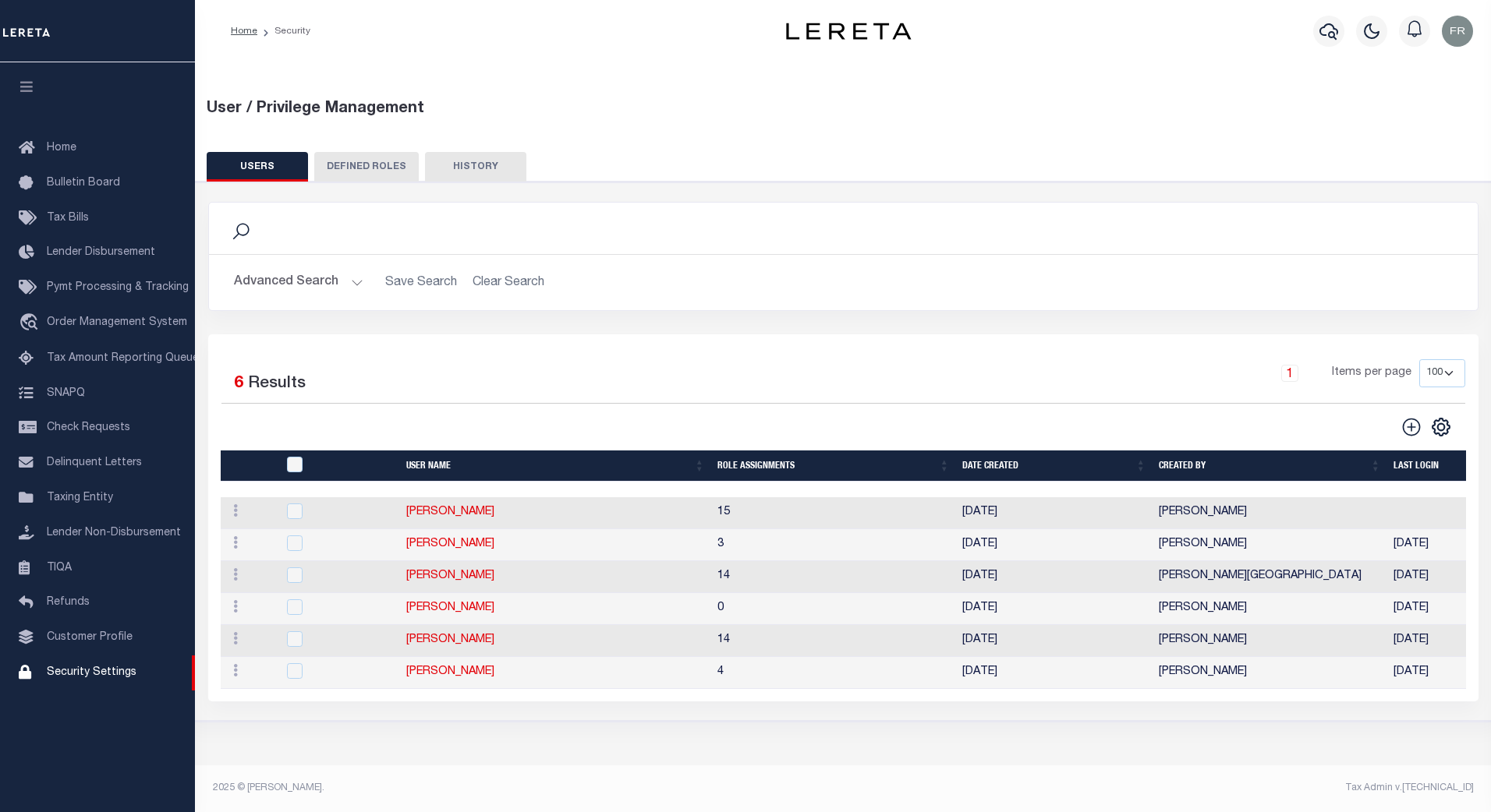
click at [352, 282] on button "Advanced Search" at bounding box center [298, 282] width 130 height 30
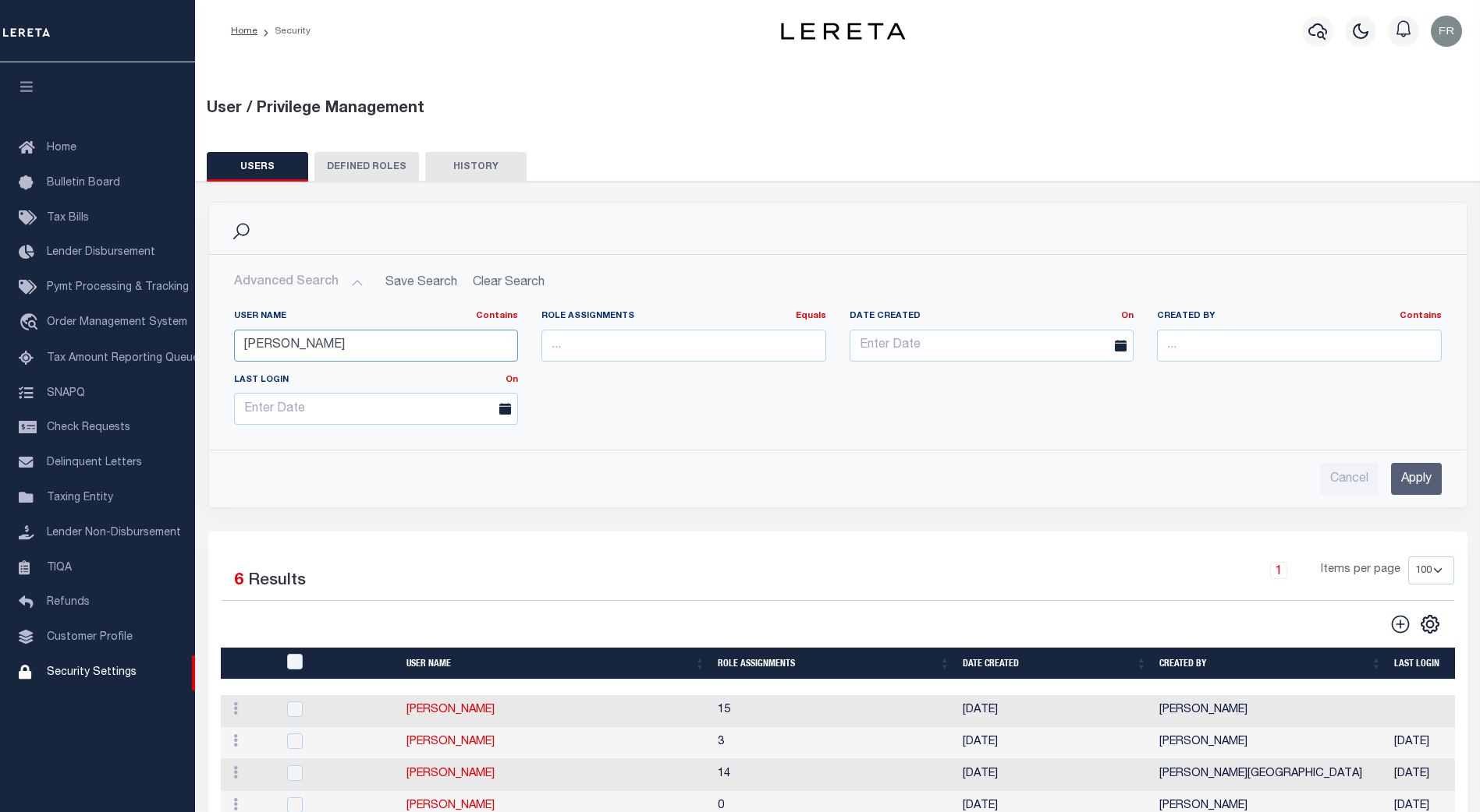
click at [294, 348] on input "[PERSON_NAME]" at bounding box center [376, 346] width 285 height 32
type input "a"
click at [1416, 482] on input "Apply" at bounding box center [1416, 479] width 51 height 32
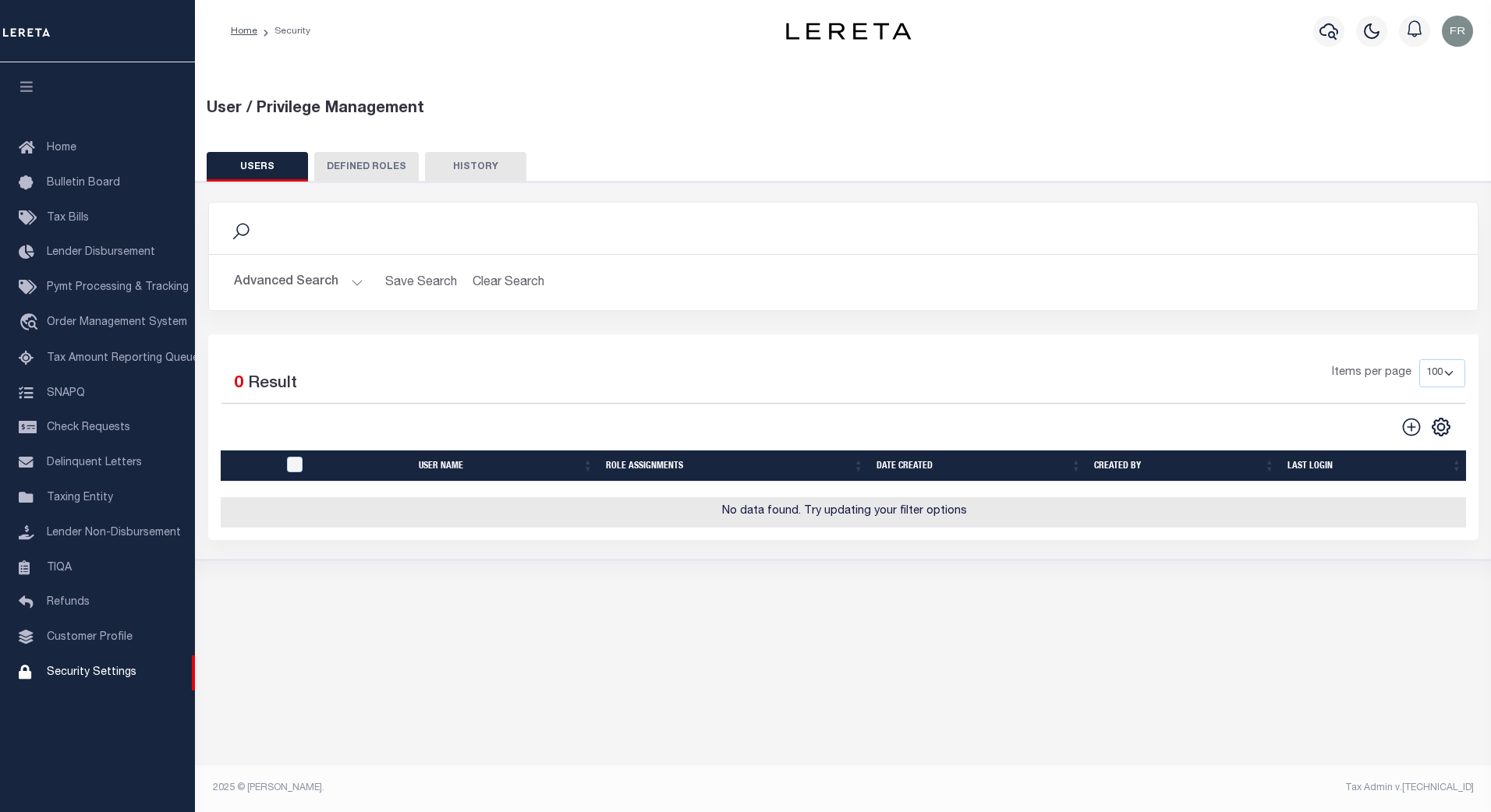
click at [349, 278] on button "Advanced Search" at bounding box center [298, 282] width 130 height 30
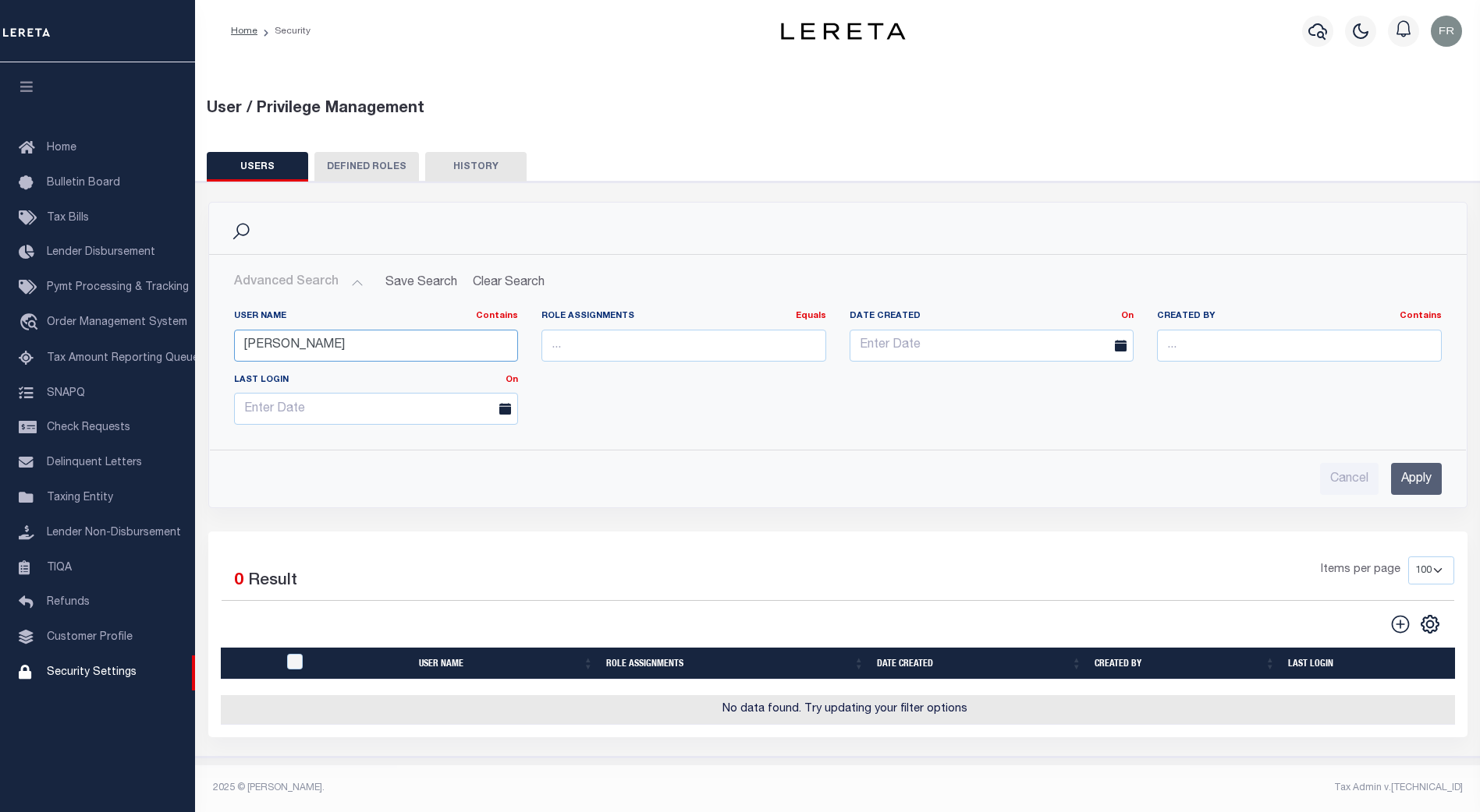
click at [296, 346] on input "[PERSON_NAME]" at bounding box center [376, 346] width 285 height 32
click at [1422, 476] on input "Apply" at bounding box center [1416, 479] width 51 height 32
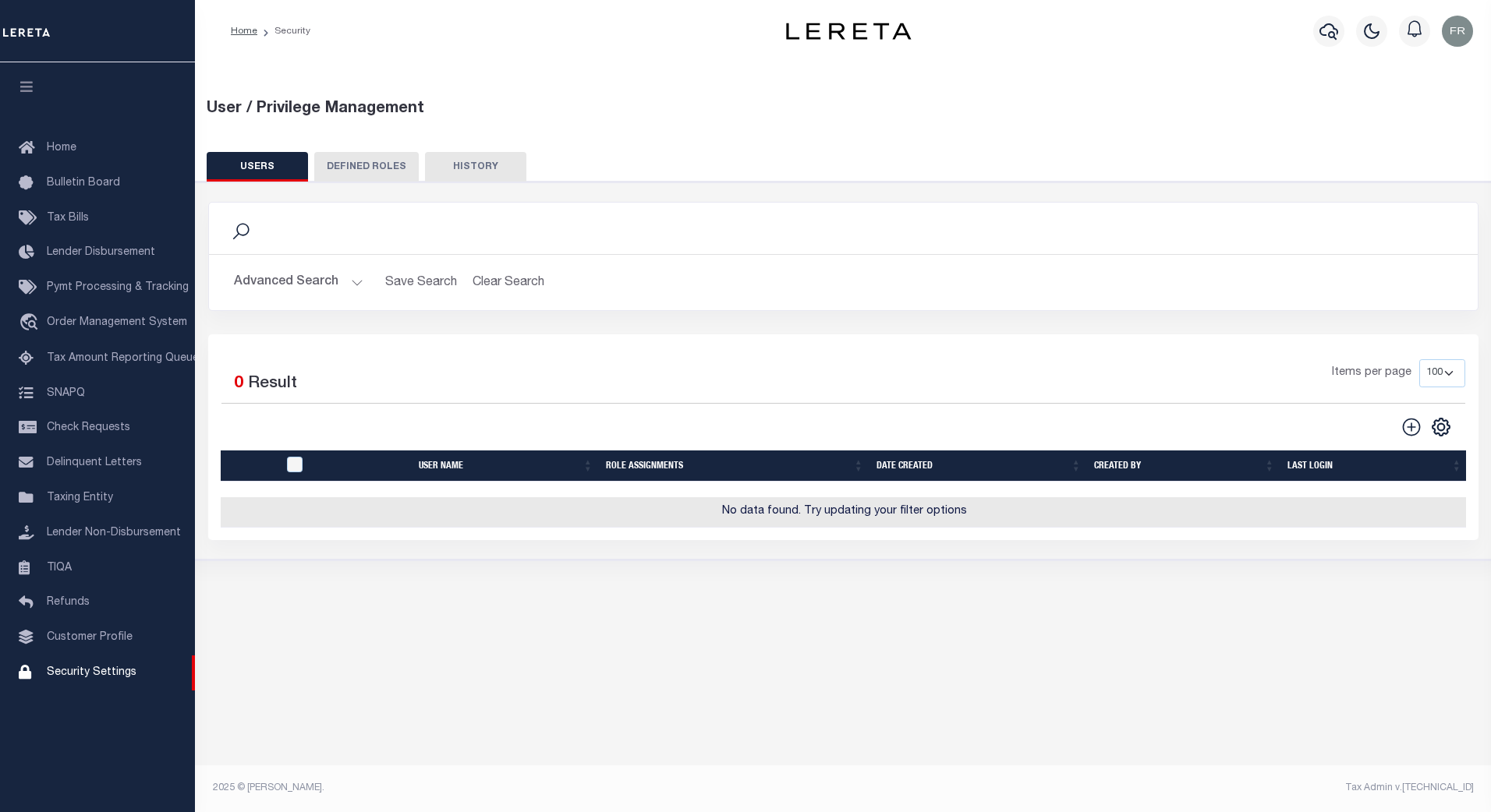
click at [347, 277] on button "Advanced Search" at bounding box center [298, 282] width 130 height 30
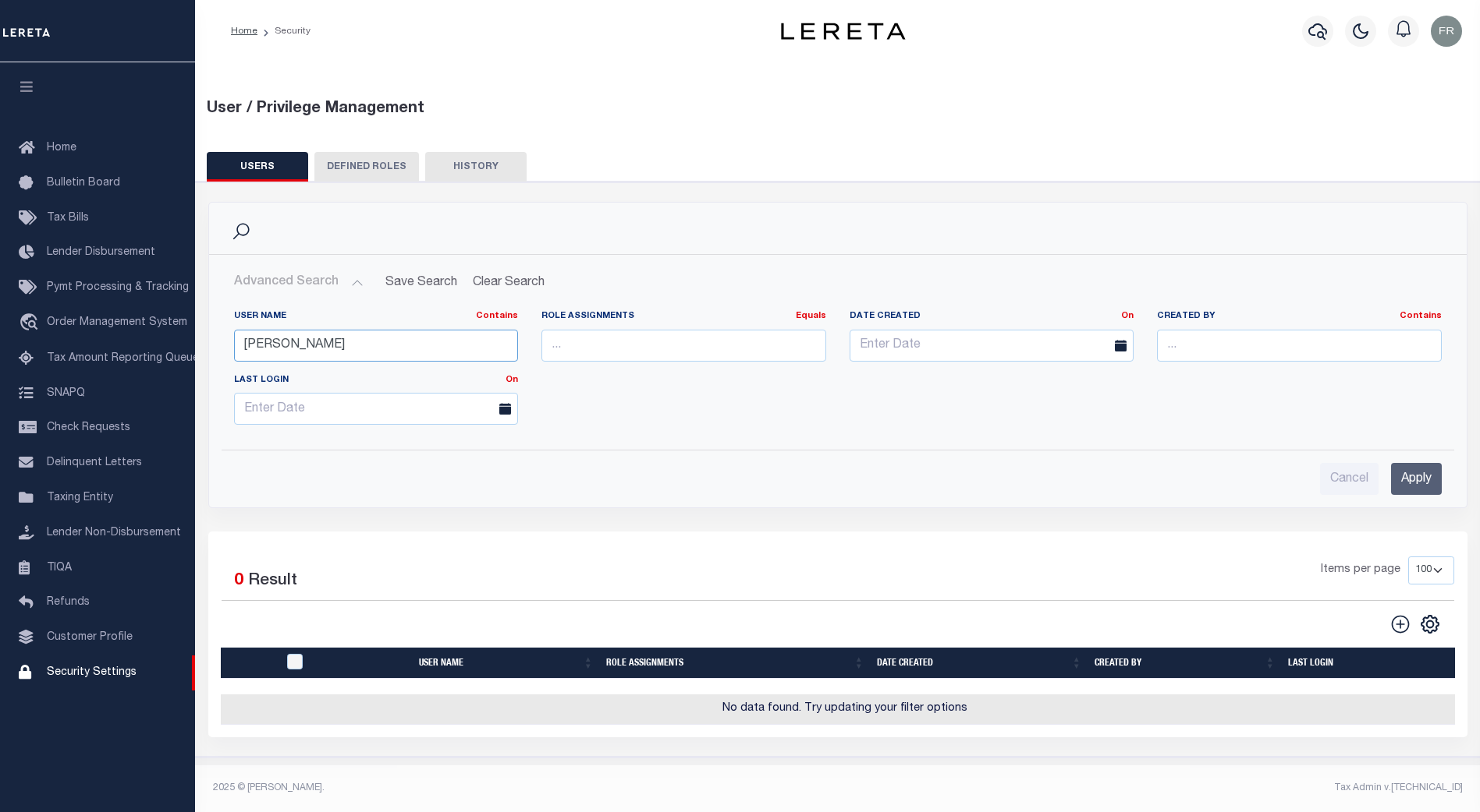
click at [298, 343] on input "[PERSON_NAME]" at bounding box center [376, 346] width 285 height 32
type input "p"
type input "waren"
click at [1418, 480] on input "Apply" at bounding box center [1416, 479] width 51 height 32
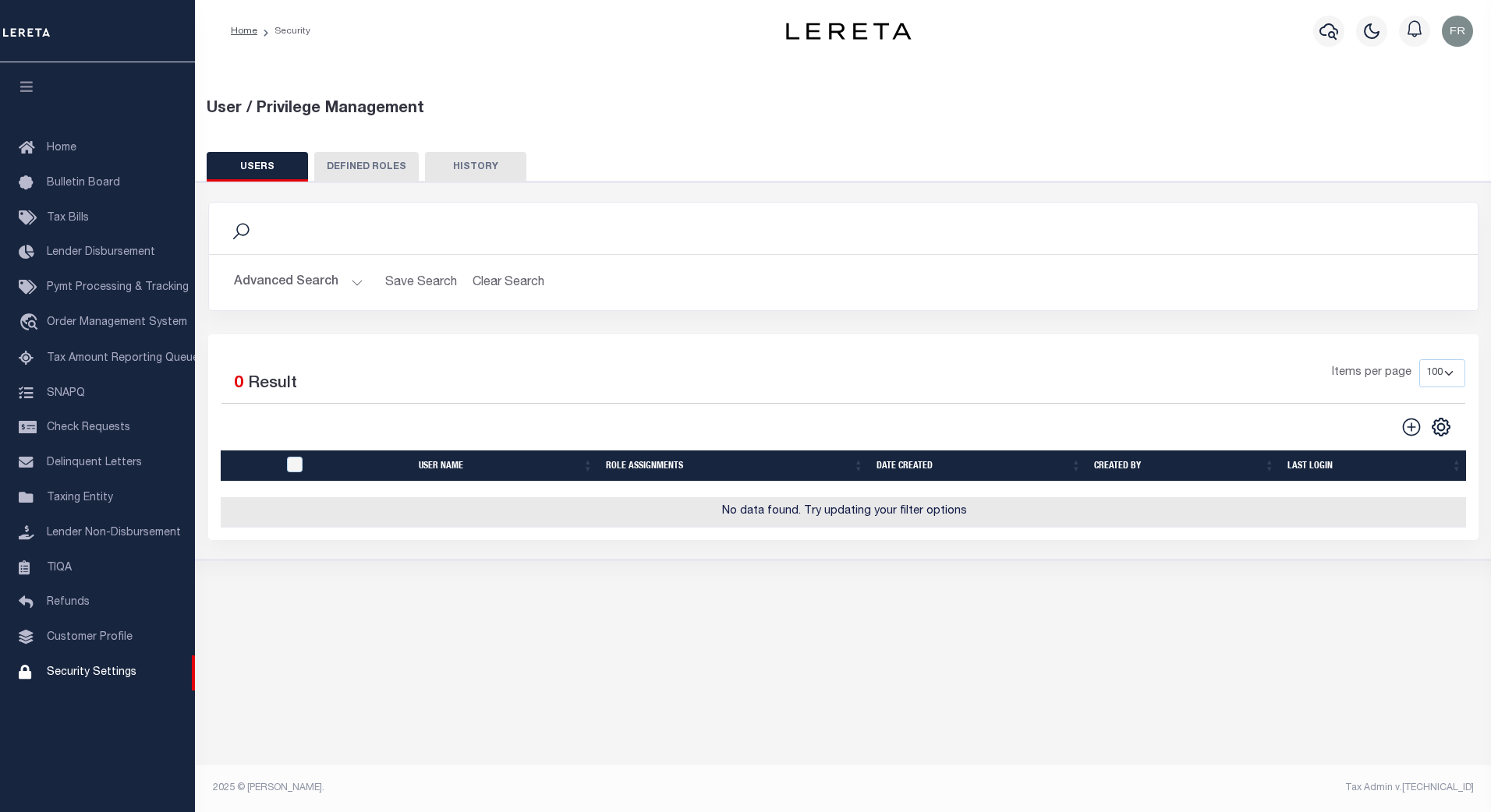
click at [350, 279] on button "Advanced Search" at bounding box center [298, 282] width 130 height 30
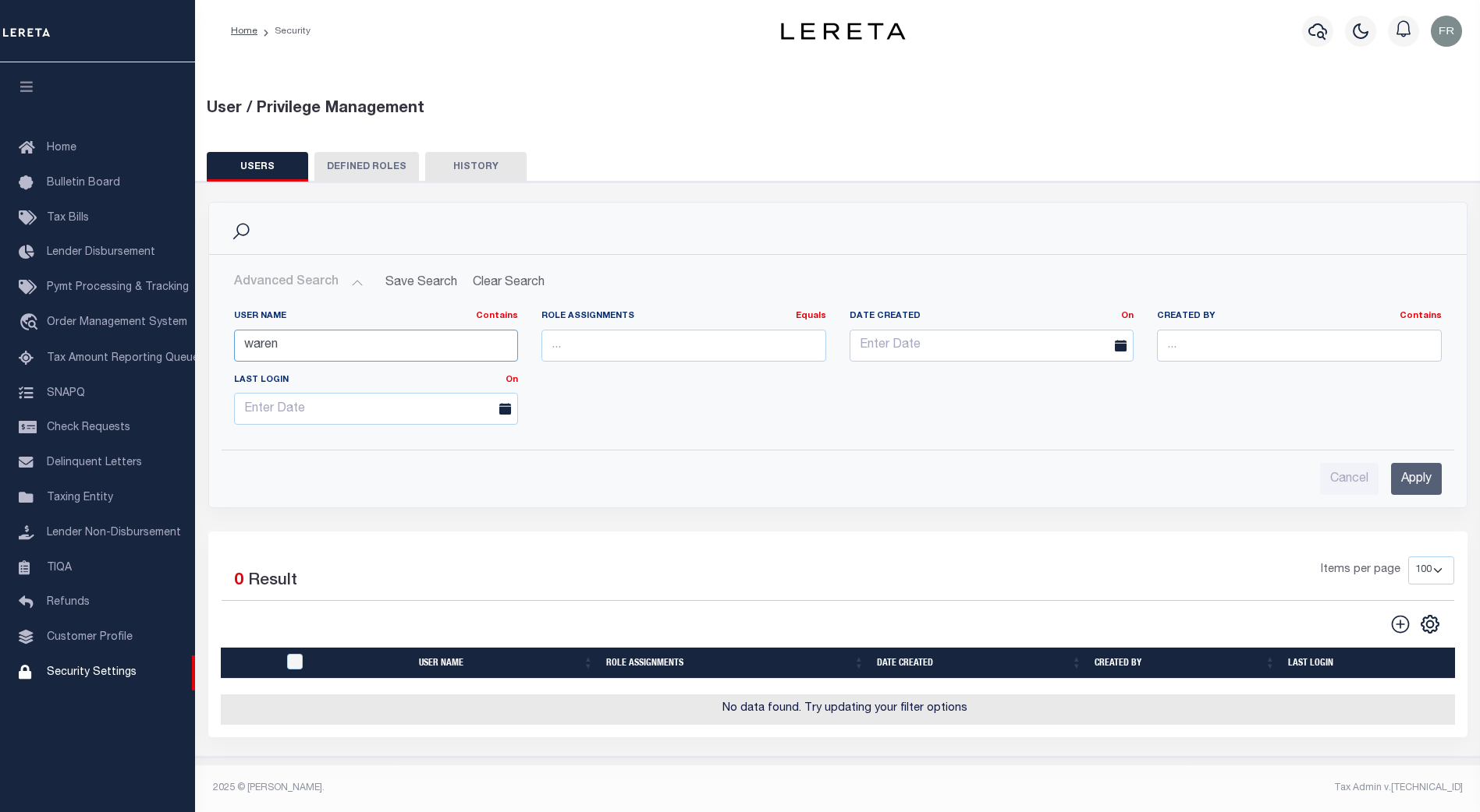
drag, startPoint x: 312, startPoint y: 346, endPoint x: 212, endPoint y: 345, distance: 100.0
click at [212, 345] on div "User Name Contains Contains Is waren Role Assignments Equals Equals Is Not Equa…" at bounding box center [838, 367] width 1256 height 139
click at [1350, 472] on input "Cancel" at bounding box center [1350, 479] width 59 height 32
checkbox input "true"
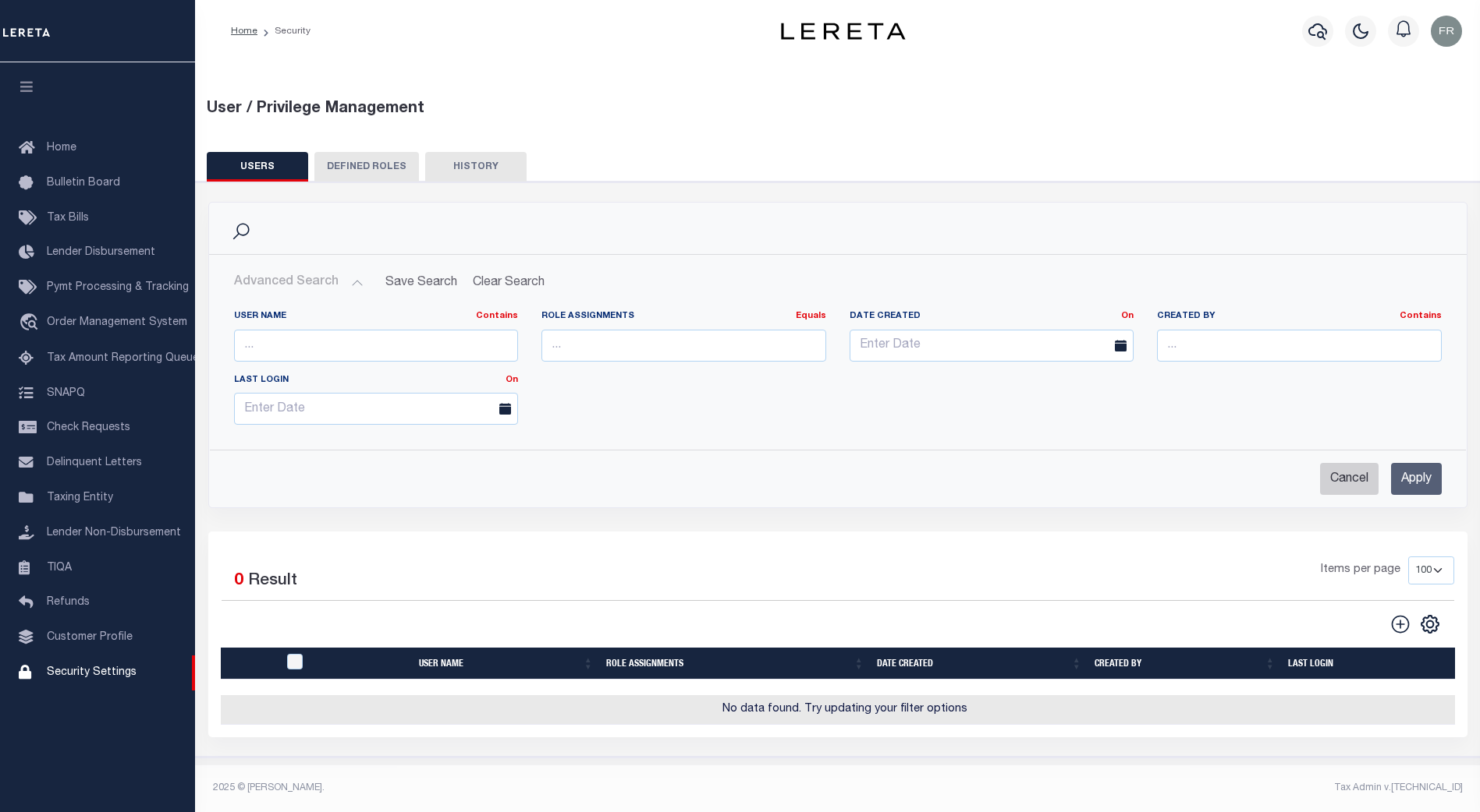
checkbox input "true"
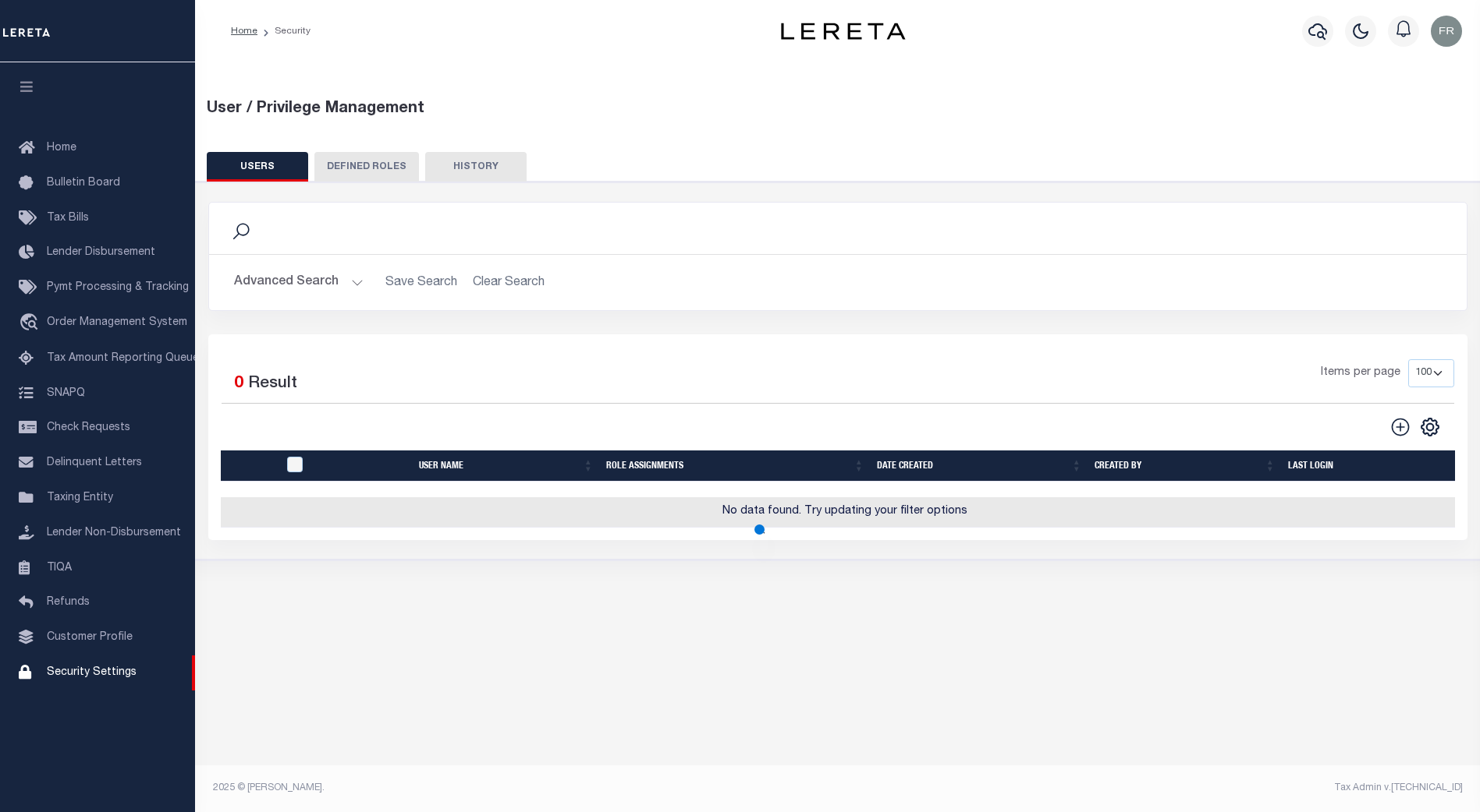
scroll to position [0, 0]
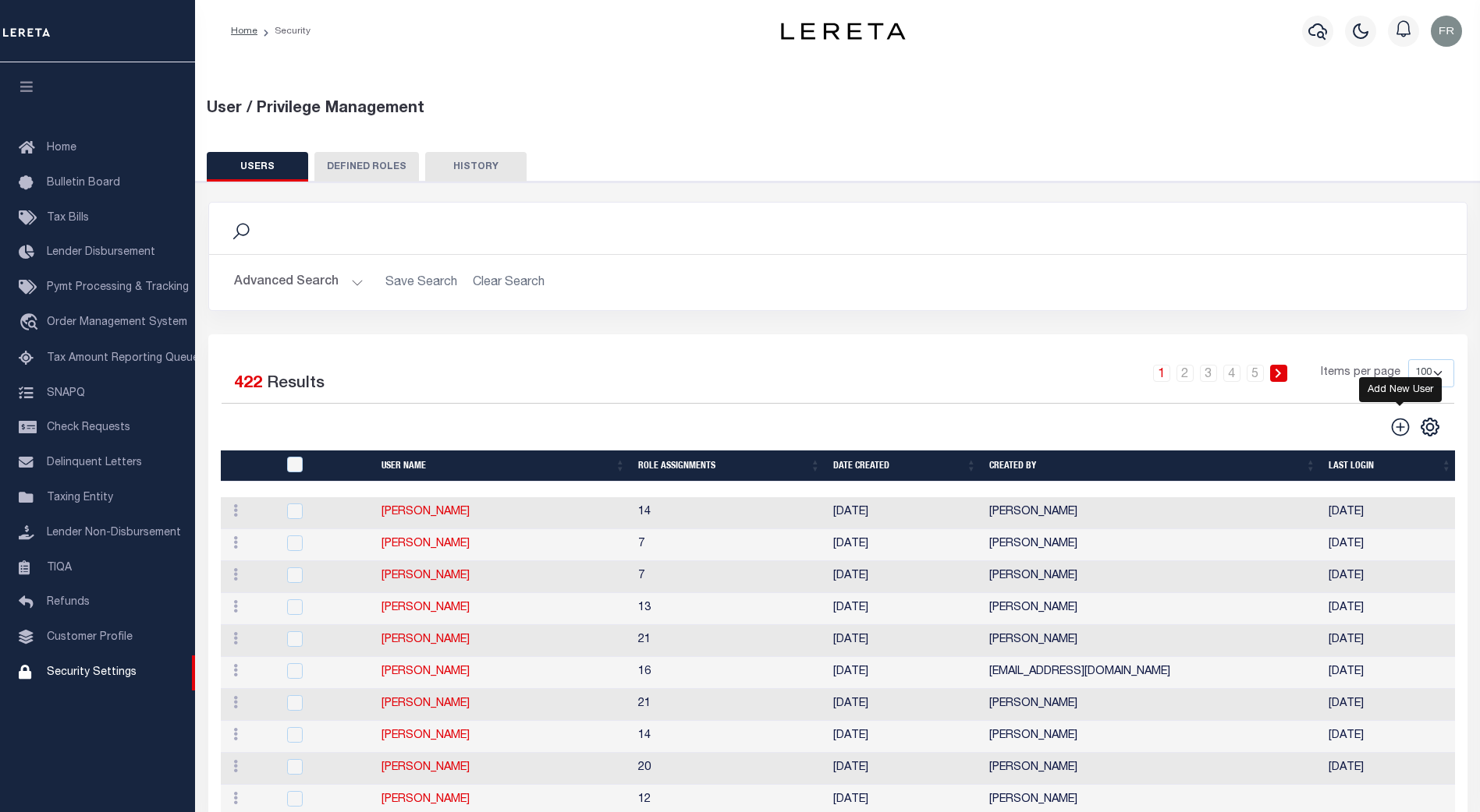
click at [1402, 425] on icon "" at bounding box center [1400, 426] width 20 height 20
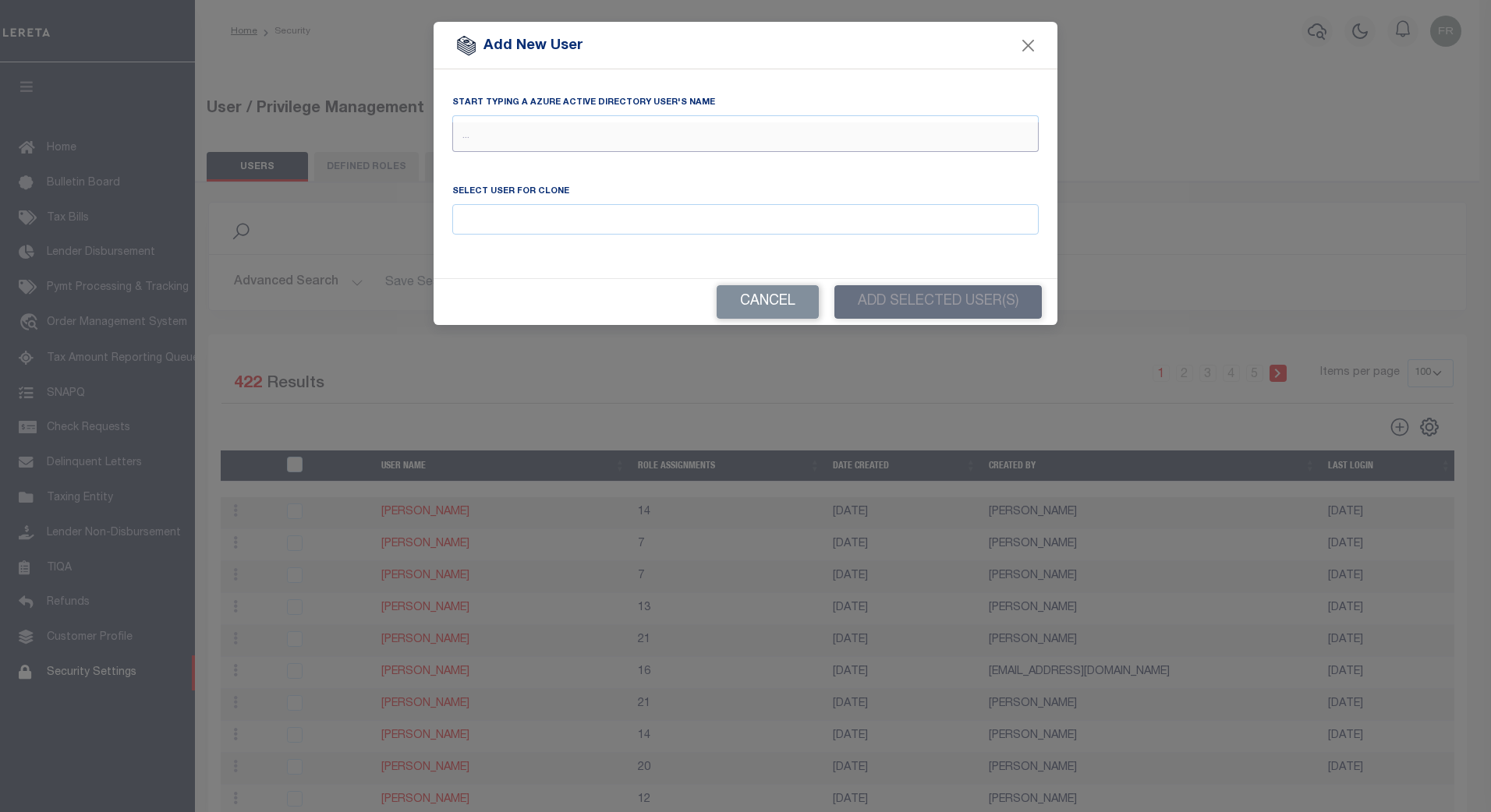
click at [503, 134] on input "text" at bounding box center [746, 137] width 586 height 29
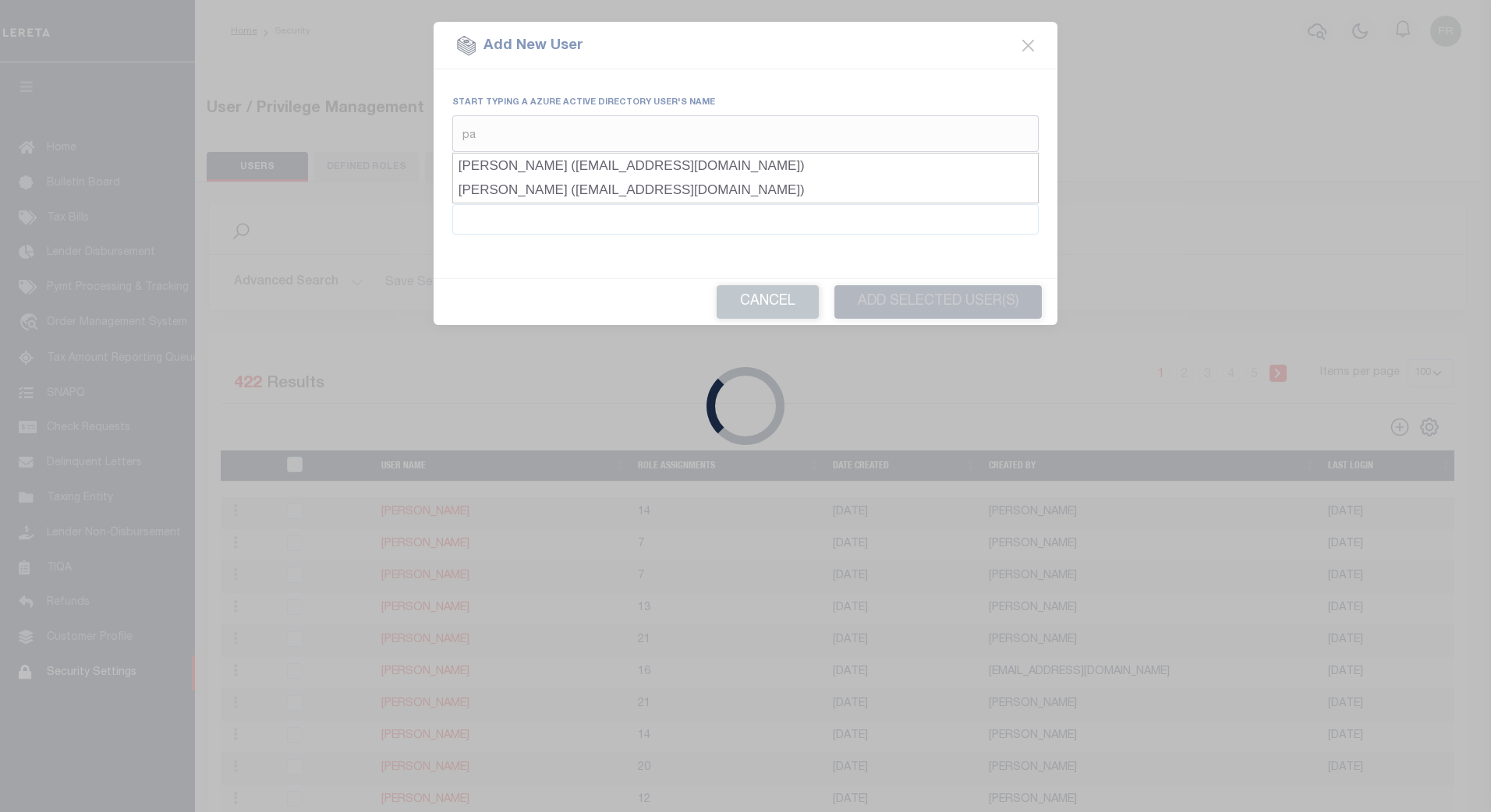
type input "p"
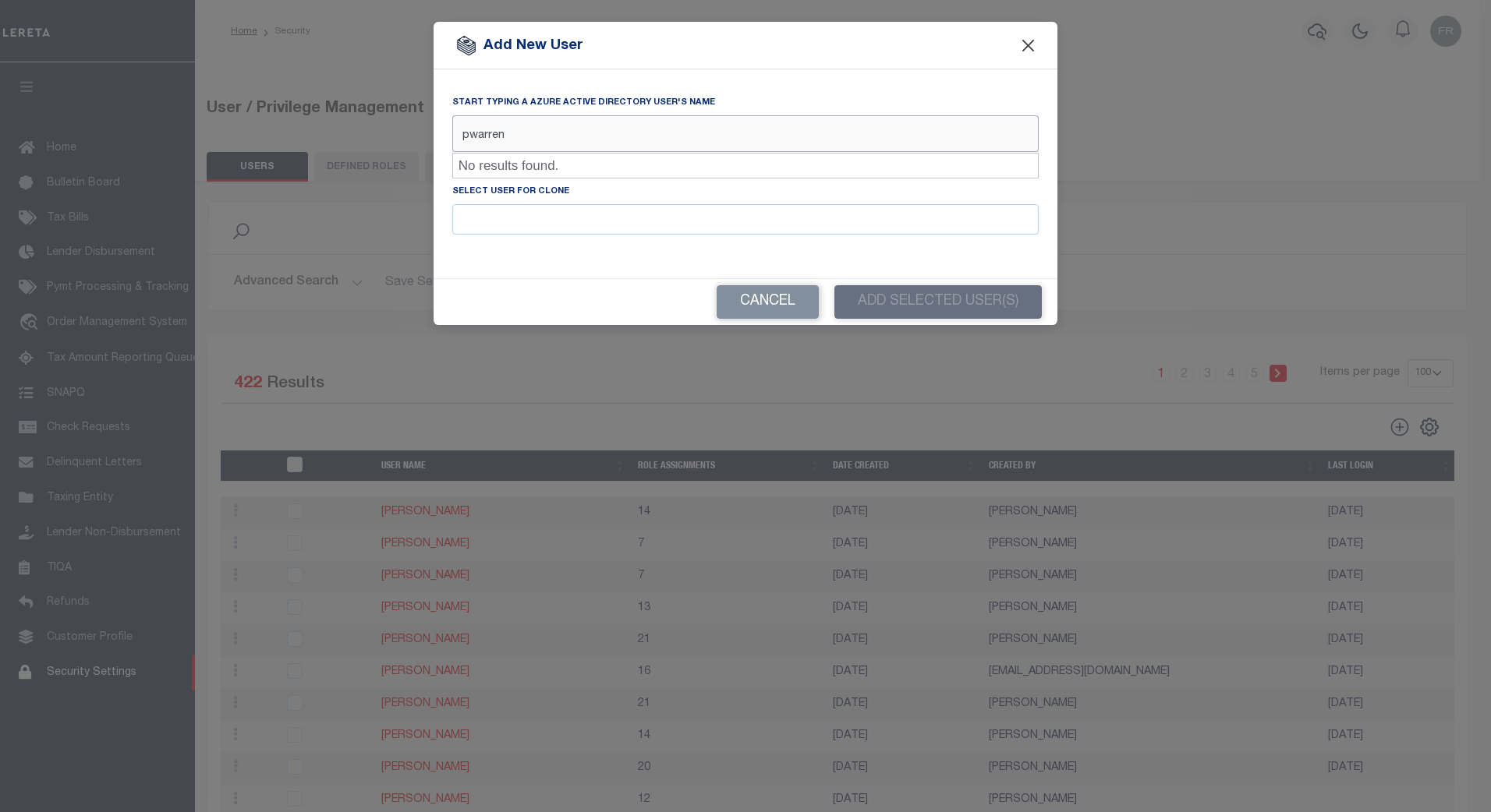
type input "pwarren"
click at [1030, 38] on button "Close" at bounding box center [1028, 45] width 20 height 20
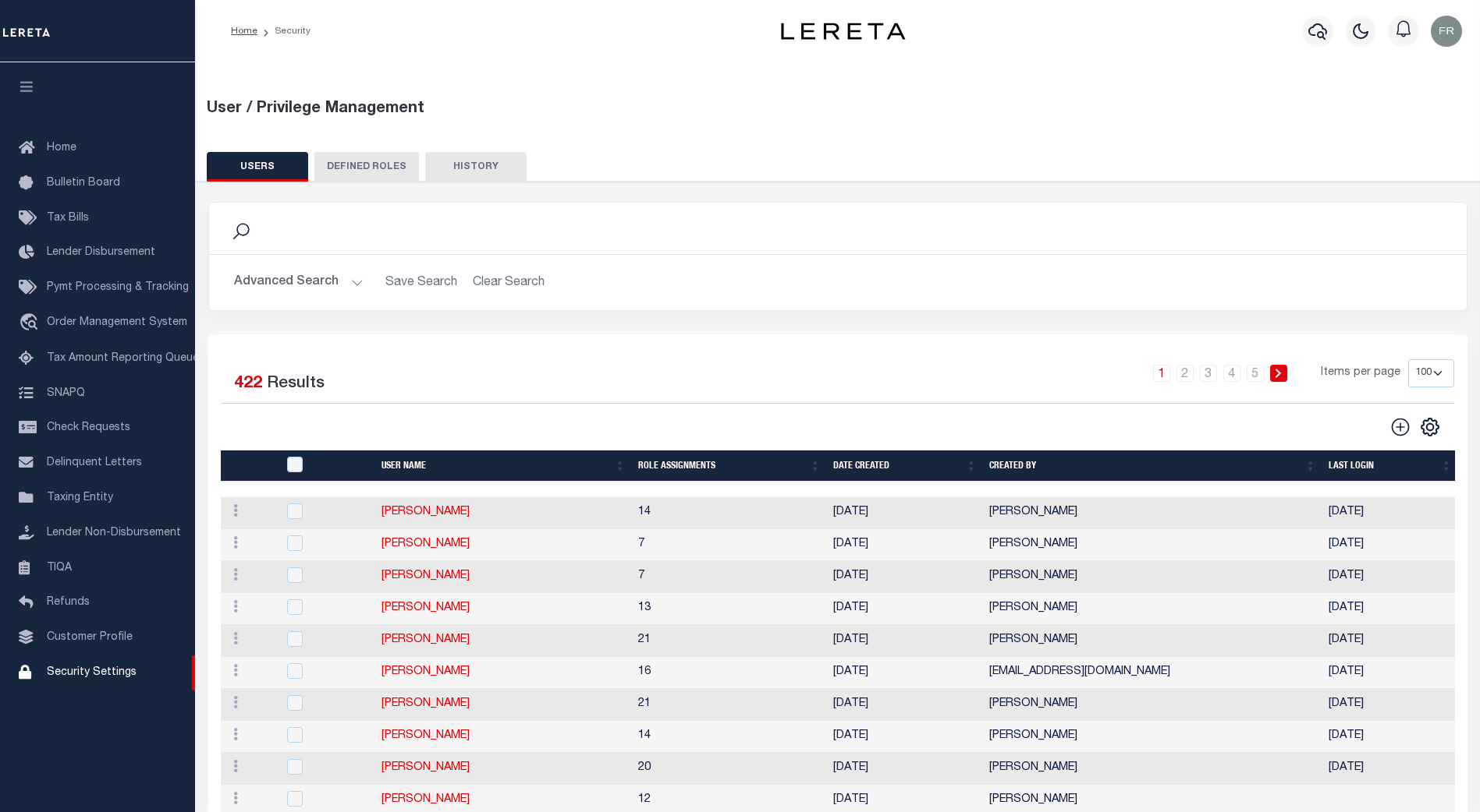
click at [356, 282] on button "Advanced Search" at bounding box center [298, 282] width 130 height 30
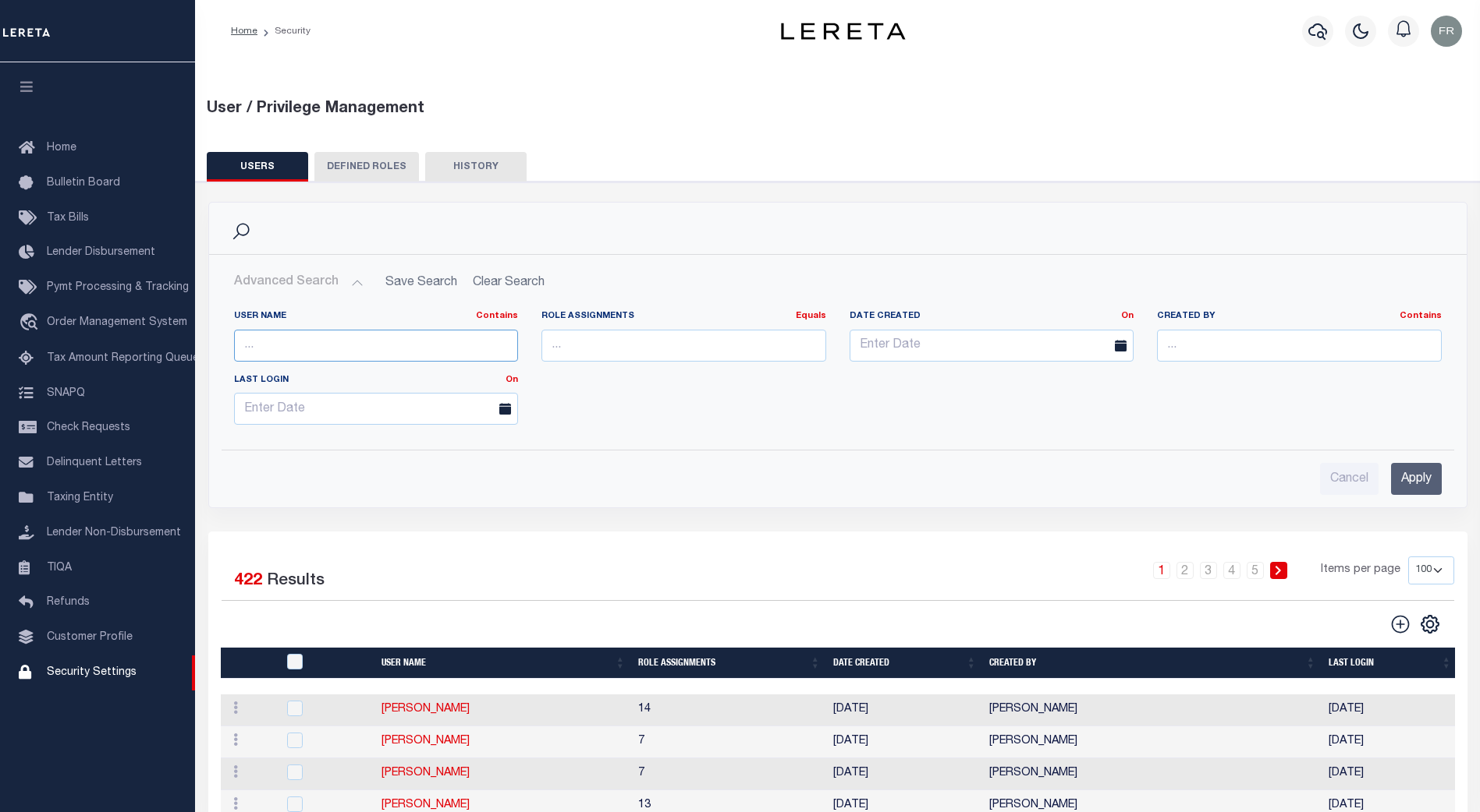
drag, startPoint x: 263, startPoint y: 343, endPoint x: 286, endPoint y: 345, distance: 23.1
click at [263, 343] on input "text" at bounding box center [376, 346] width 285 height 32
type input "[PERSON_NAME]"
click at [1404, 479] on input "Apply" at bounding box center [1416, 479] width 51 height 32
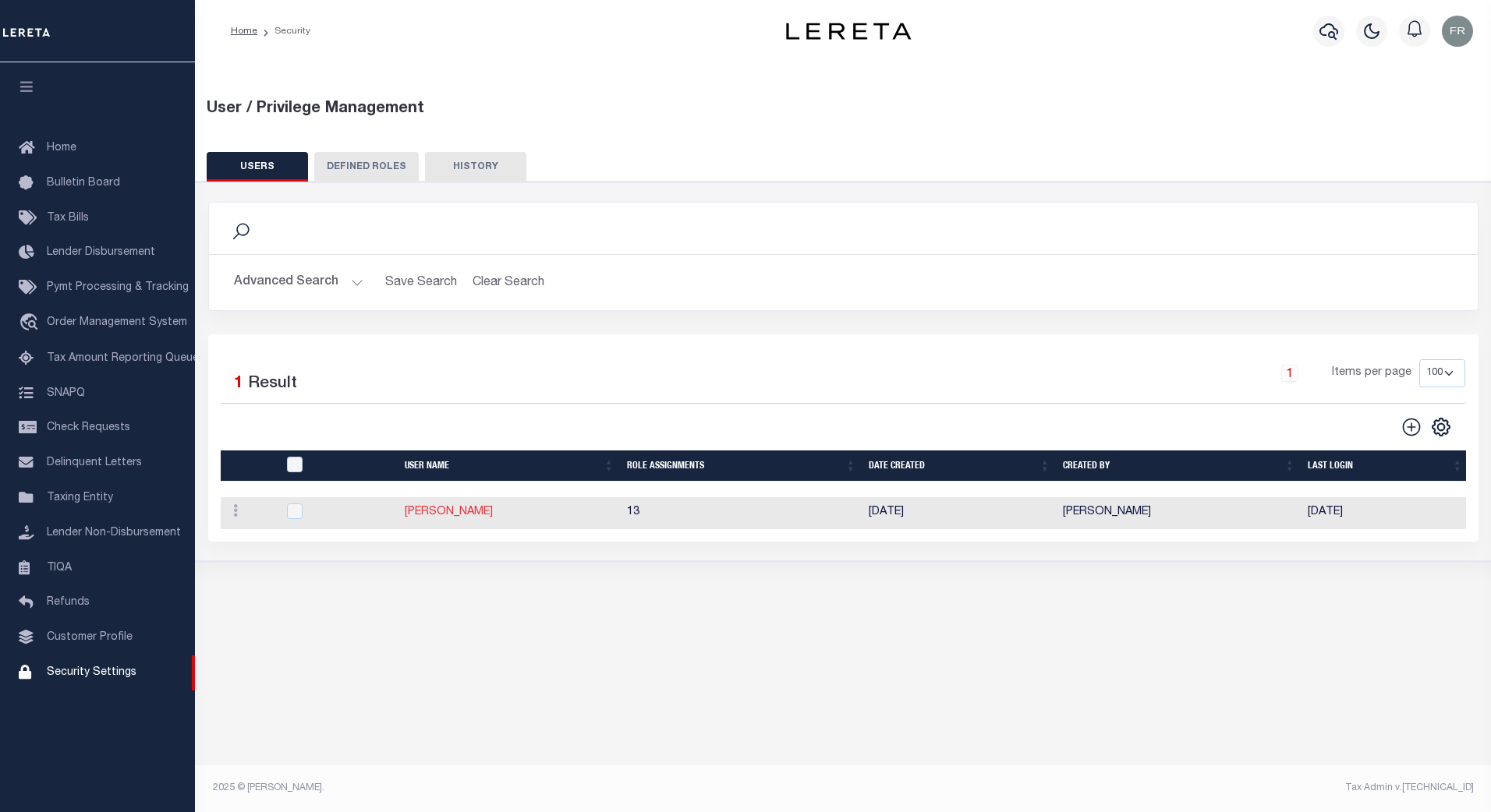
click at [442, 515] on link "[PERSON_NAME]" at bounding box center [449, 512] width 88 height 11
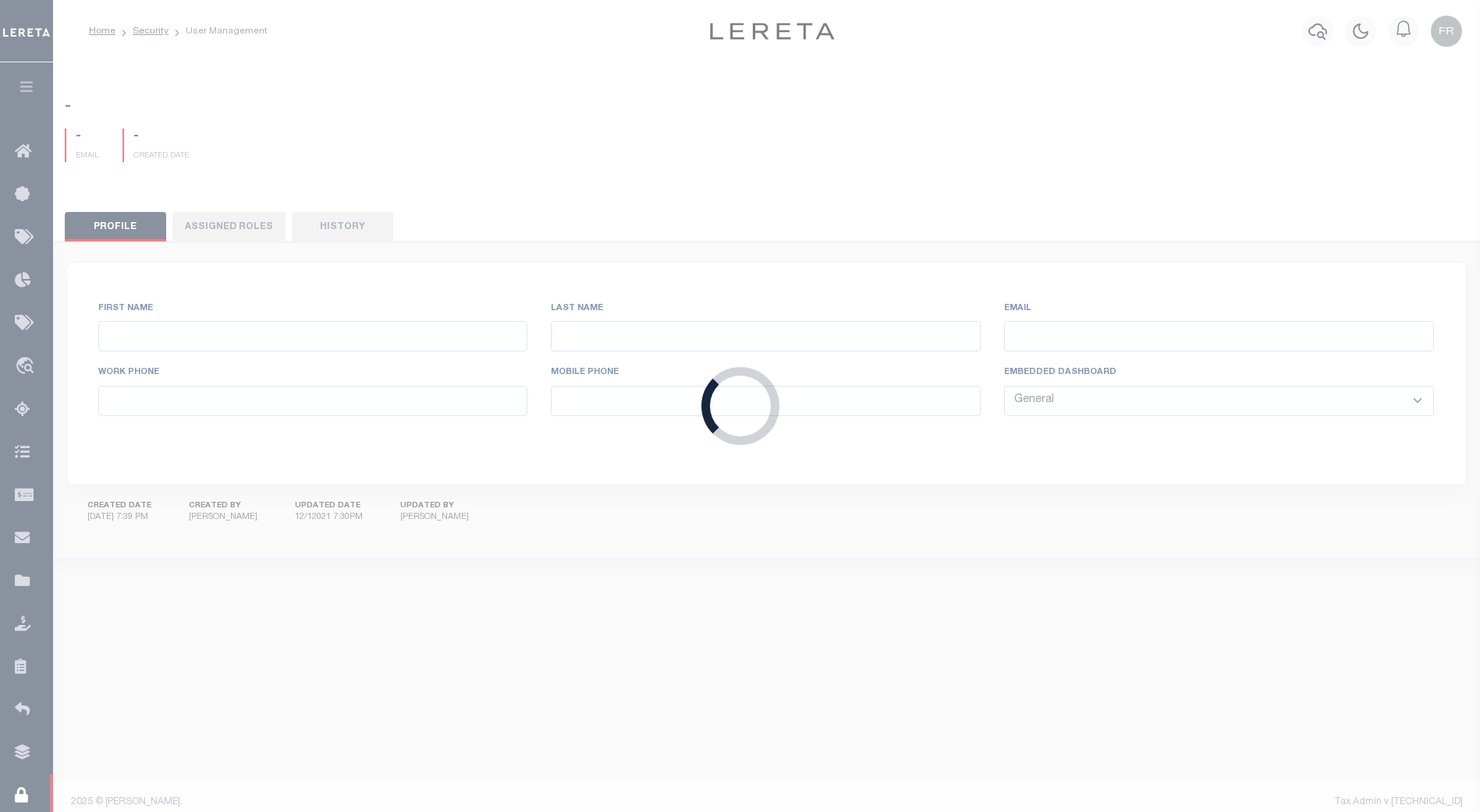
type input "[PERSON_NAME],"
type input "[PERSON_NAME]"
type input "[EMAIL_ADDRESS][DOMAIN_NAME]"
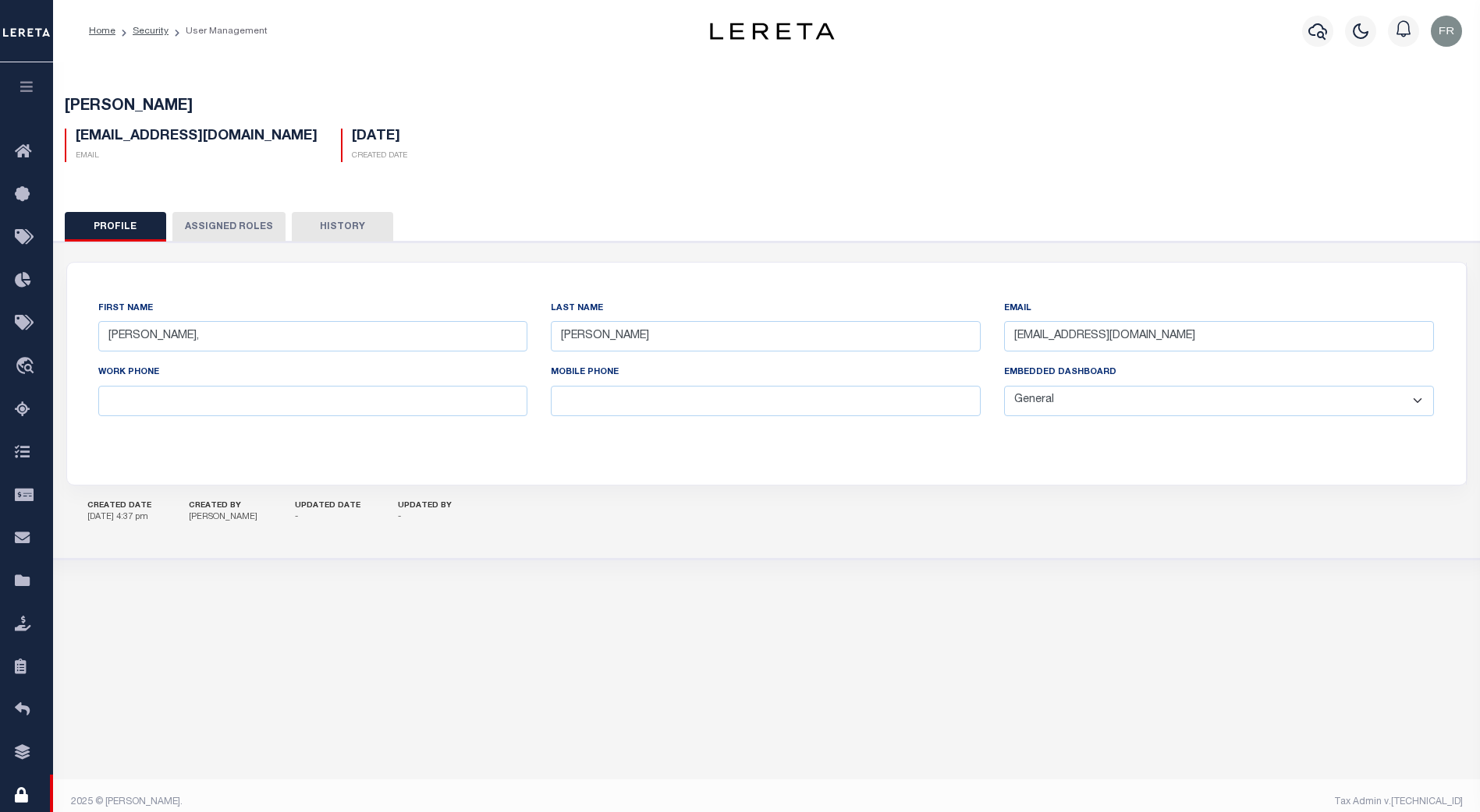
click at [232, 222] on button "Assigned Roles" at bounding box center [229, 227] width 113 height 29
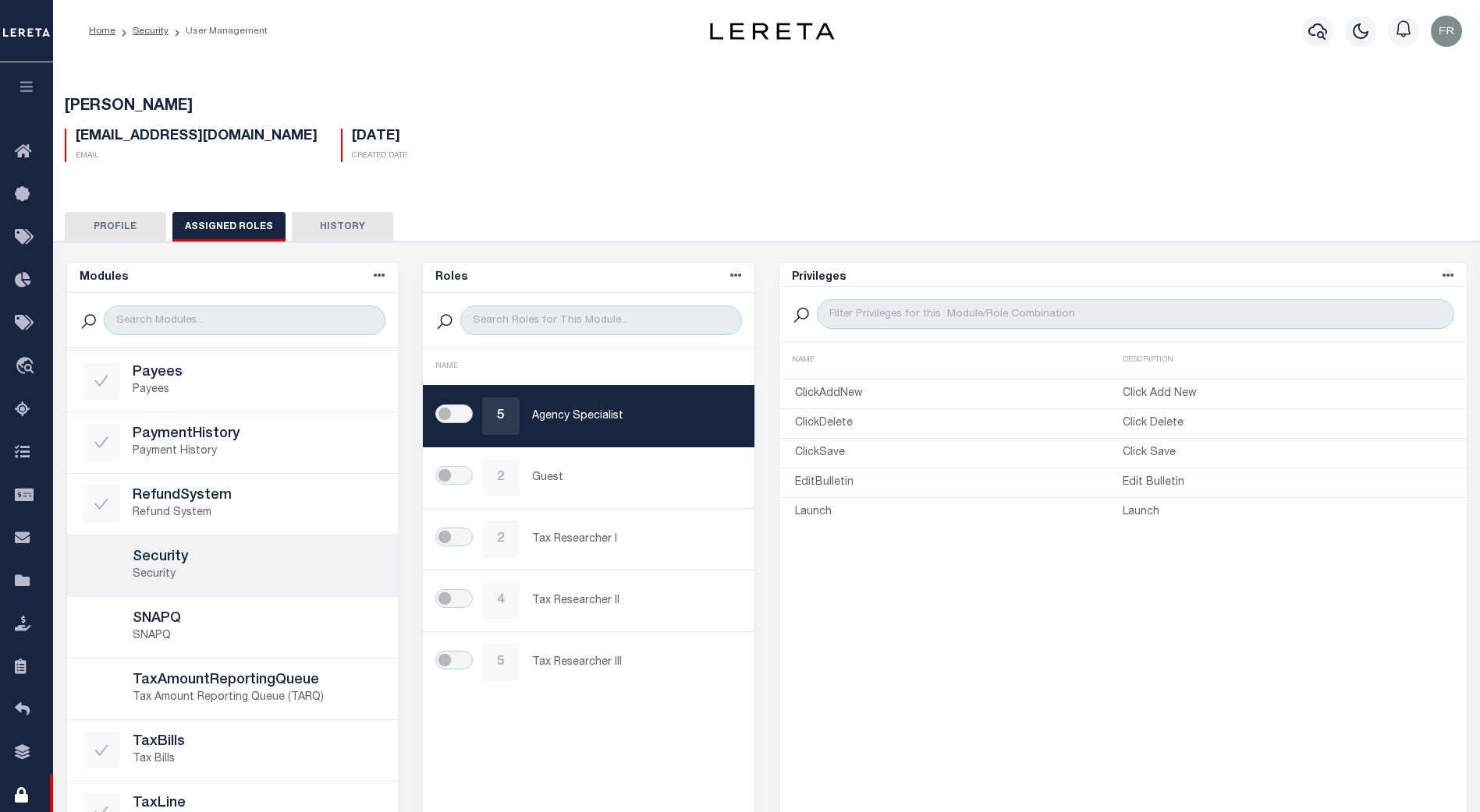
click at [283, 570] on p "Security" at bounding box center [258, 575] width 251 height 17
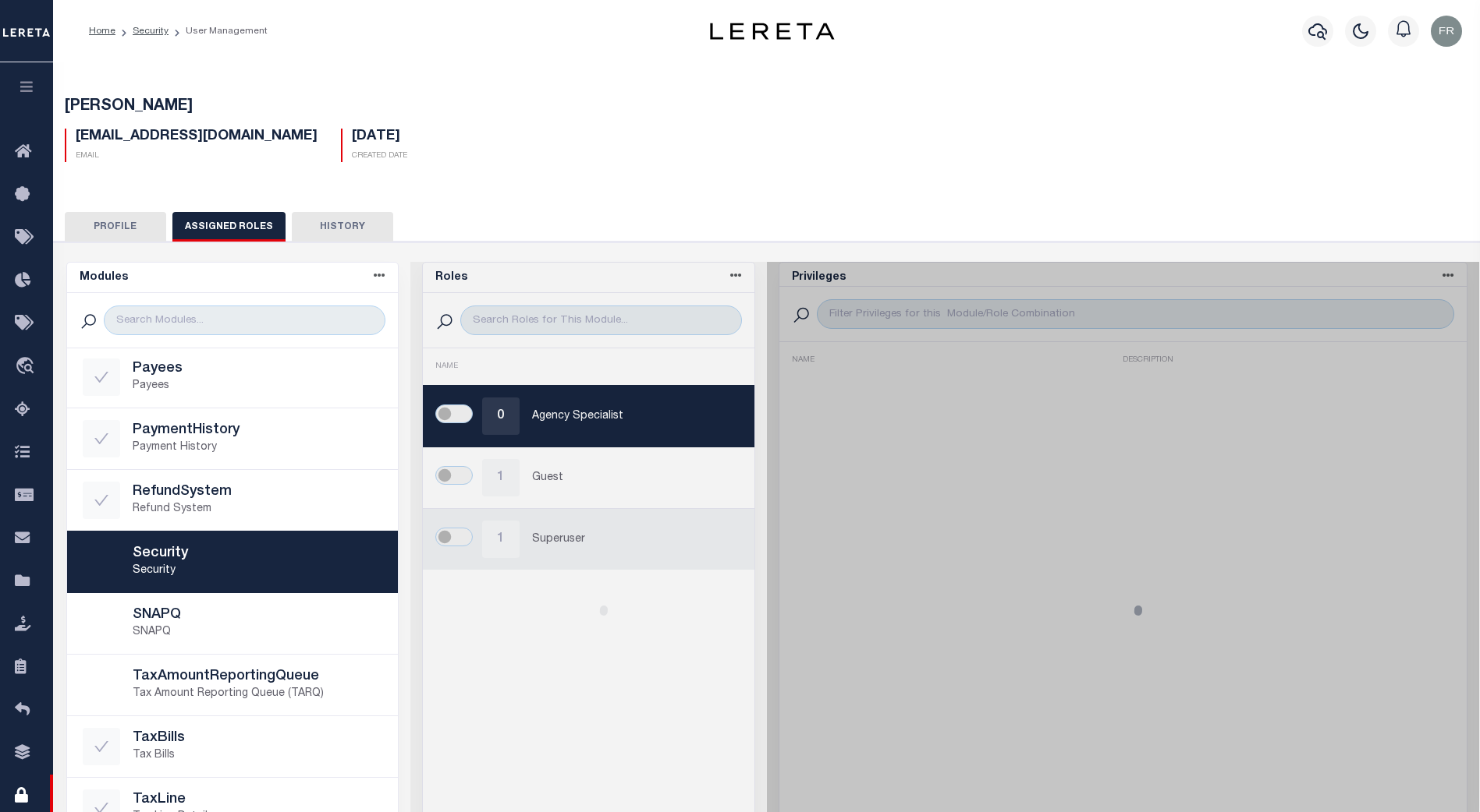
scroll to position [779, 0]
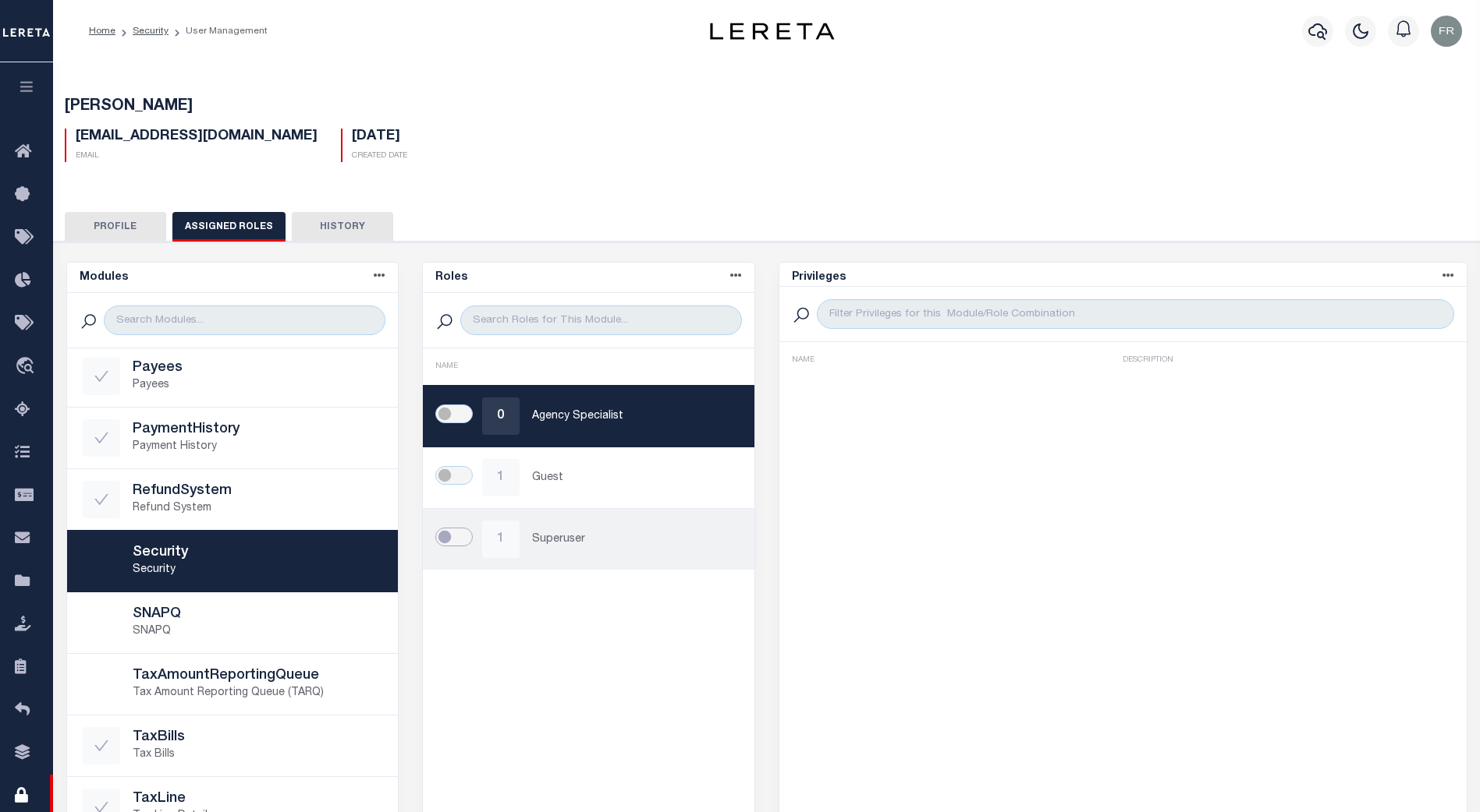
click at [451, 539] on input "checkbox" at bounding box center [454, 538] width 37 height 19
checkbox input "true"
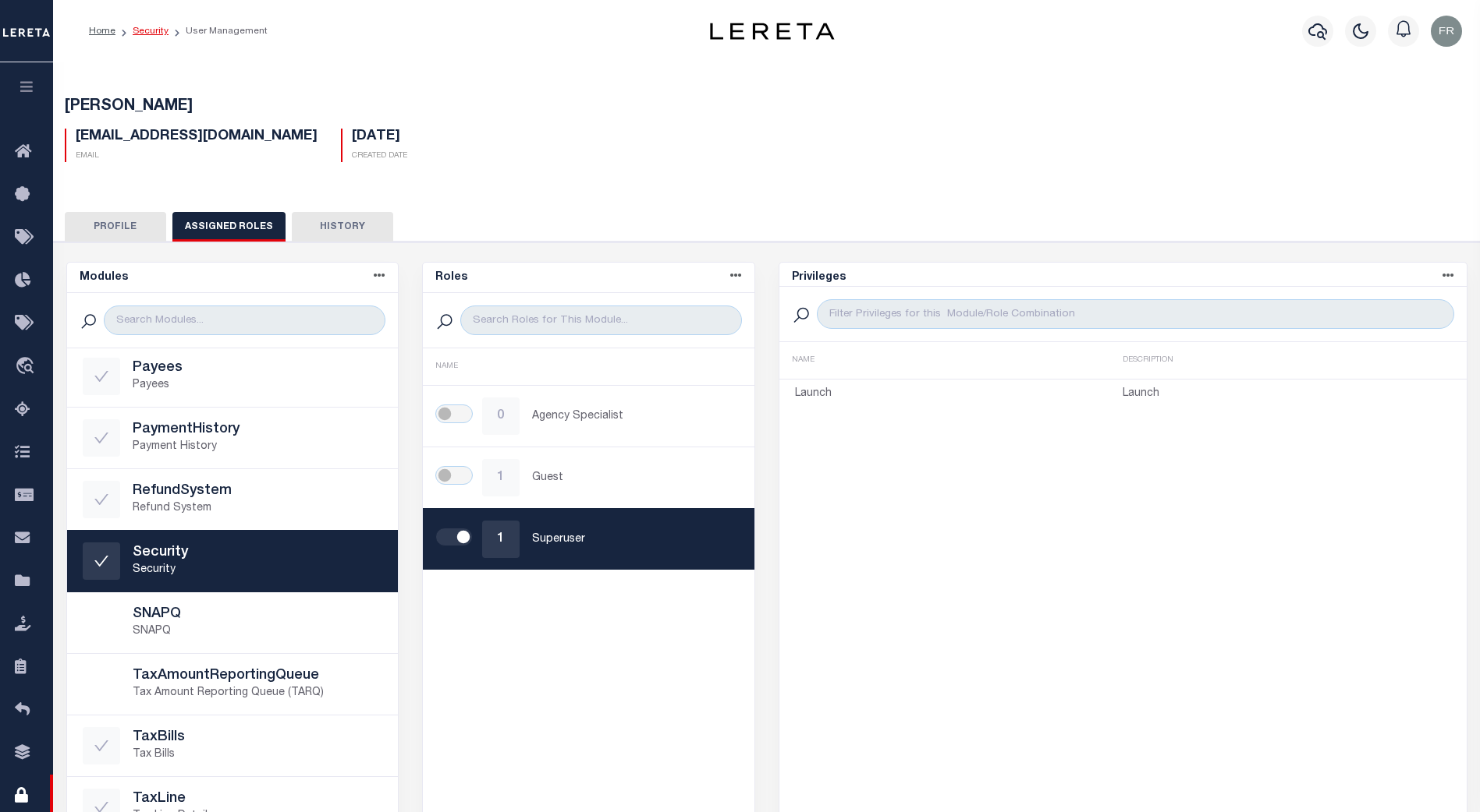
click at [151, 30] on link "Security" at bounding box center [150, 31] width 36 height 10
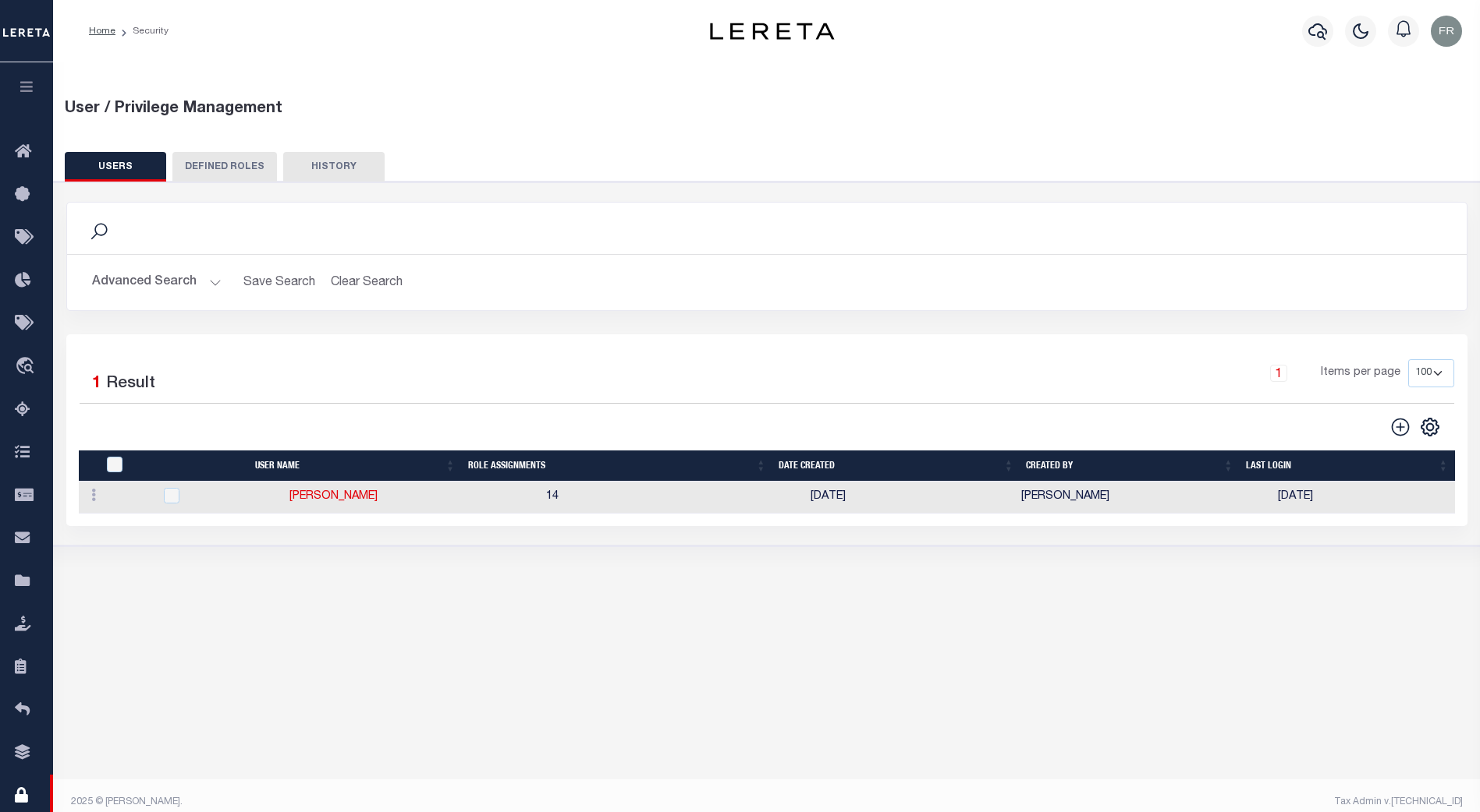
click at [204, 287] on button "Advanced Search" at bounding box center [157, 282] width 130 height 30
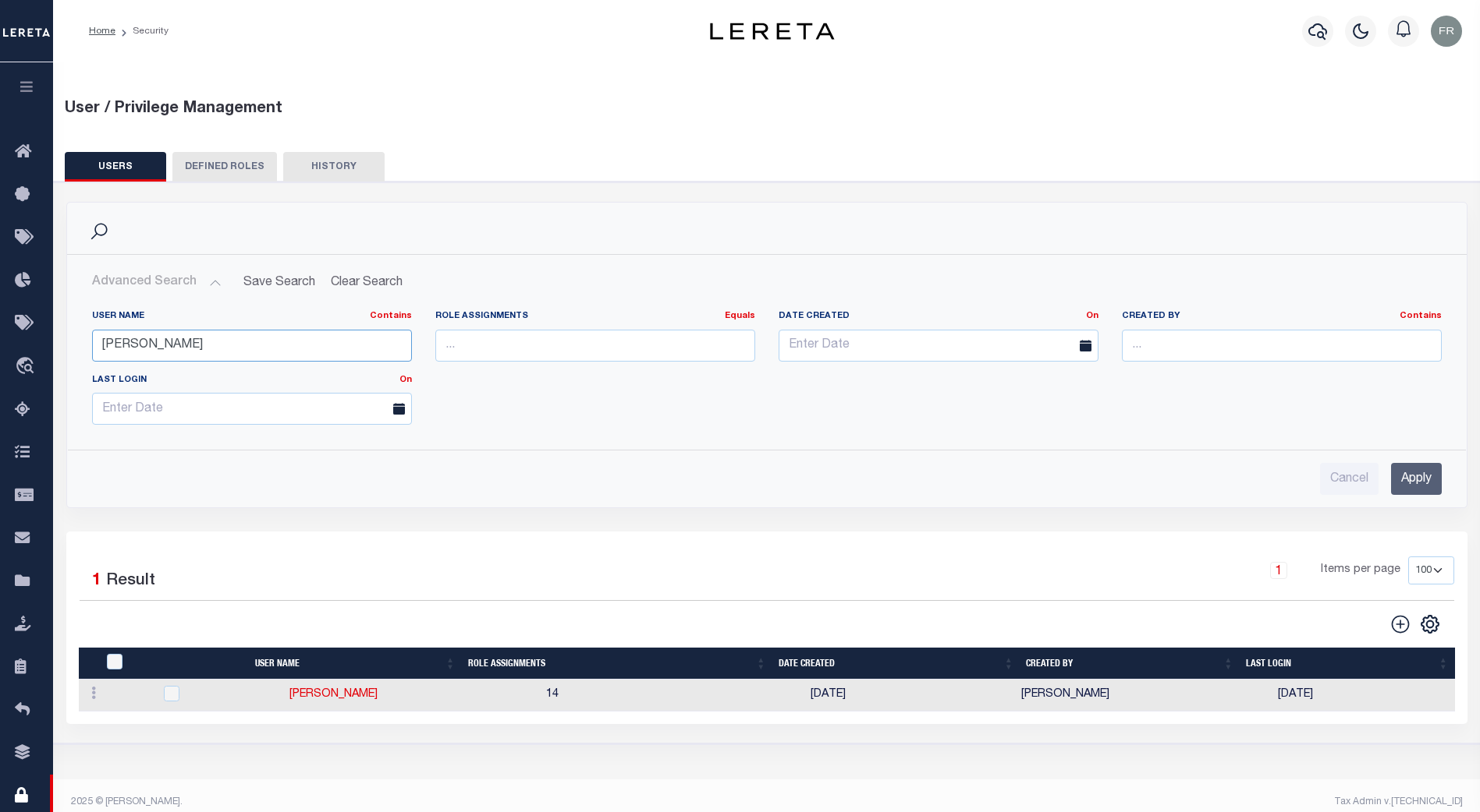
drag, startPoint x: 157, startPoint y: 350, endPoint x: 70, endPoint y: 343, distance: 87.3
click at [70, 343] on div "User Name Contains Contains Is [PERSON_NAME] Role Assignments Equals Equals Is …" at bounding box center [766, 367] width 1398 height 139
type input "[PERSON_NAME]"
click at [1419, 484] on input "Apply" at bounding box center [1416, 479] width 51 height 32
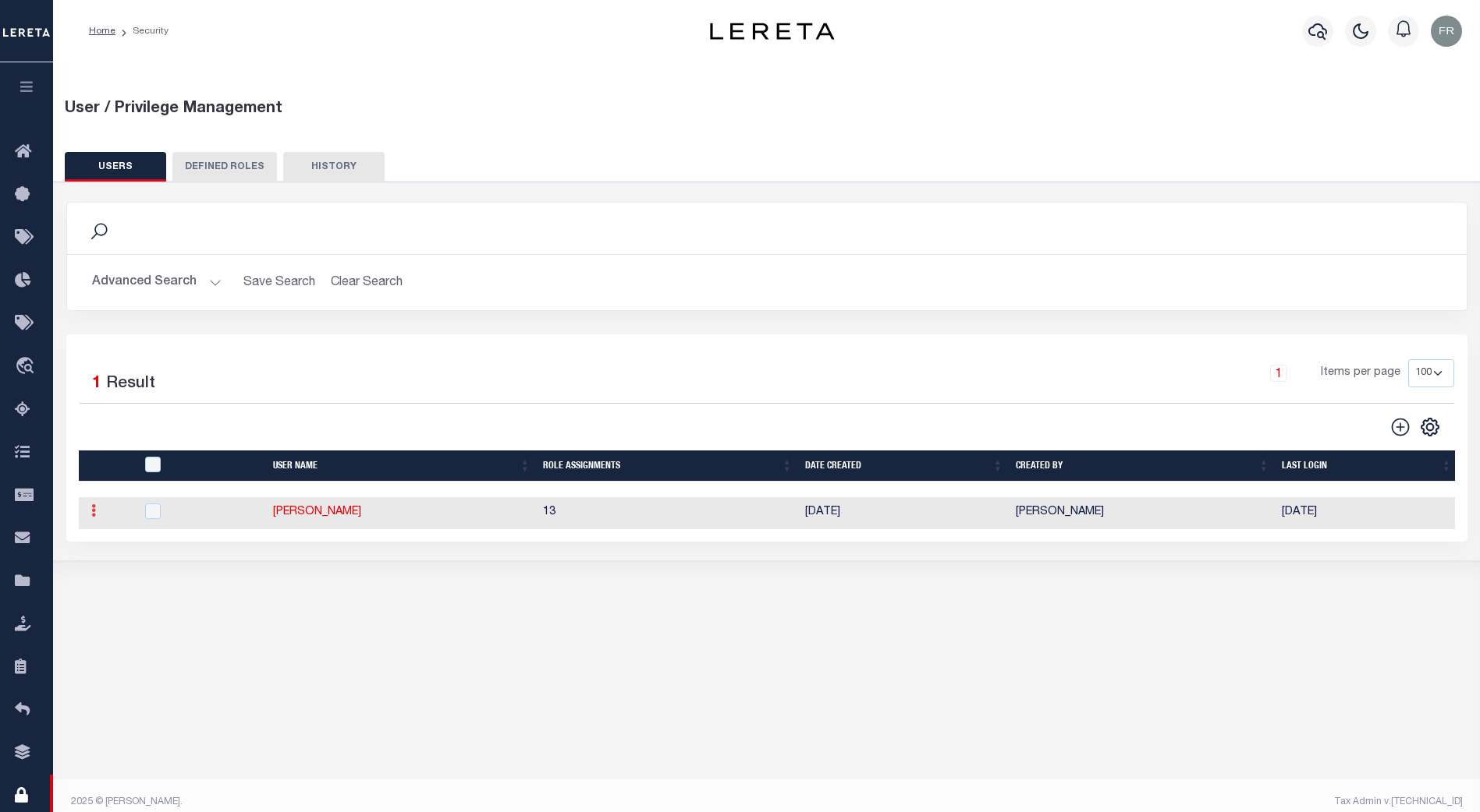
click at [90, 512] on link at bounding box center [94, 513] width 18 height 13
click at [158, 509] on input "checkbox" at bounding box center [153, 511] width 16 height 16
checkbox input "true"
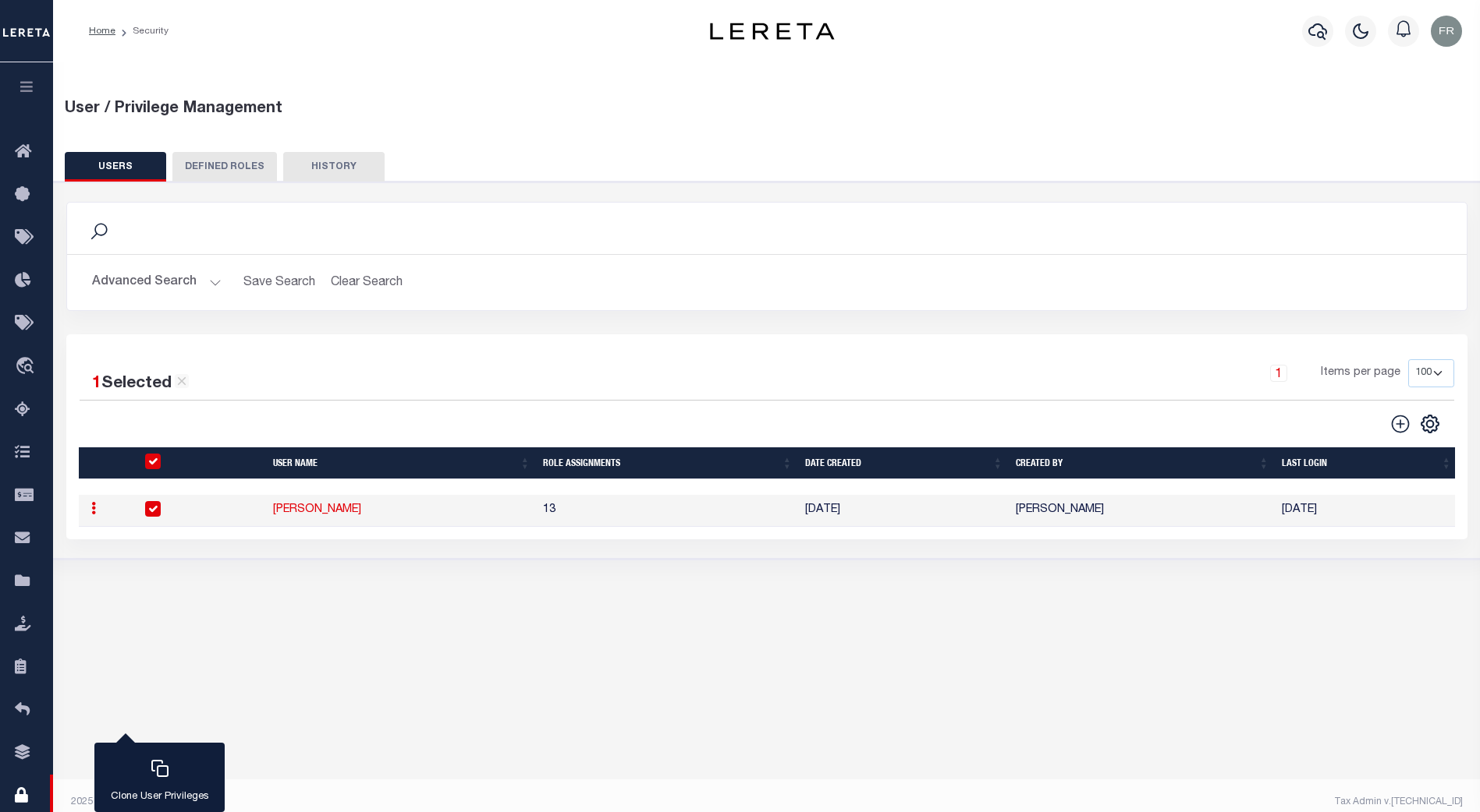
click at [306, 511] on link "[PERSON_NAME]" at bounding box center [317, 510] width 88 height 11
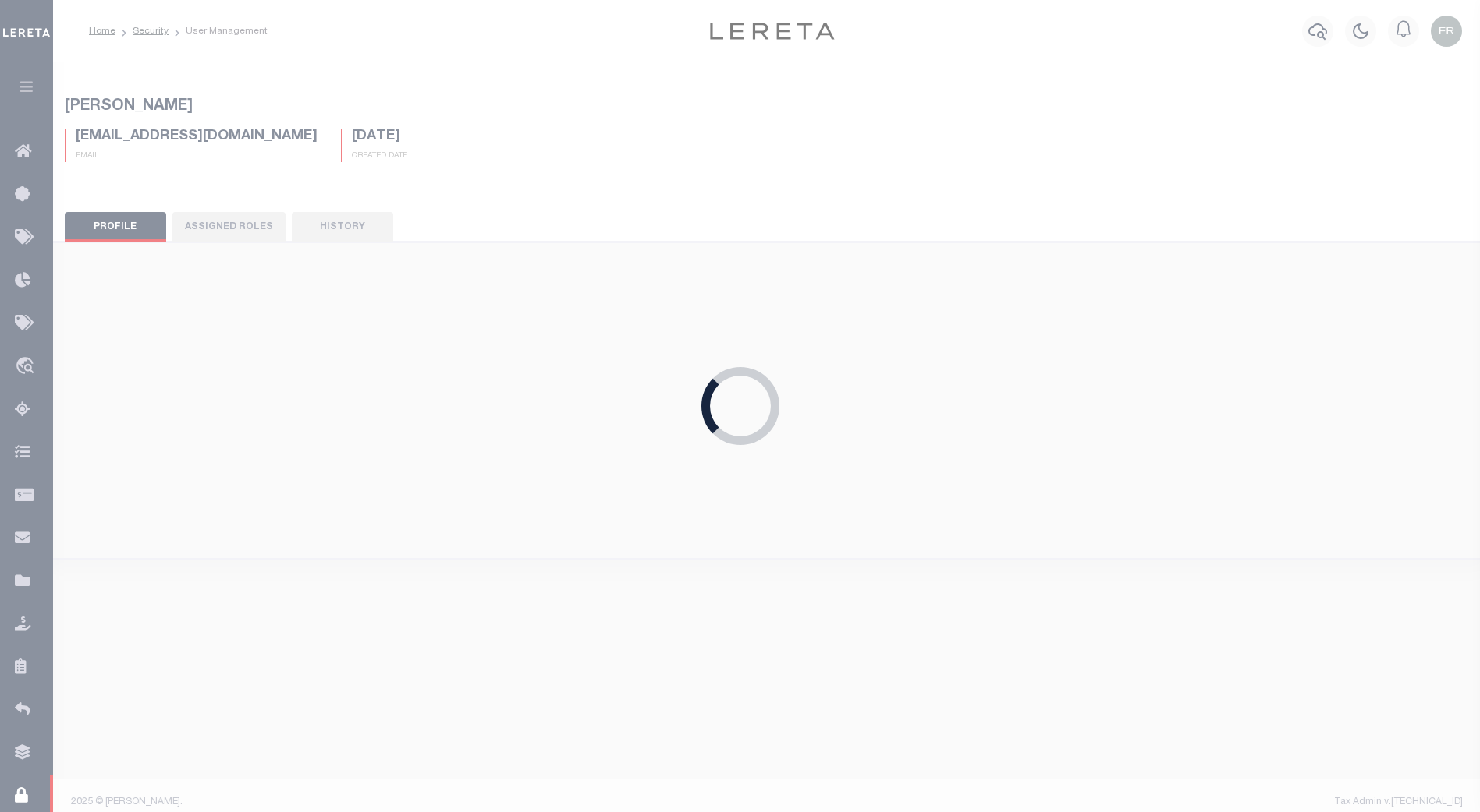
type input "[PERSON_NAME],"
type input "[PERSON_NAME]"
type input "[EMAIL_ADDRESS][DOMAIN_NAME]"
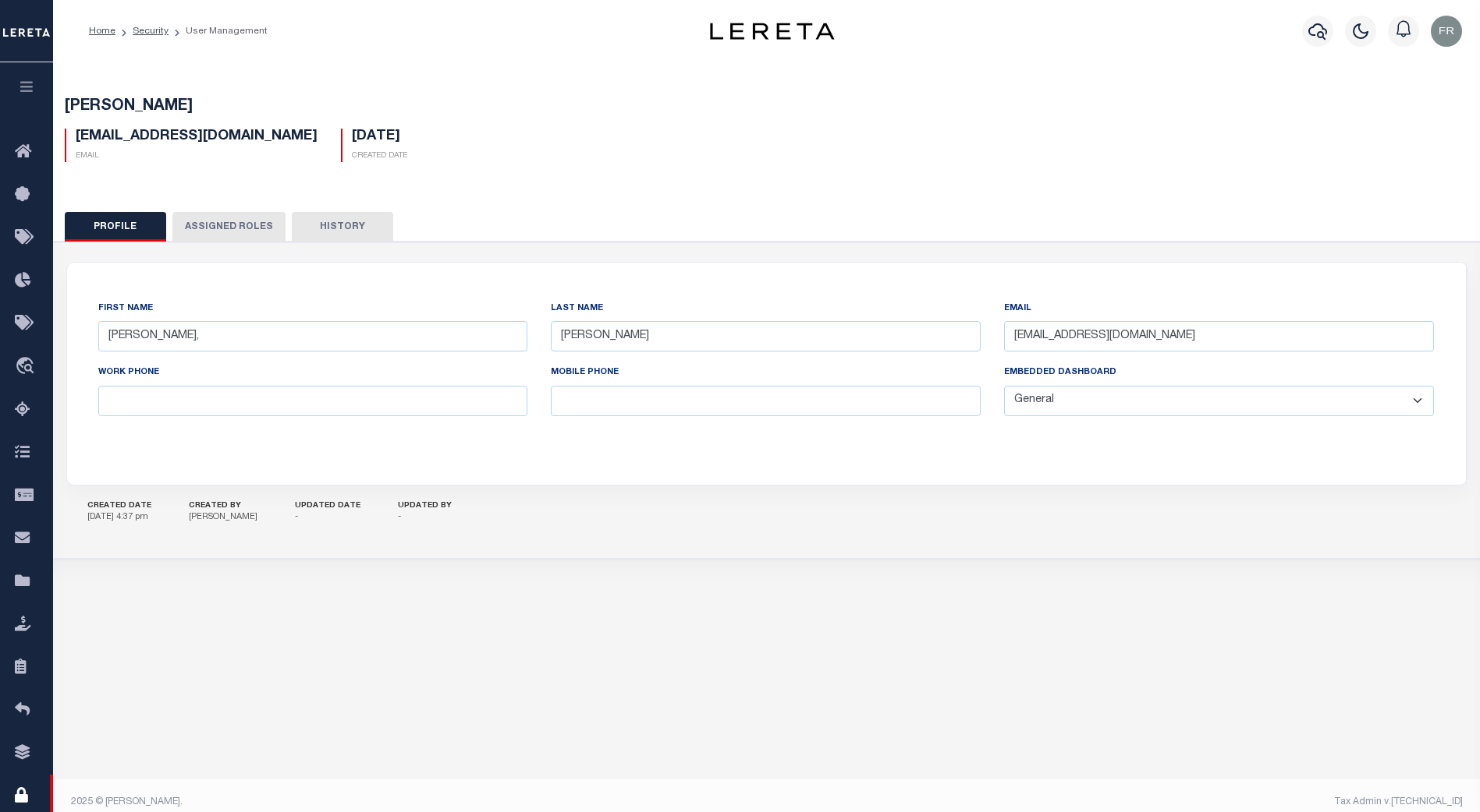
click at [234, 223] on button "Assigned Roles" at bounding box center [229, 227] width 113 height 29
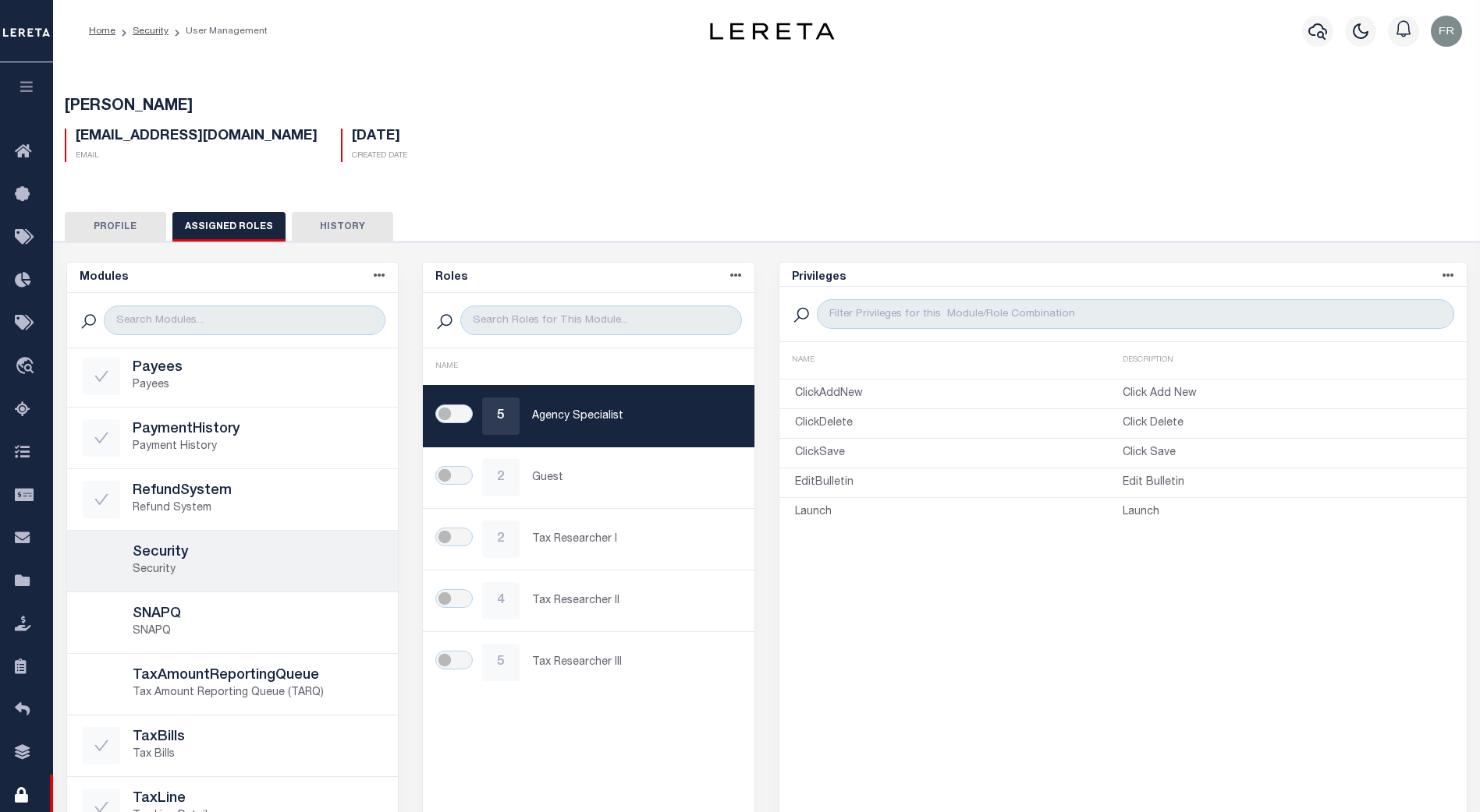
click at [204, 558] on h5 "Security" at bounding box center [258, 554] width 251 height 17
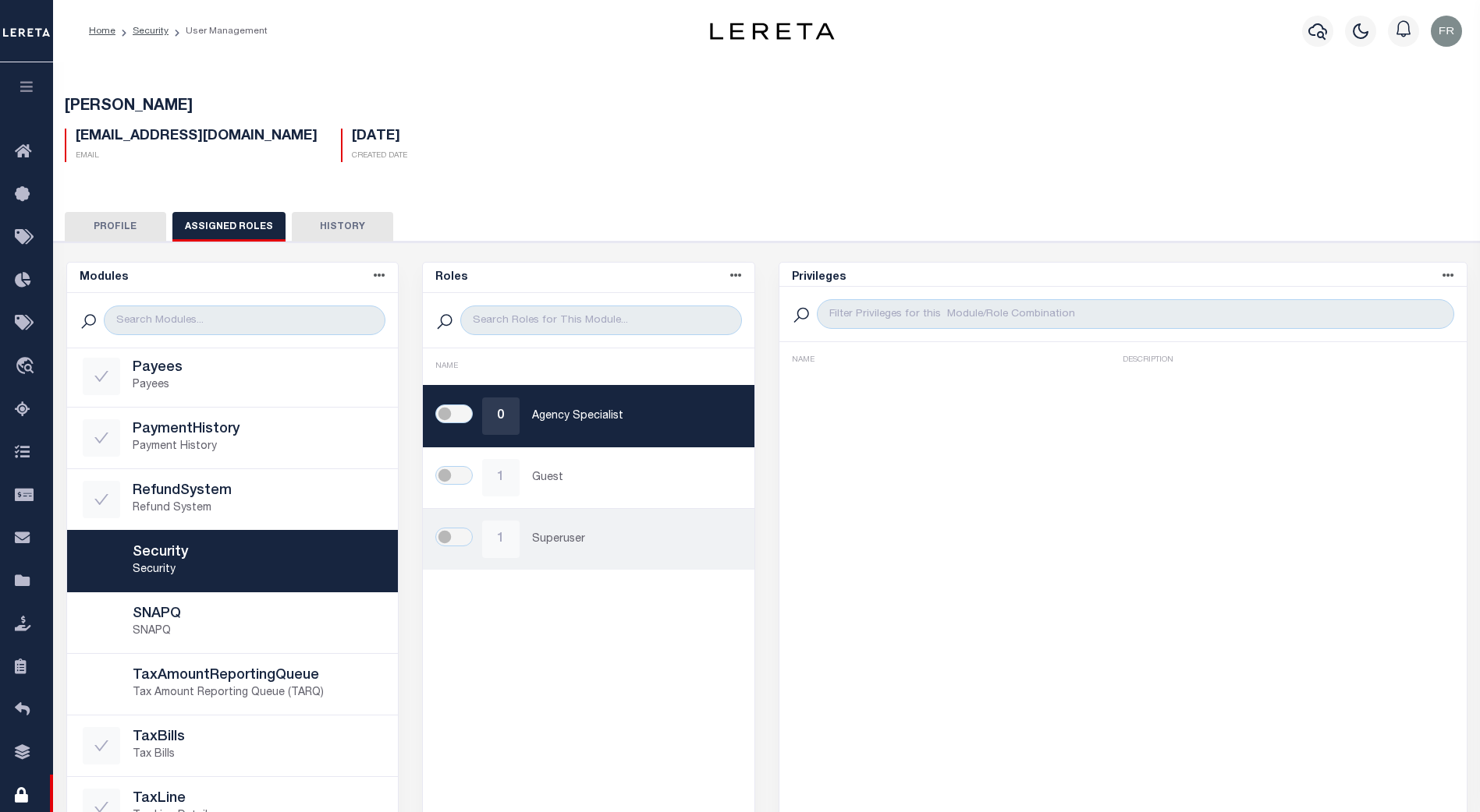
click at [538, 546] on p "Superuser" at bounding box center [636, 540] width 207 height 17
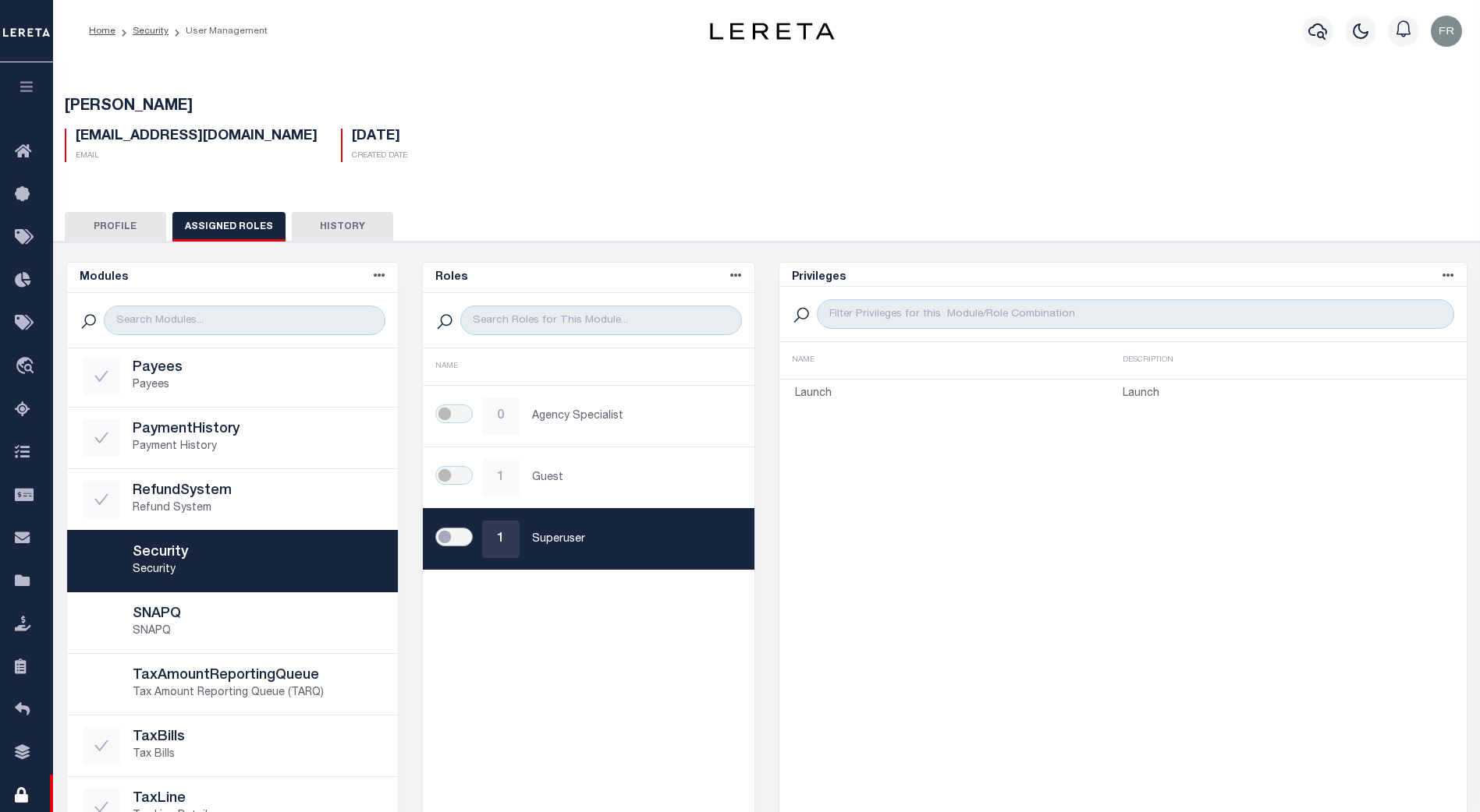
click at [452, 538] on input "checkbox" at bounding box center [454, 538] width 37 height 19
checkbox input "true"
